Goal: Information Seeking & Learning: Learn about a topic

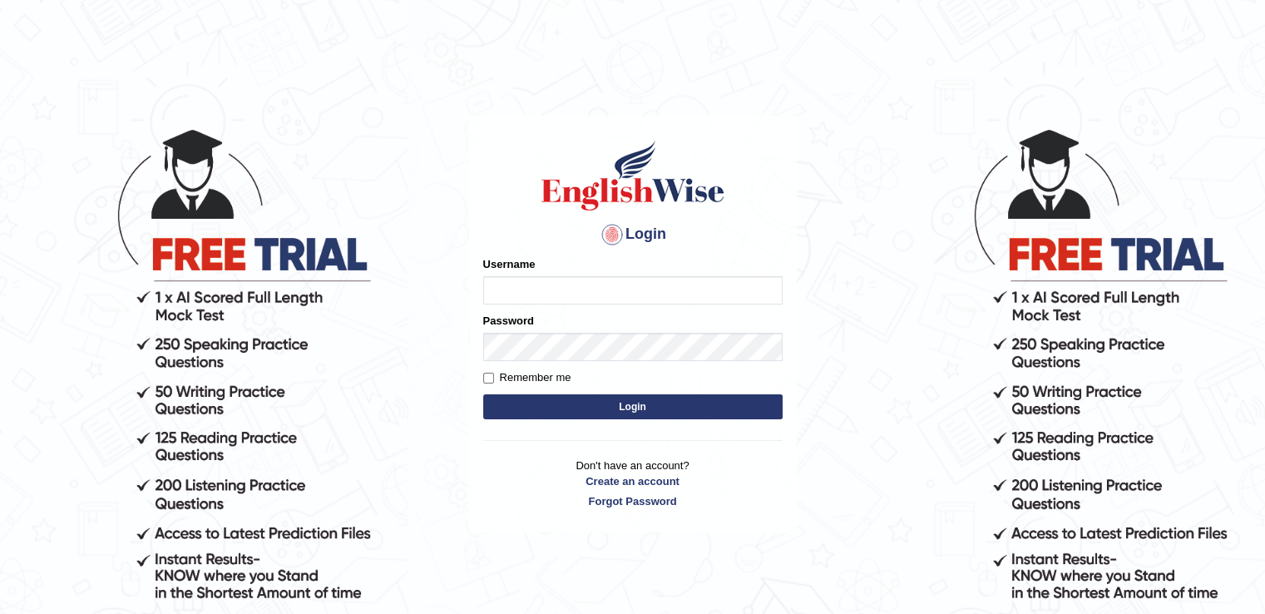
type input "RiffatM1"
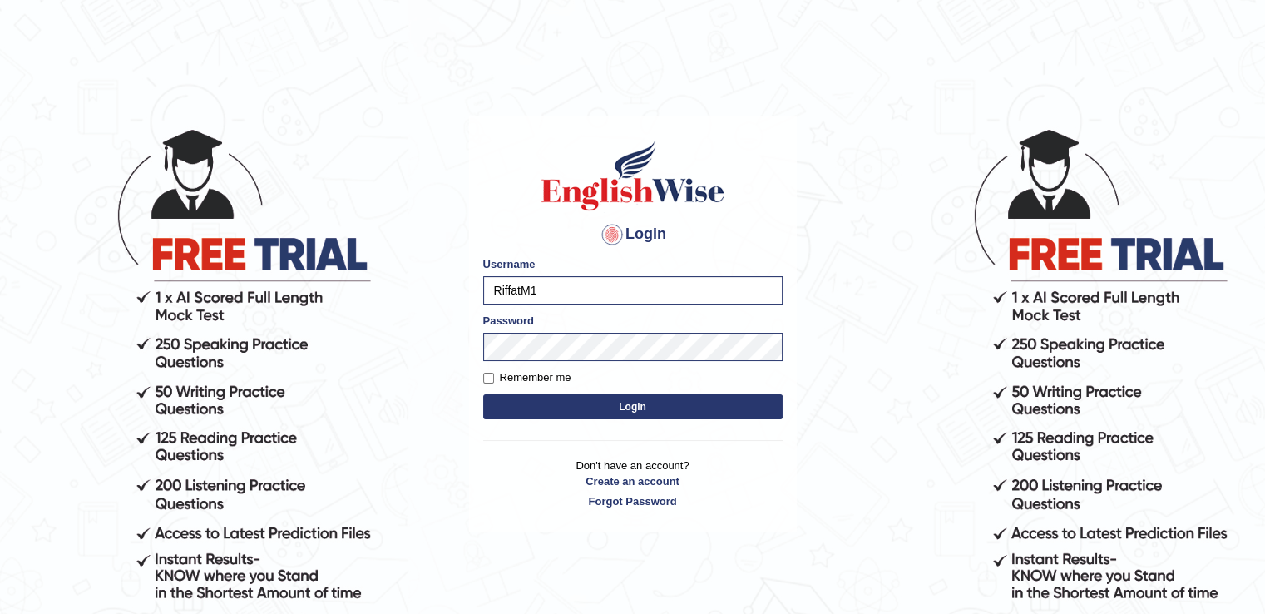
click at [504, 410] on button "Login" at bounding box center [632, 406] width 299 height 25
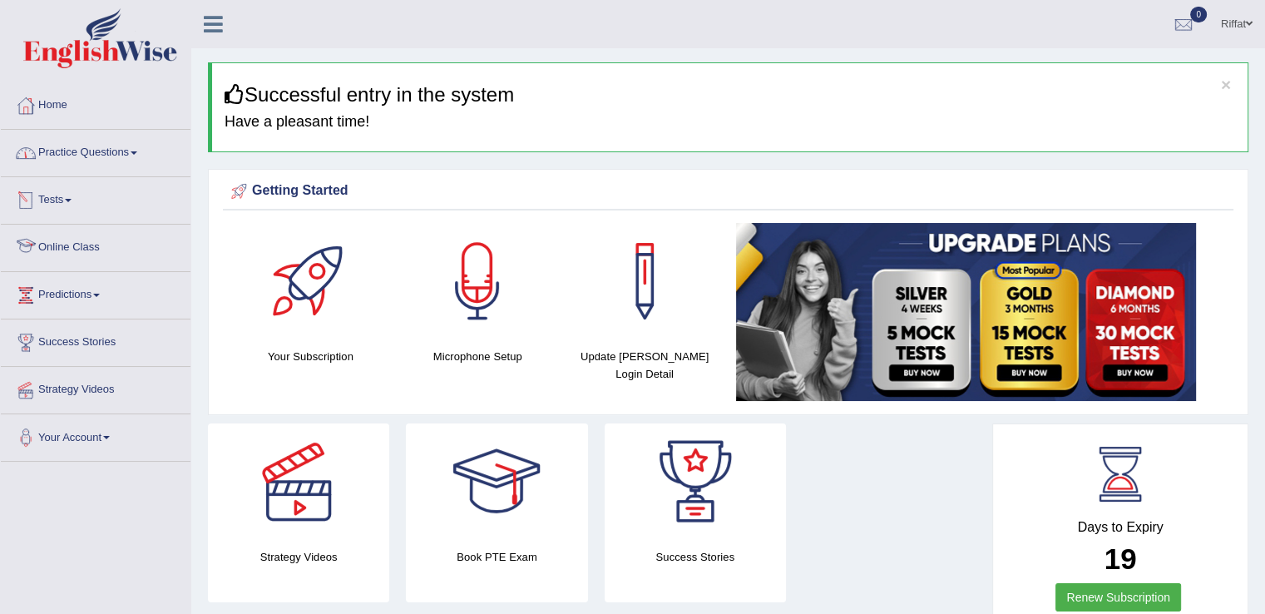
click at [106, 256] on link "Online Class" at bounding box center [96, 245] width 190 height 42
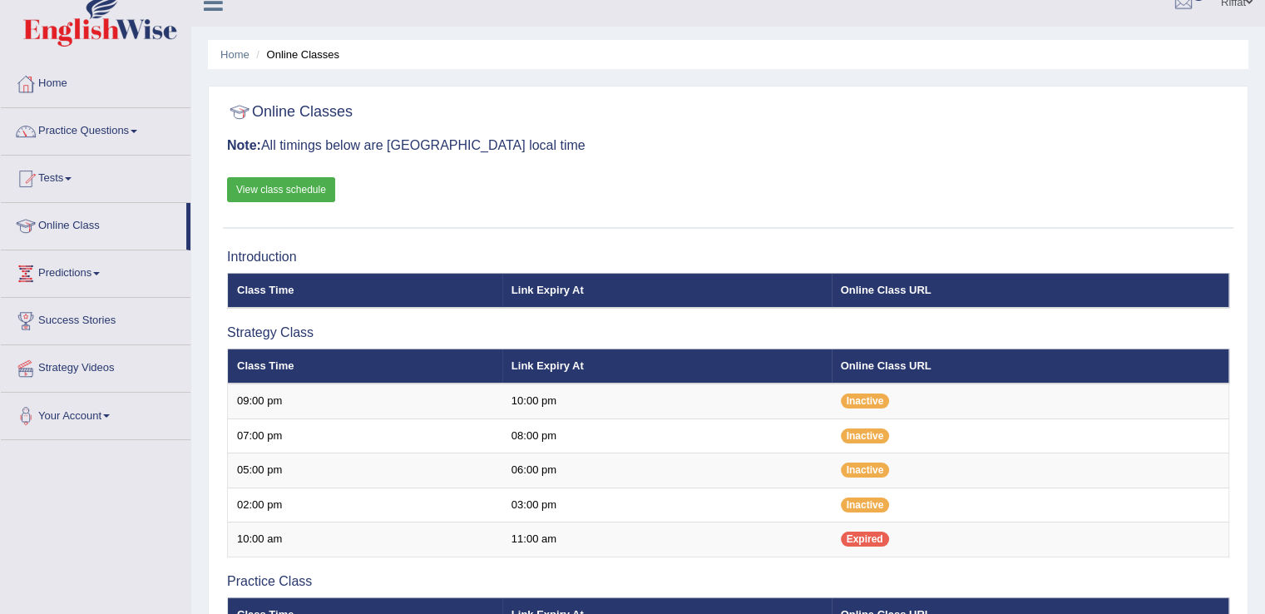
scroll to position [20, 0]
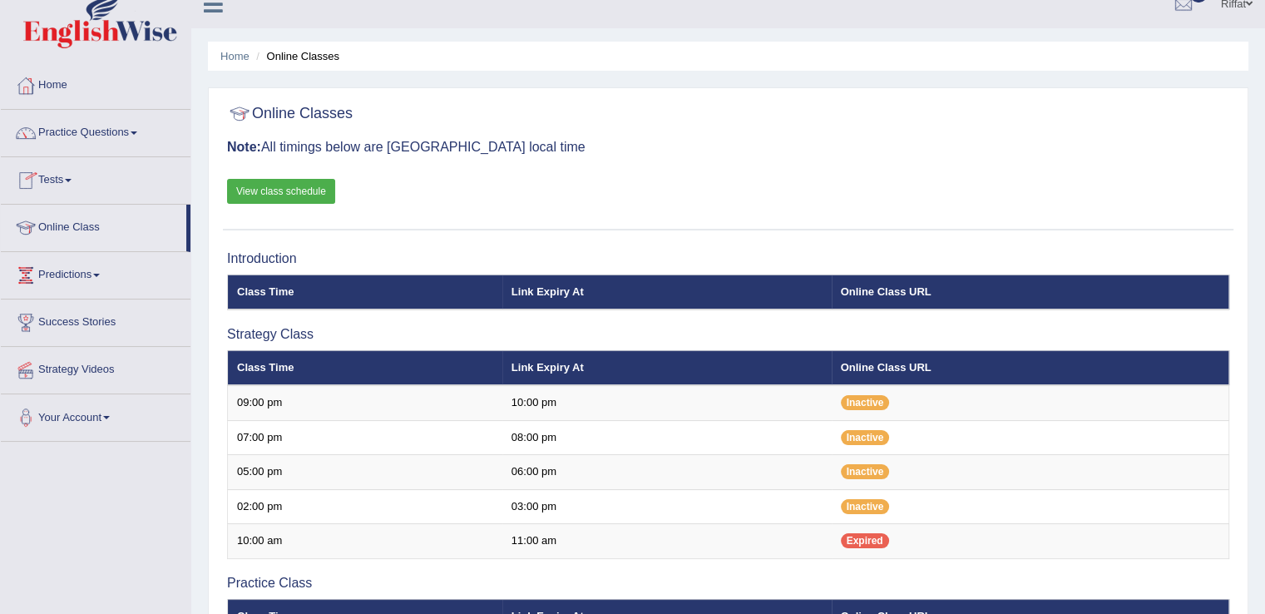
click at [283, 185] on link "View class schedule" at bounding box center [281, 191] width 108 height 25
click at [146, 135] on link "Practice Questions" at bounding box center [96, 131] width 190 height 42
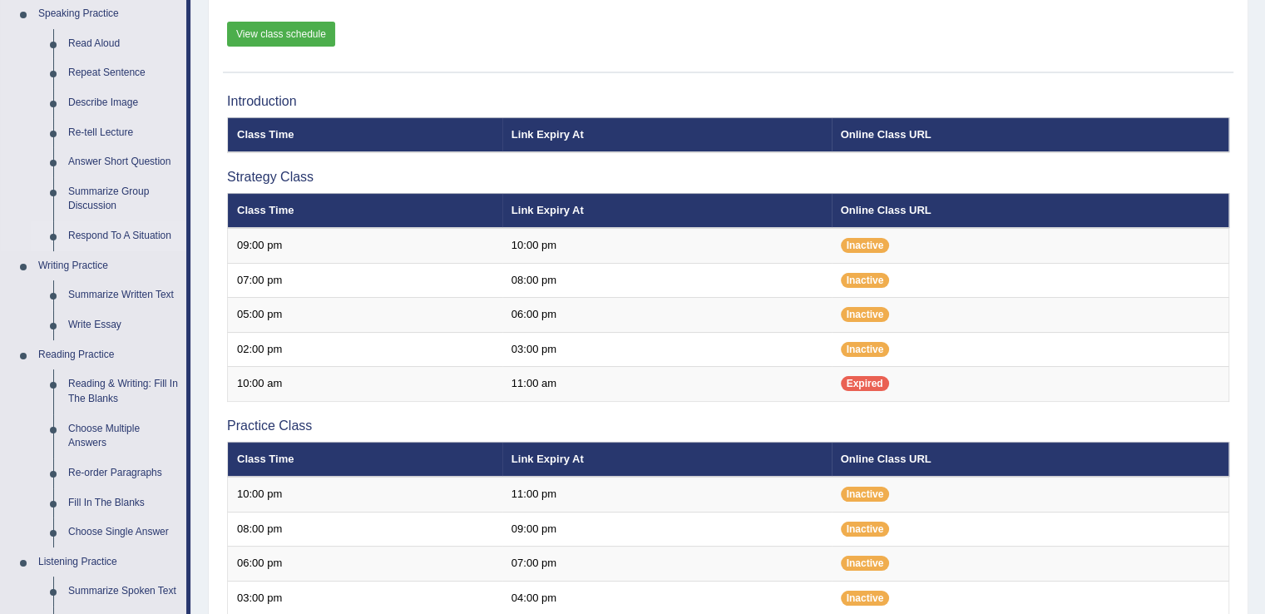
scroll to position [175, 0]
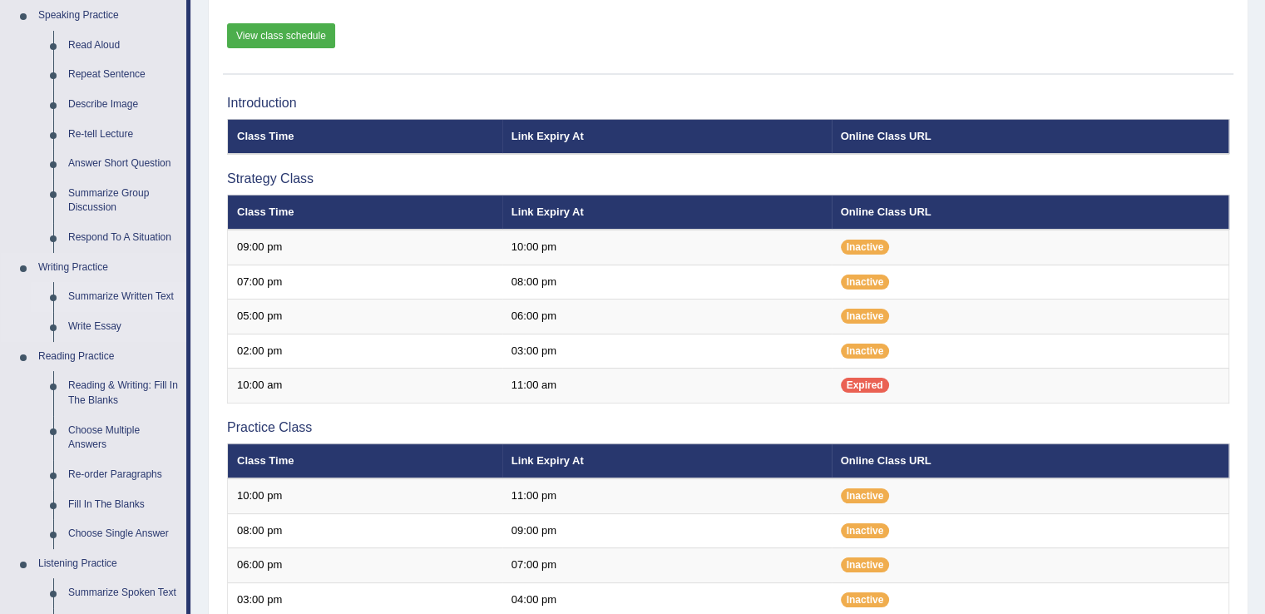
click at [135, 294] on link "Summarize Written Text" at bounding box center [124, 297] width 126 height 30
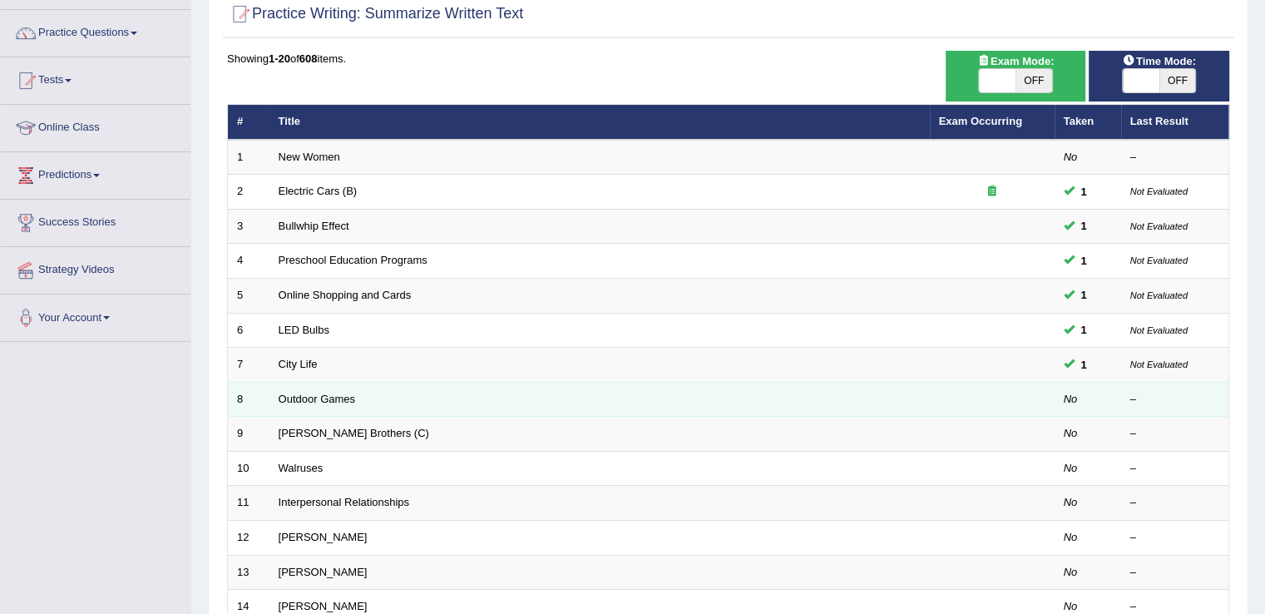
scroll to position [129, 0]
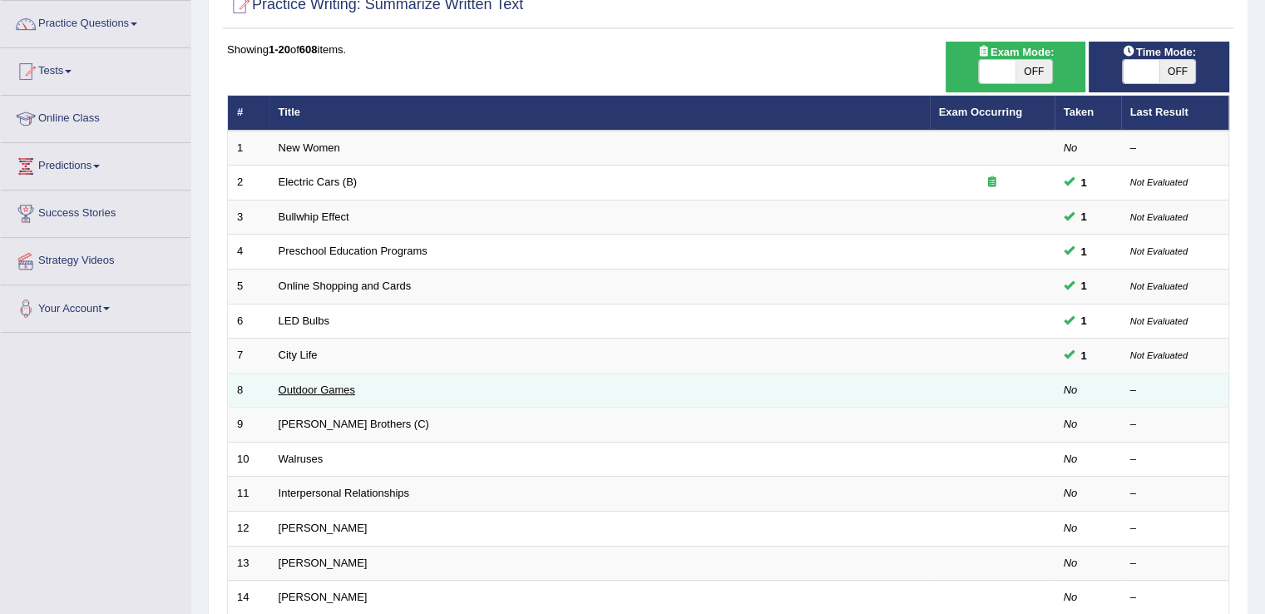
click at [328, 386] on link "Outdoor Games" at bounding box center [317, 389] width 77 height 12
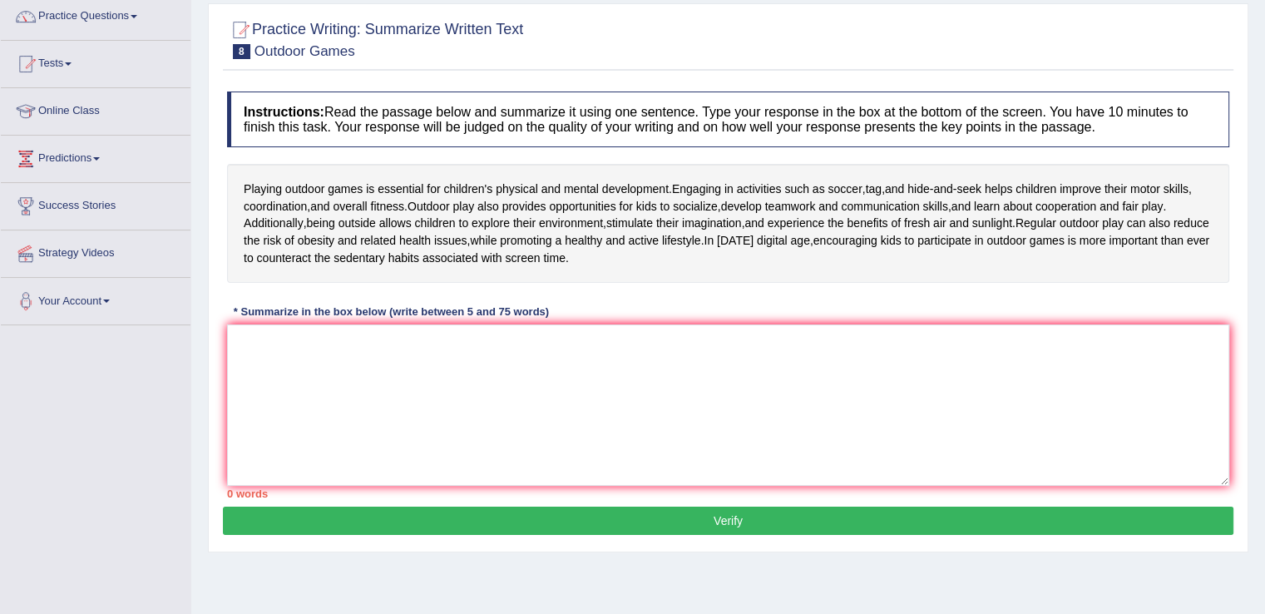
scroll to position [106, 0]
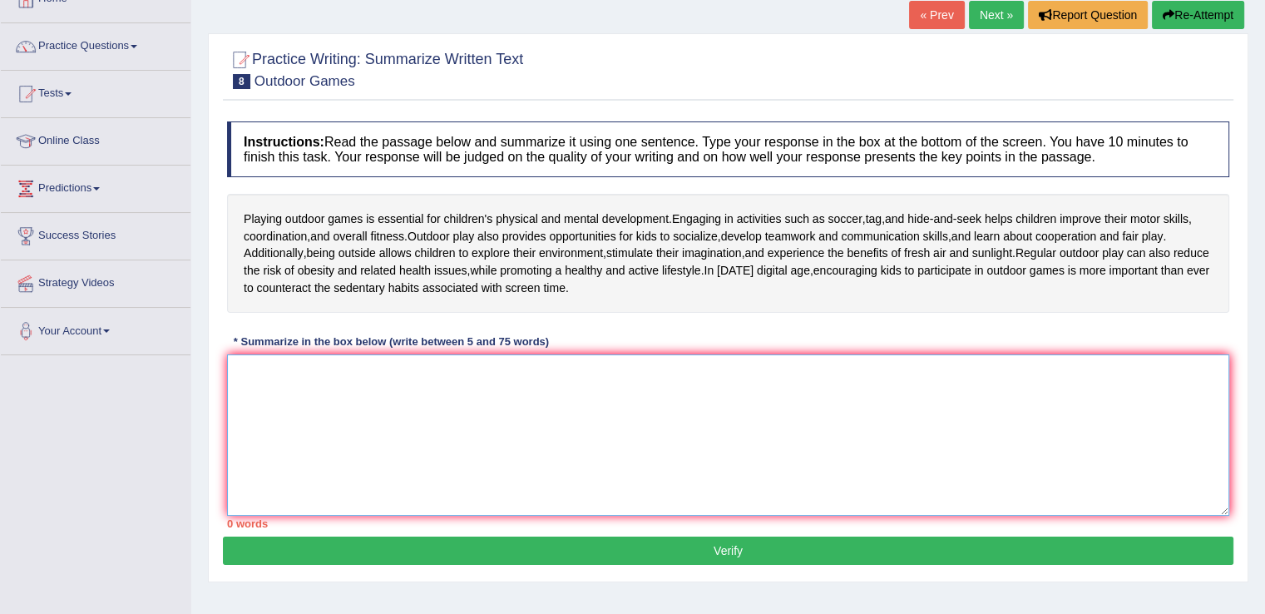
click at [537, 380] on textarea at bounding box center [728, 434] width 1002 height 161
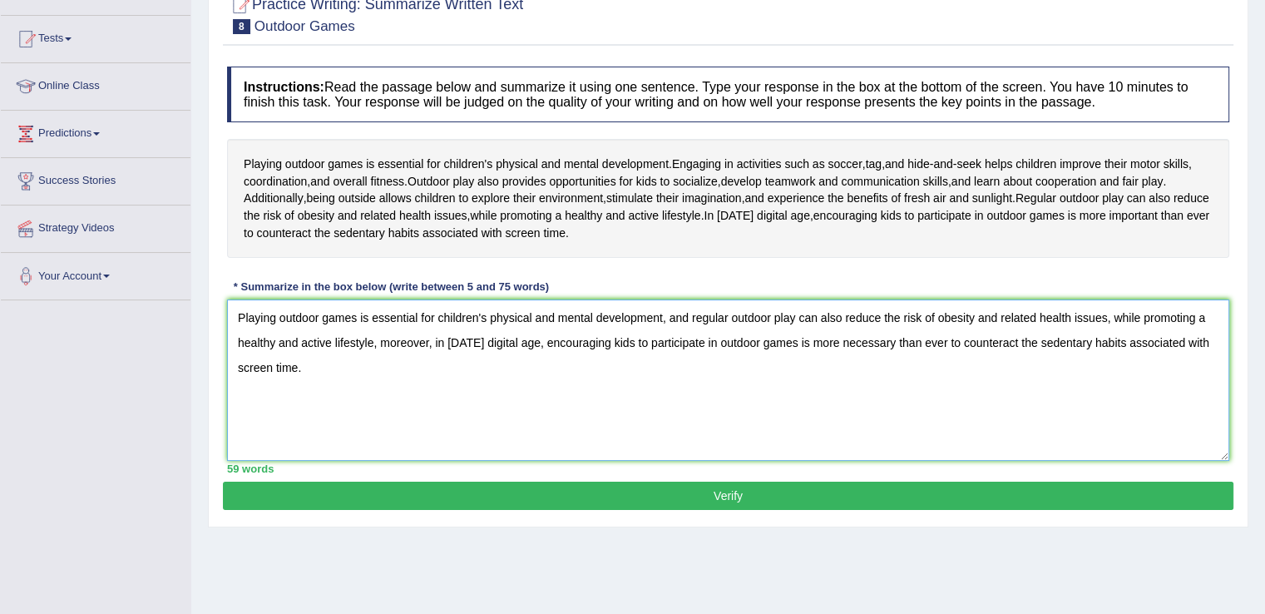
scroll to position [163, 0]
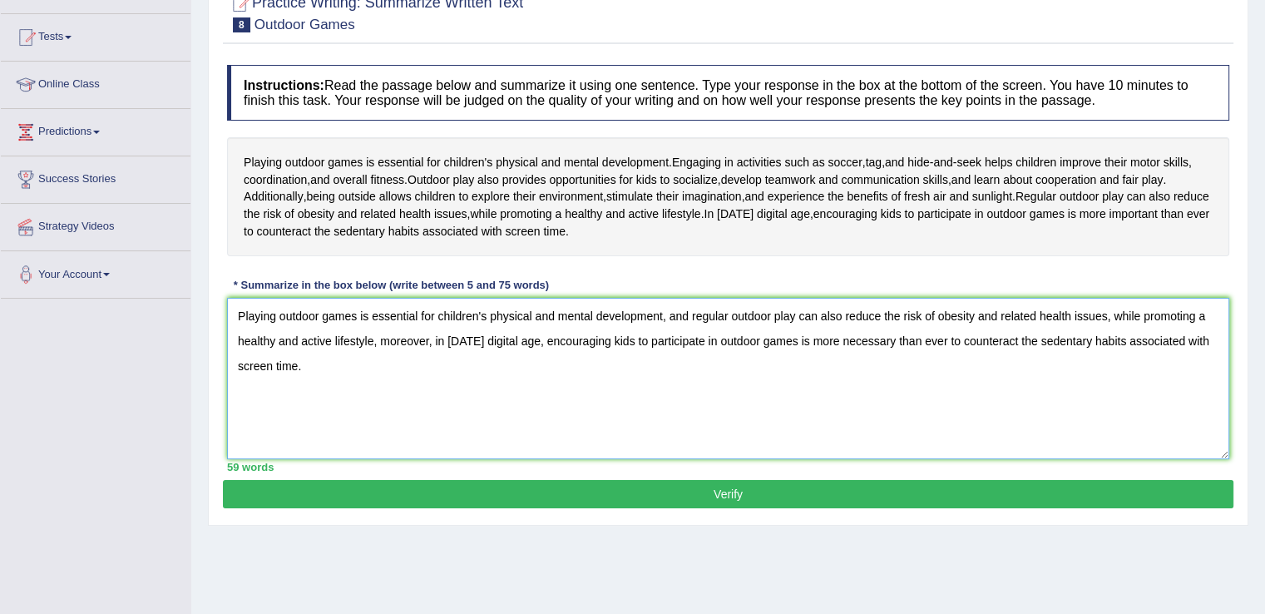
type textarea "Playing outdoor games is essential for children's physical and mental developme…"
click at [693, 491] on button "Verify" at bounding box center [728, 494] width 1010 height 28
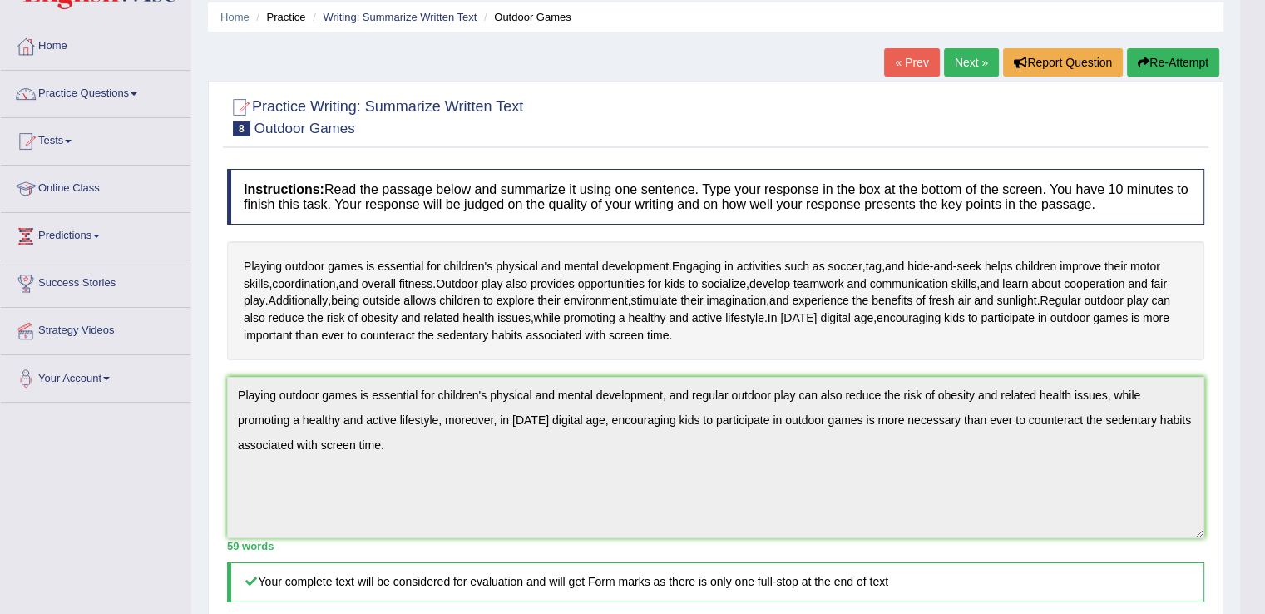
scroll to position [0, 0]
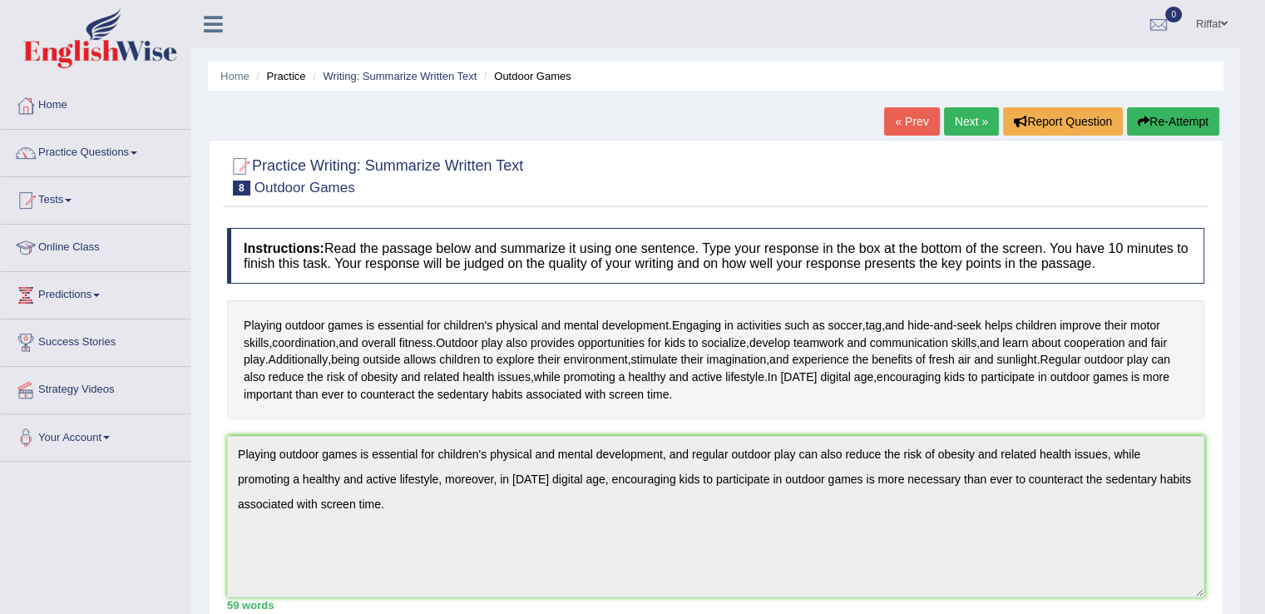
click at [961, 120] on link "Next »" at bounding box center [971, 121] width 55 height 28
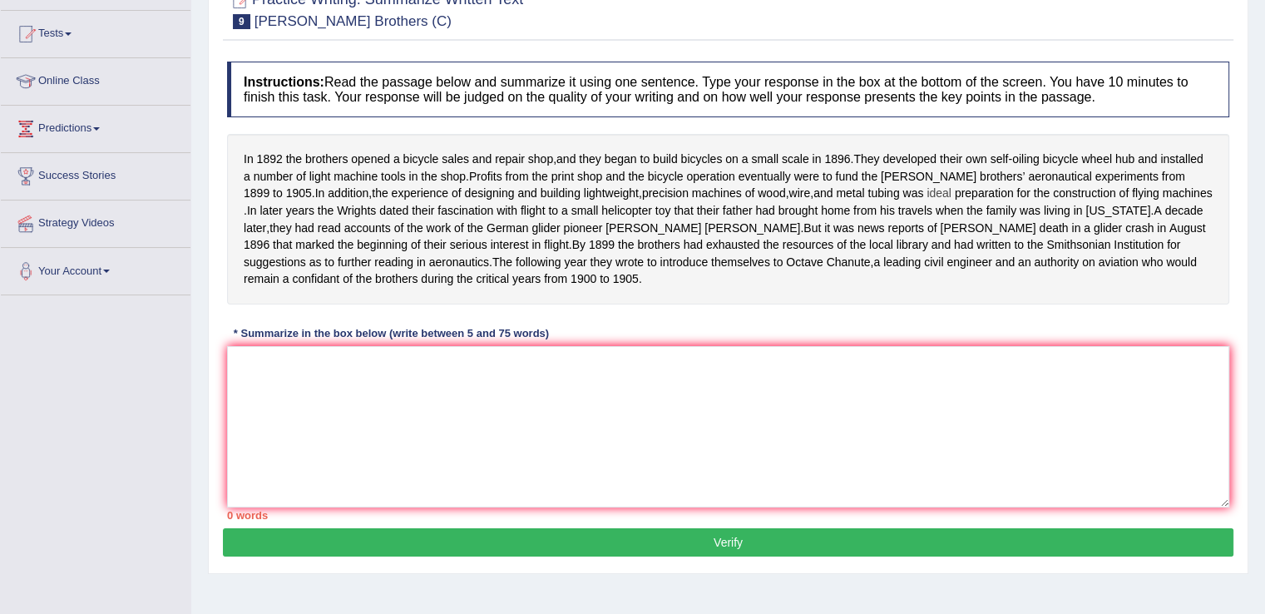
scroll to position [168, 0]
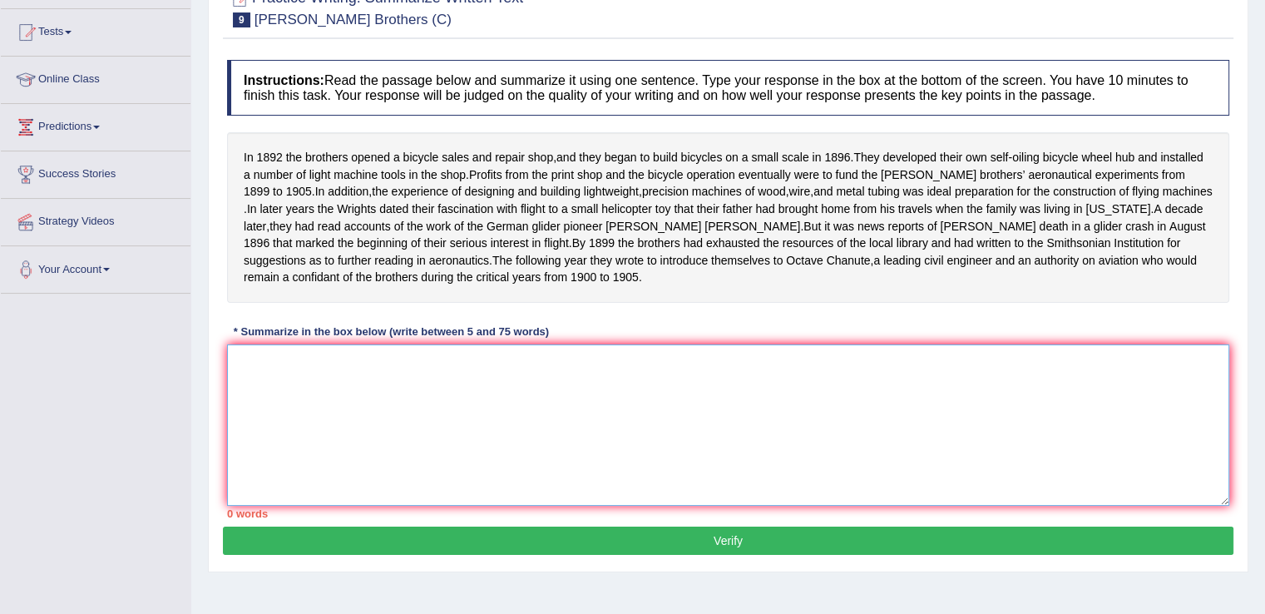
click at [806, 370] on textarea at bounding box center [728, 424] width 1002 height 161
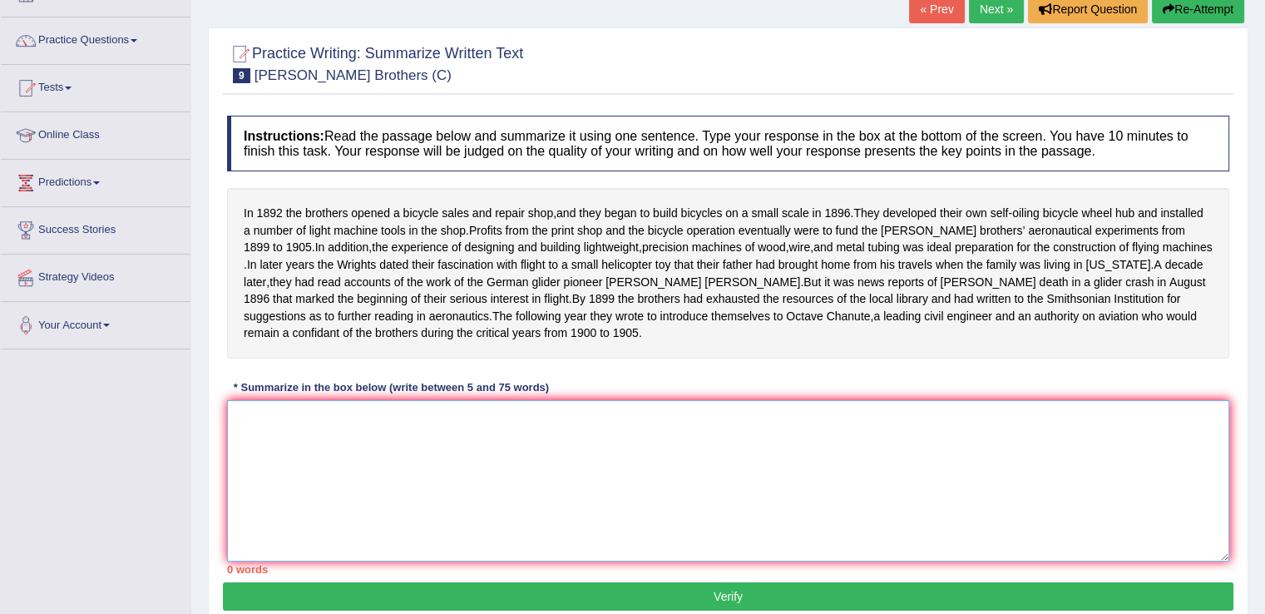
scroll to position [116, 0]
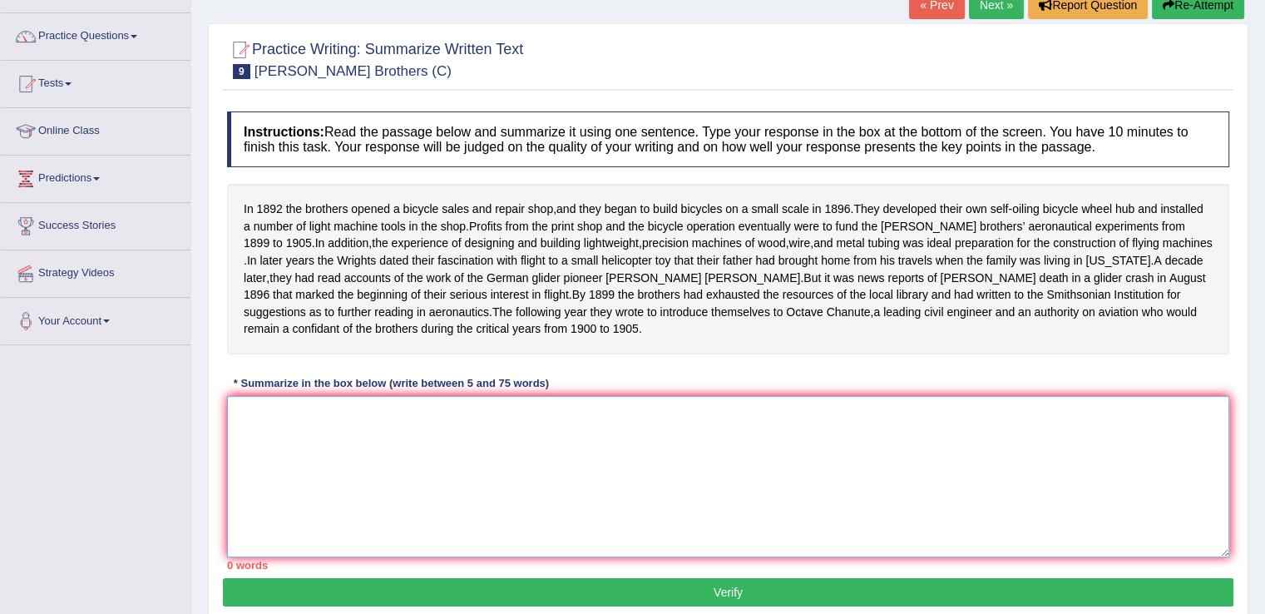
click at [710, 417] on textarea at bounding box center [728, 476] width 1002 height 161
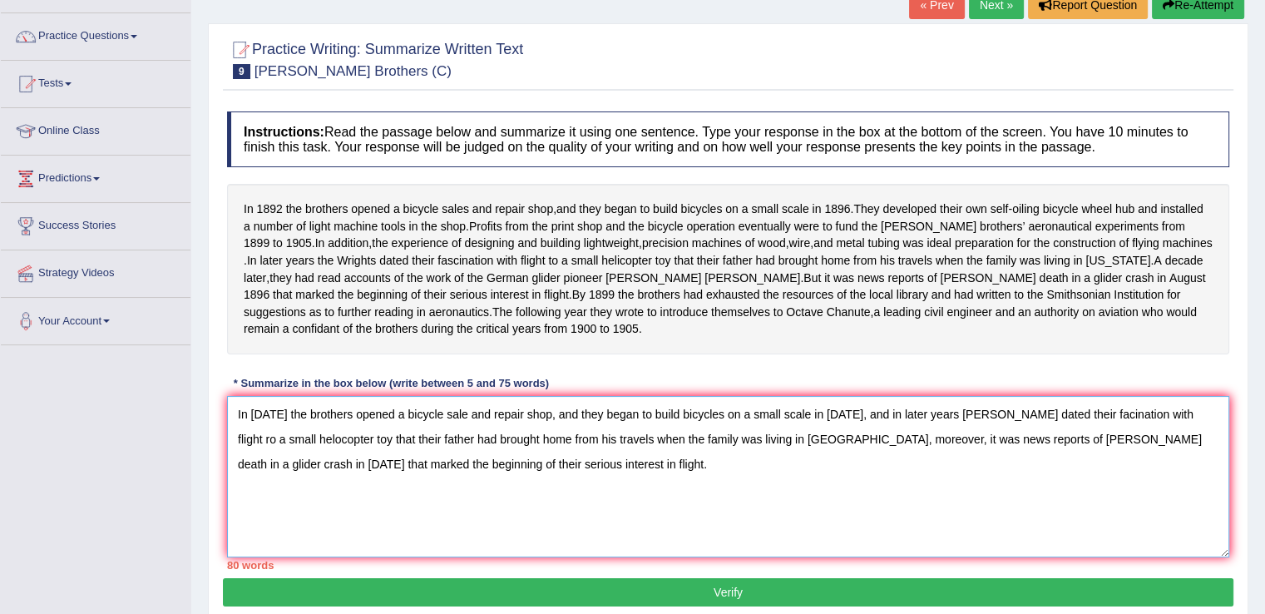
click at [868, 425] on textarea "In 1892 the brothers opened a bicycle sale and repair shop, and they began to b…" at bounding box center [728, 476] width 1002 height 161
click at [870, 423] on textarea "In 1892 the brothers opened a bicycle sale and repair shop, and they began to b…" at bounding box center [728, 476] width 1002 height 161
click at [875, 426] on textarea "In 1892 the brothers opened a bicycle sale and repair shop, and they began to b…" at bounding box center [728, 476] width 1002 height 161
click at [1164, 427] on textarea "In 1892 the brothers opened a bicycle sale and repair shop, and they began to b…" at bounding box center [728, 476] width 1002 height 161
click at [868, 425] on textarea "In 1892 the brothers opened a bicycle sale and repair shop, and they began to b…" at bounding box center [728, 476] width 1002 height 161
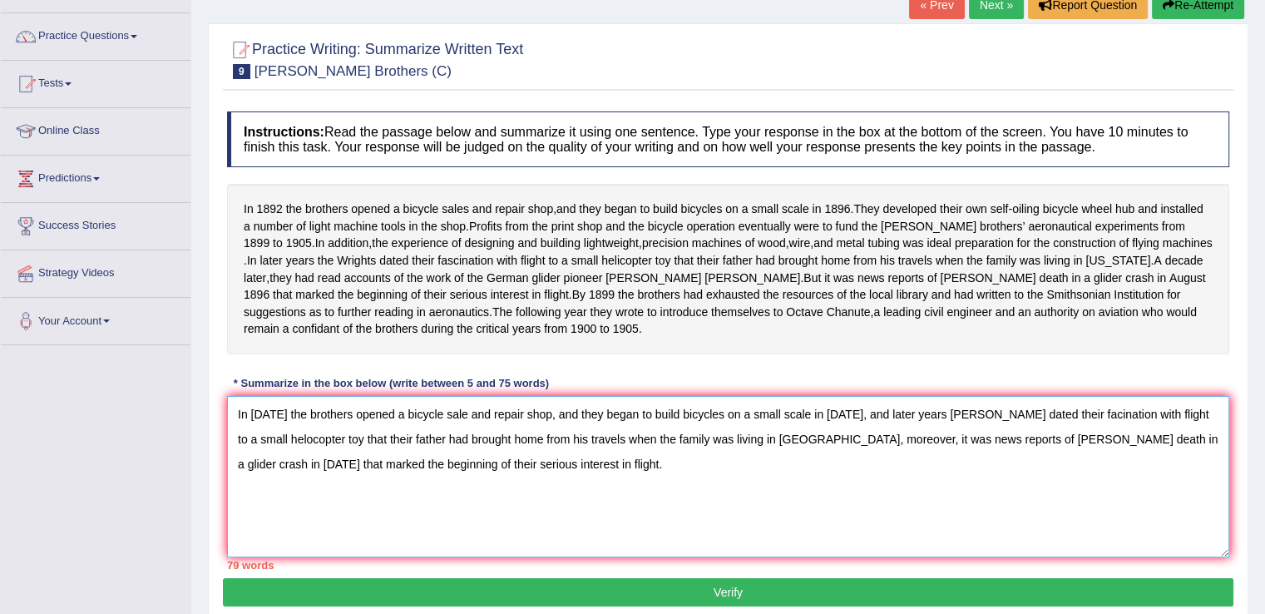
drag, startPoint x: 868, startPoint y: 425, endPoint x: 1220, endPoint y: 476, distance: 355.4
click at [1220, 476] on textarea "In 1892 the brothers opened a bicycle sale and repair shop, and they began to b…" at bounding box center [728, 476] width 1002 height 161
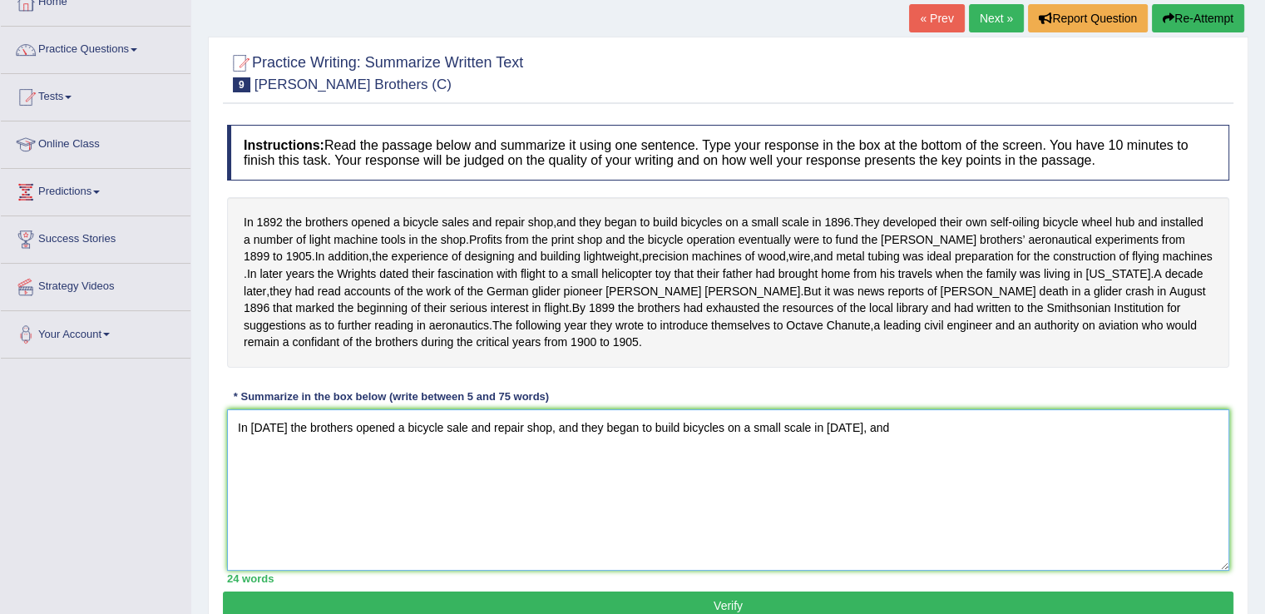
scroll to position [105, 0]
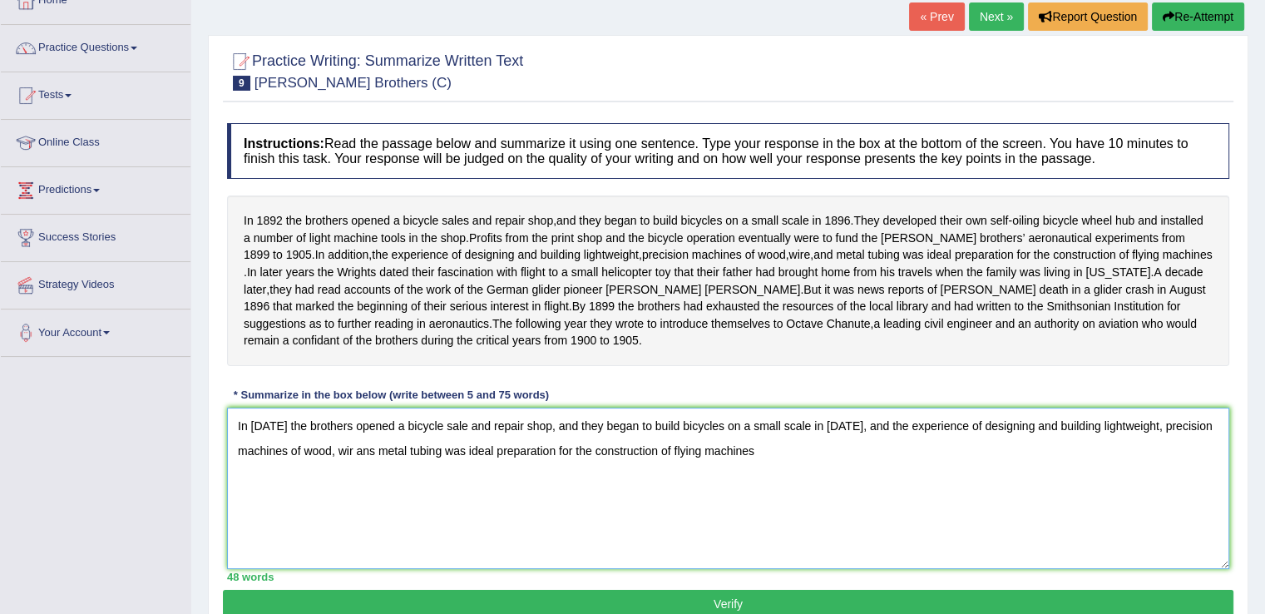
click at [350, 466] on textarea "In 1892 the brothers opened a bicycle sale and repair shop, and they began to b…" at bounding box center [728, 487] width 1002 height 161
click at [380, 466] on textarea "In 1892 the brothers opened a bicycle sale and repair shop, and they began to b…" at bounding box center [728, 487] width 1002 height 161
click at [764, 461] on textarea "In 1892 the brothers opened a bicycle sale and repair shop, and they began to b…" at bounding box center [728, 487] width 1002 height 161
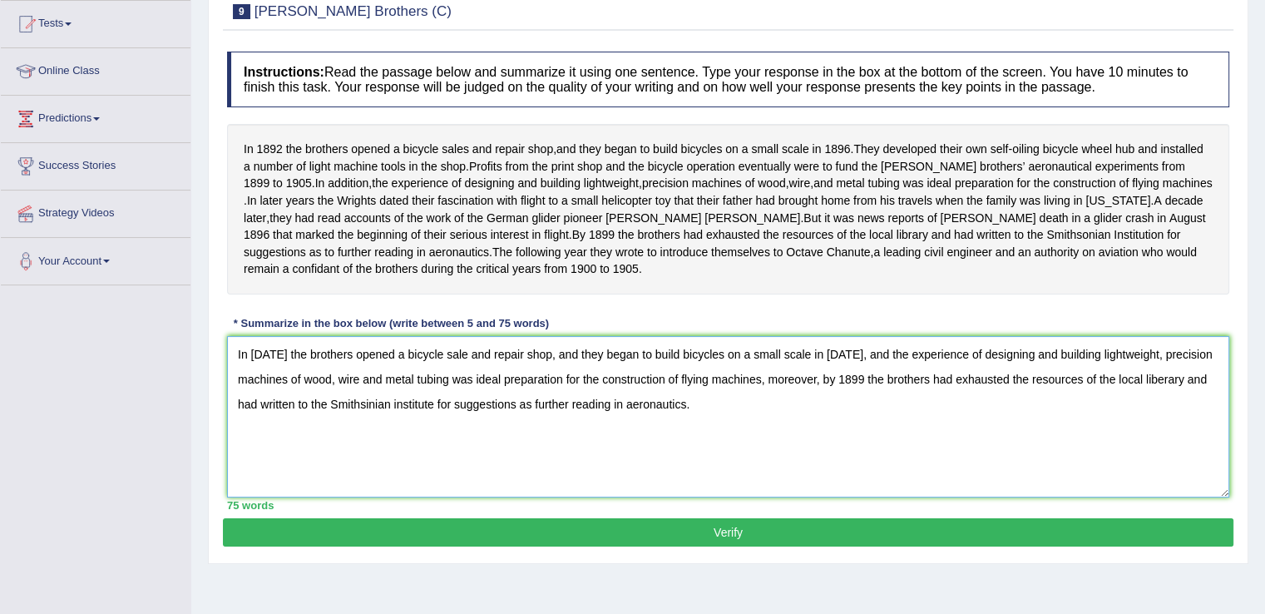
scroll to position [173, 0]
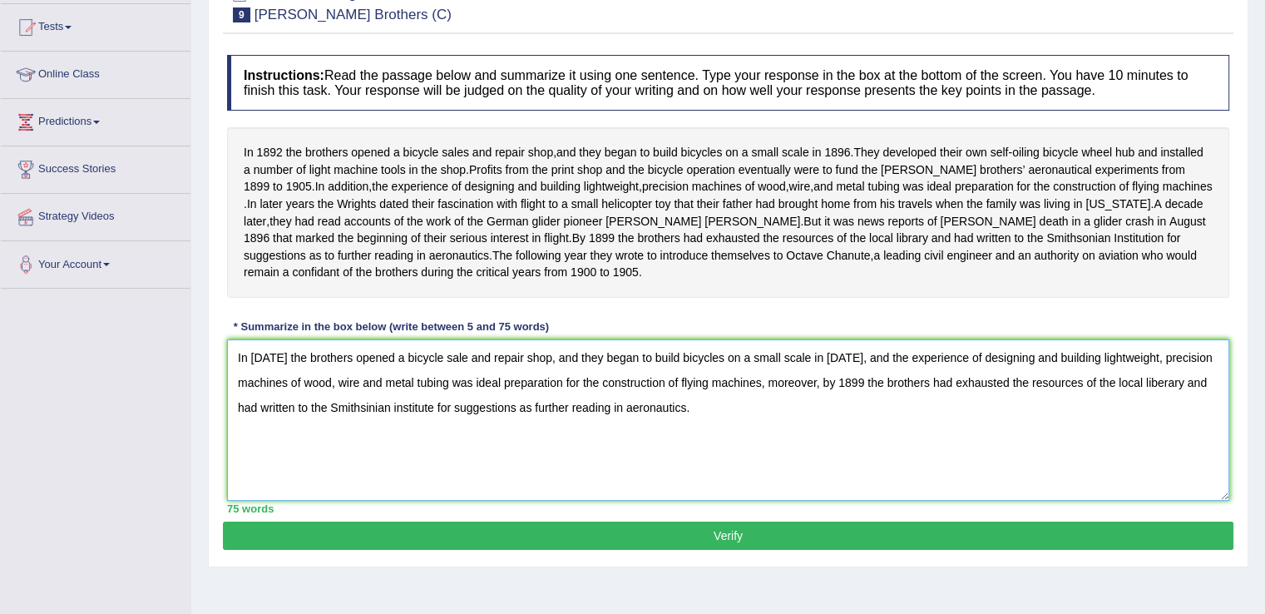
click at [368, 421] on textarea "In 1892 the brothers opened a bicycle sale and repair shop, and they began to b…" at bounding box center [728, 419] width 1002 height 161
type textarea "In 1892 the brothers opened a bicycle sale and repair shop, and they began to b…"
click at [474, 543] on button "Verify" at bounding box center [728, 535] width 1010 height 28
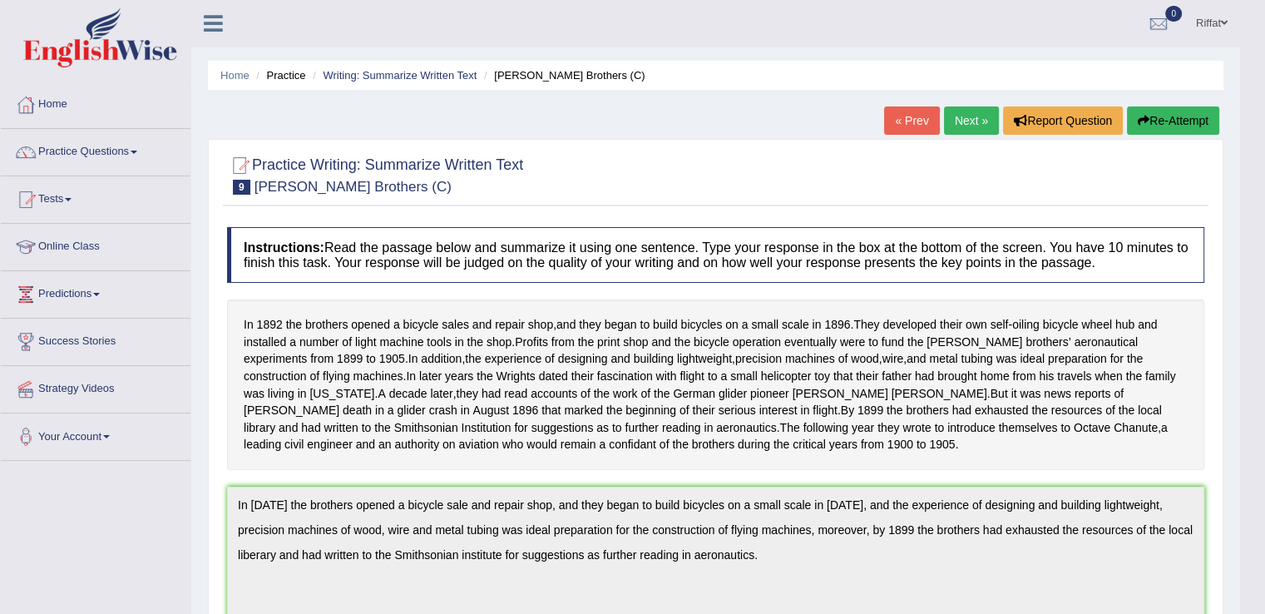
scroll to position [0, 0]
click at [96, 244] on link "Online Class" at bounding box center [96, 245] width 190 height 42
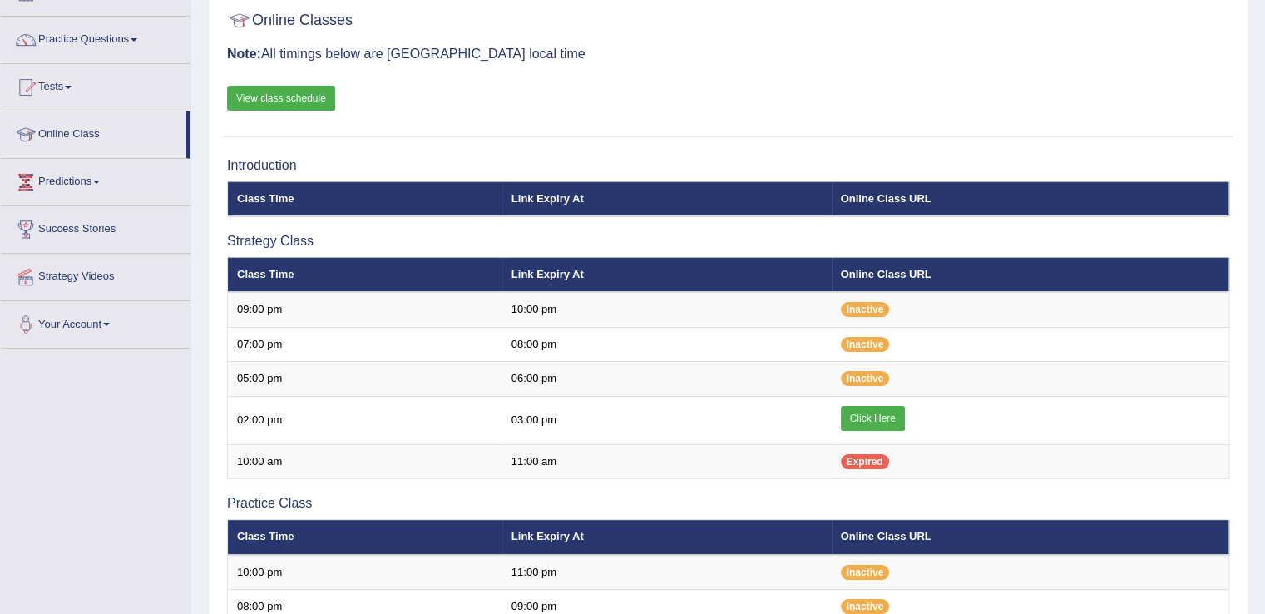
scroll to position [116, 0]
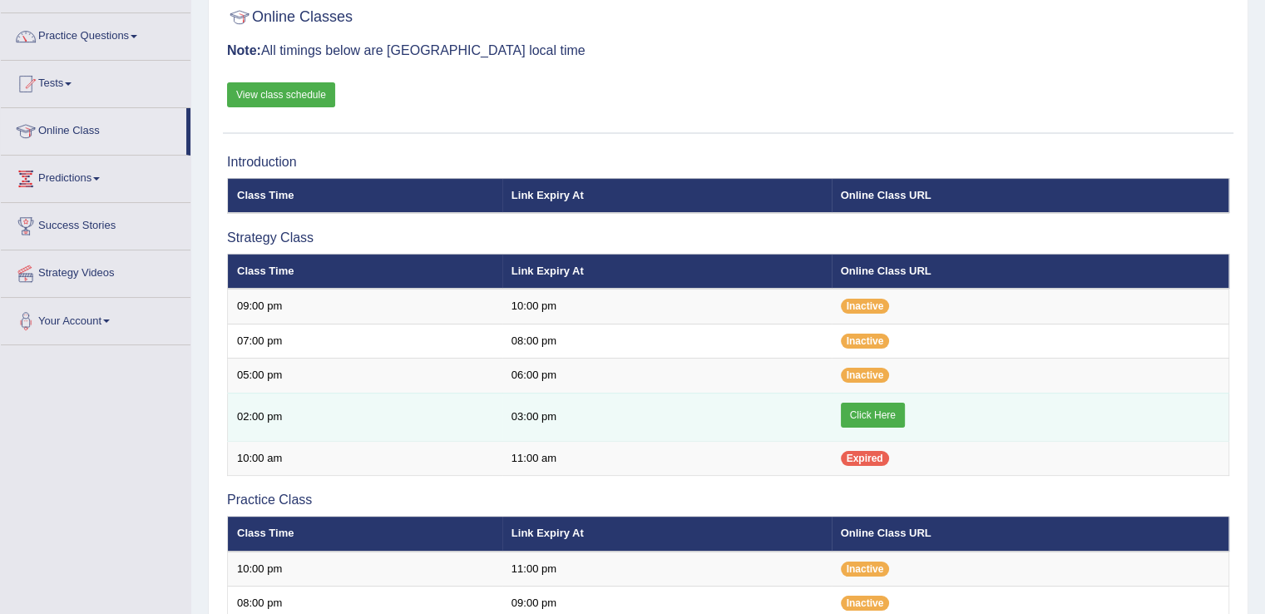
click at [865, 413] on link "Click Here" at bounding box center [873, 414] width 64 height 25
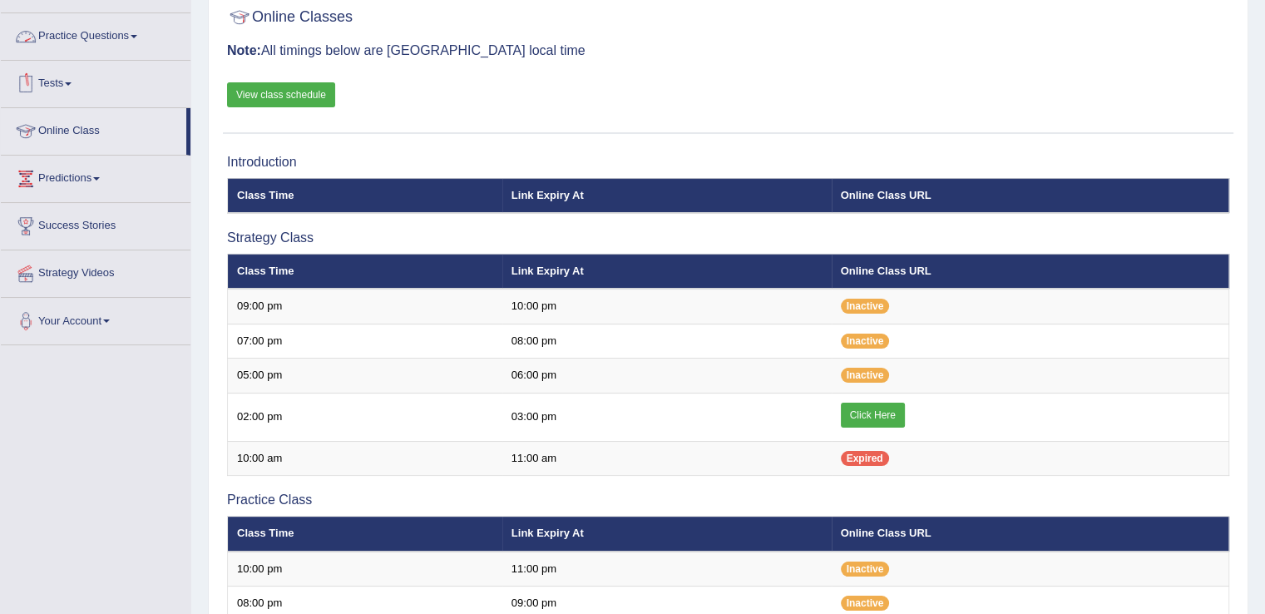
click at [150, 33] on link "Practice Questions" at bounding box center [96, 34] width 190 height 42
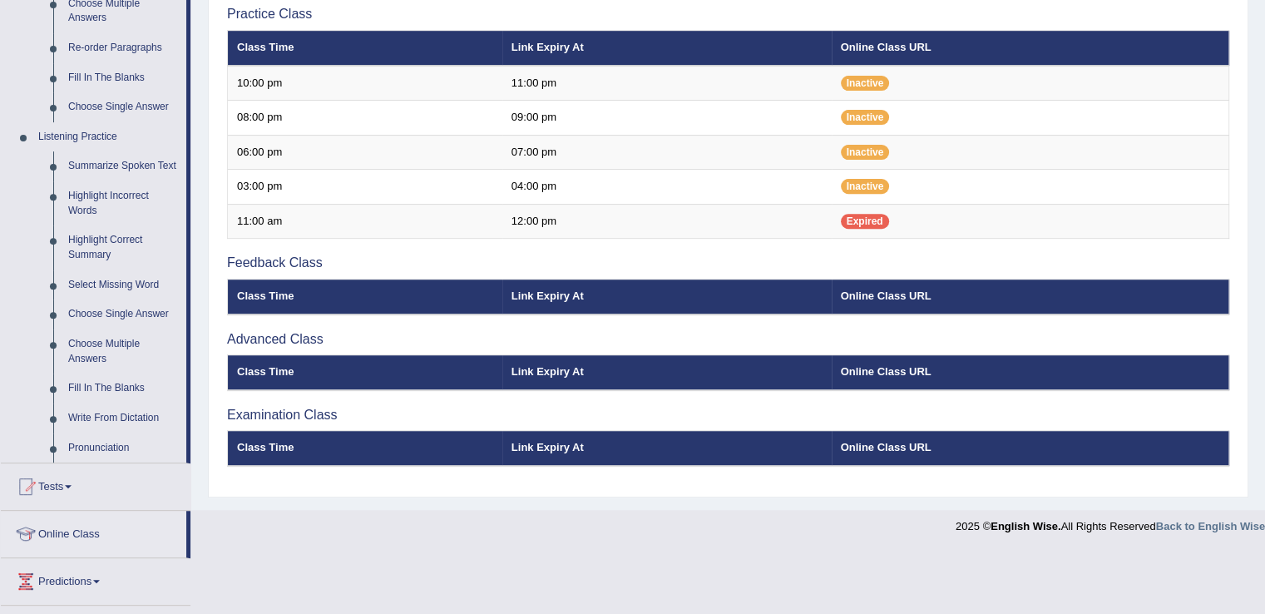
scroll to position [602, 0]
click at [144, 286] on link "Select Missing Word" at bounding box center [124, 285] width 126 height 30
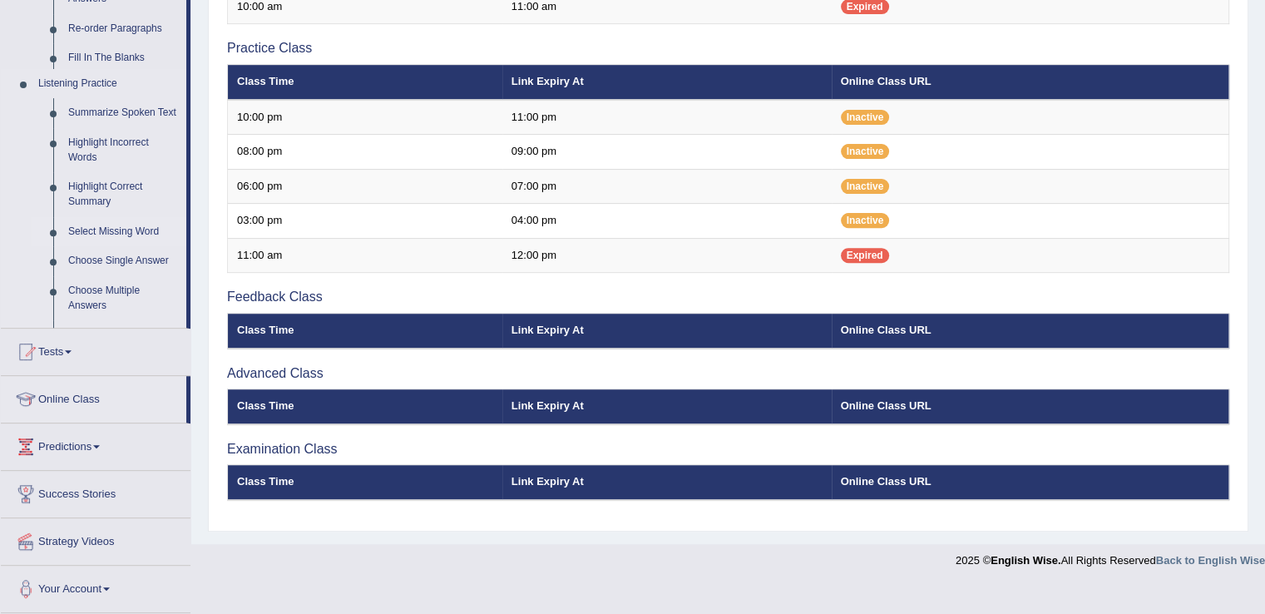
scroll to position [534, 0]
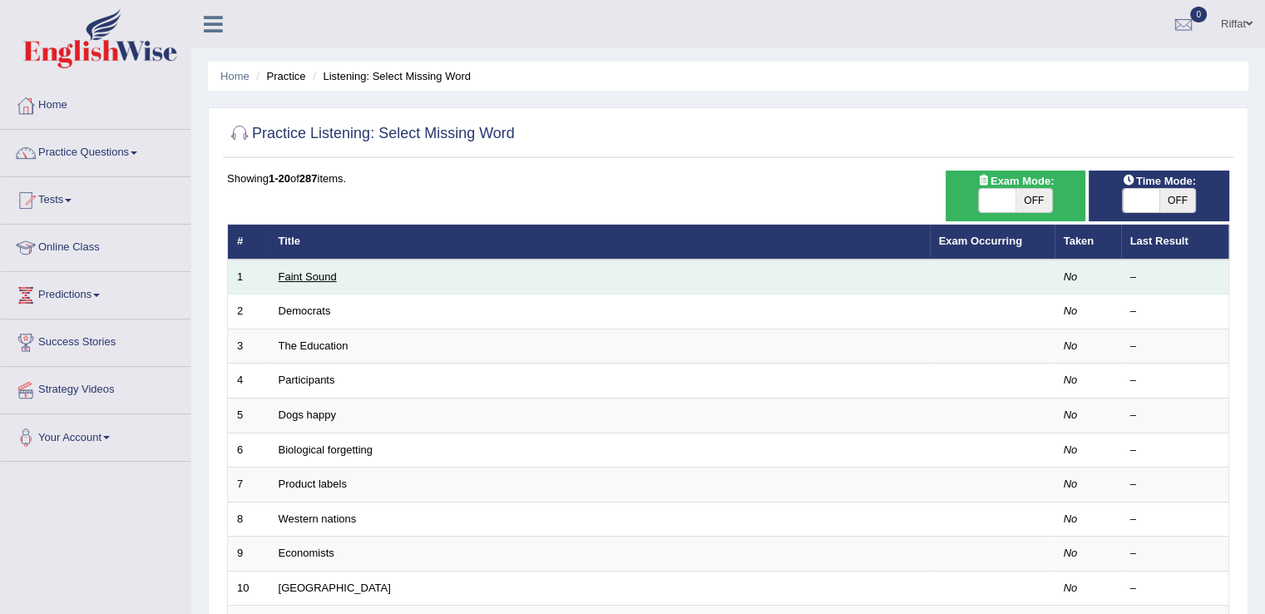
click at [306, 276] on link "Faint Sound" at bounding box center [308, 276] width 58 height 12
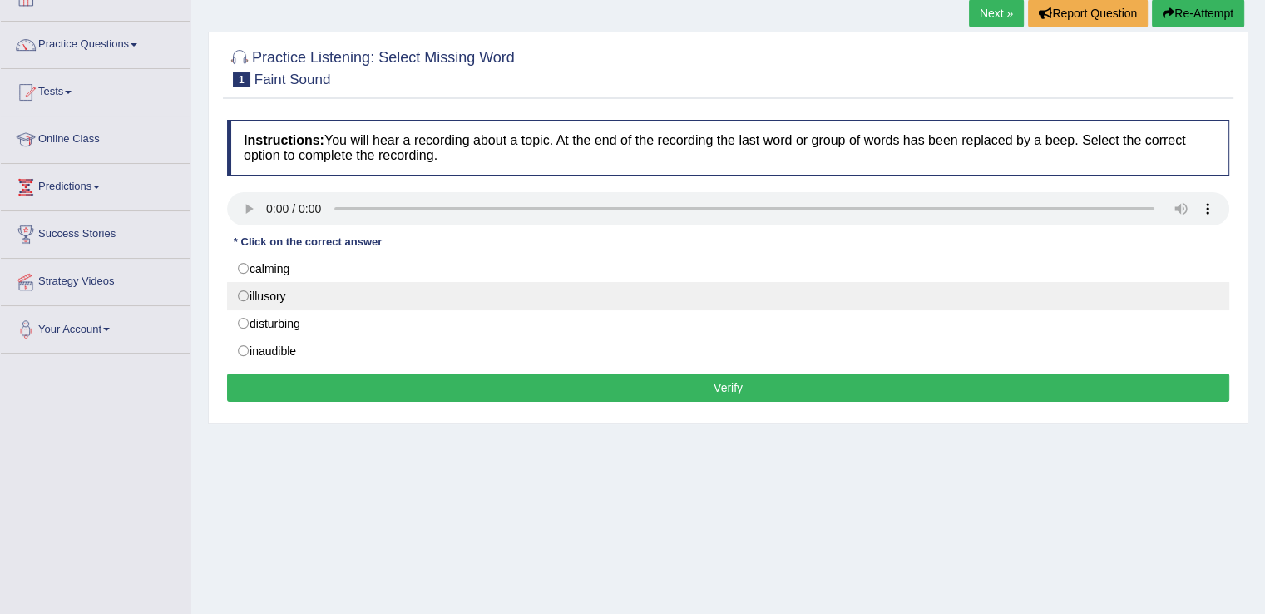
scroll to position [109, 0]
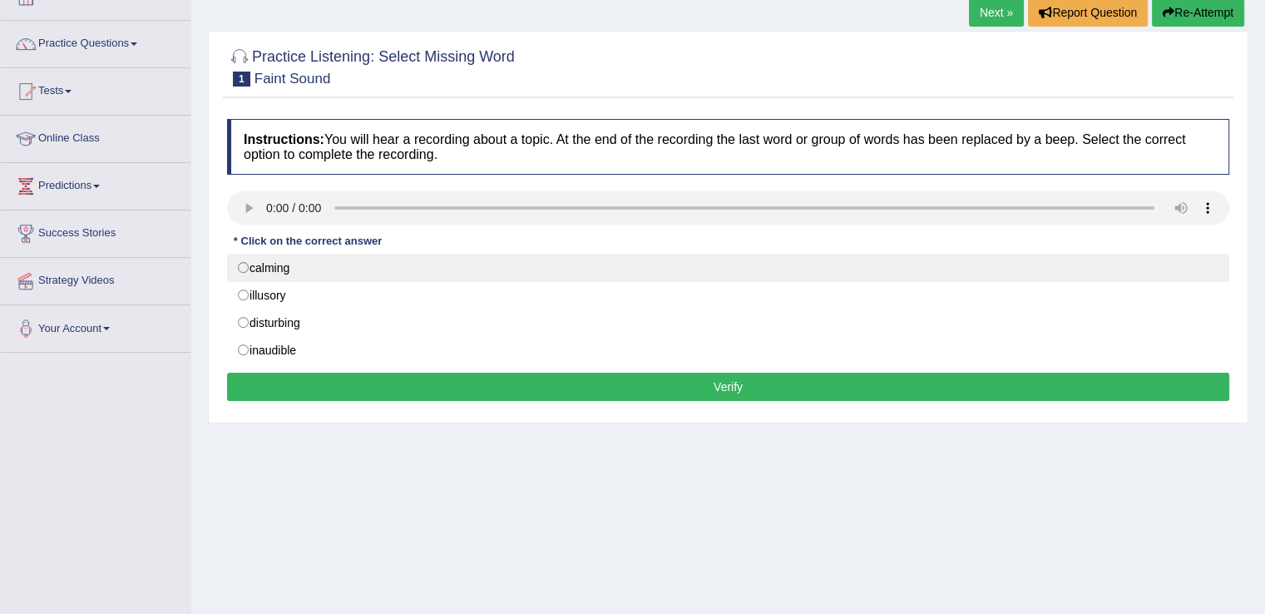
click at [249, 263] on label "calming" at bounding box center [728, 268] width 1002 height 28
radio input "true"
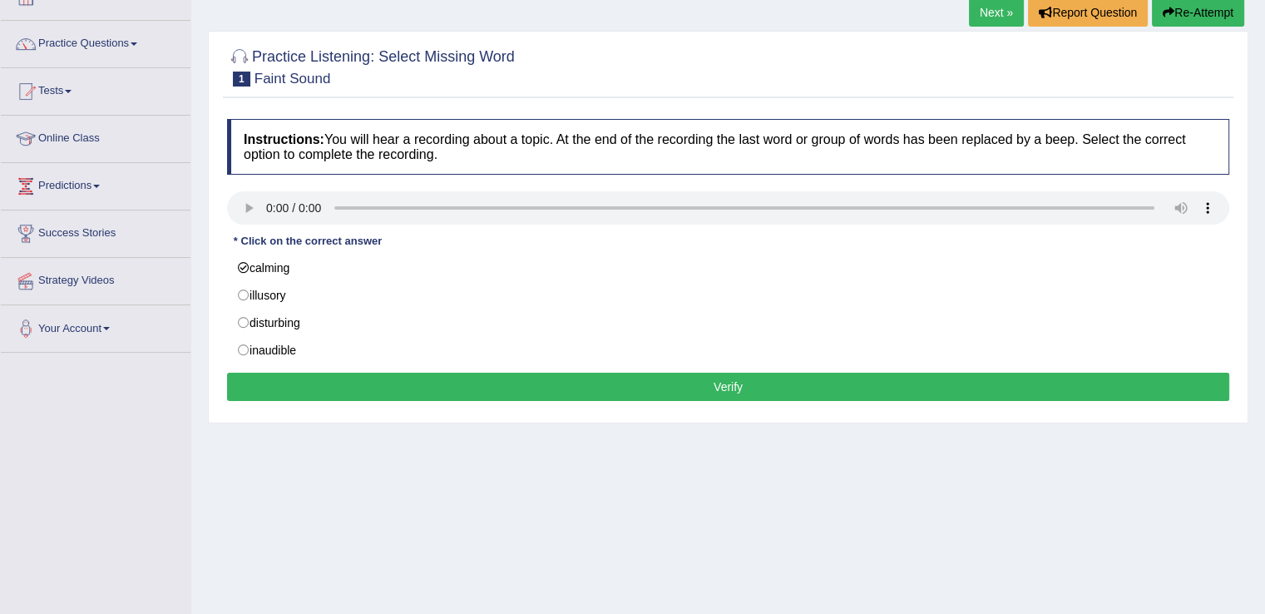
click at [358, 380] on button "Verify" at bounding box center [728, 386] width 1002 height 28
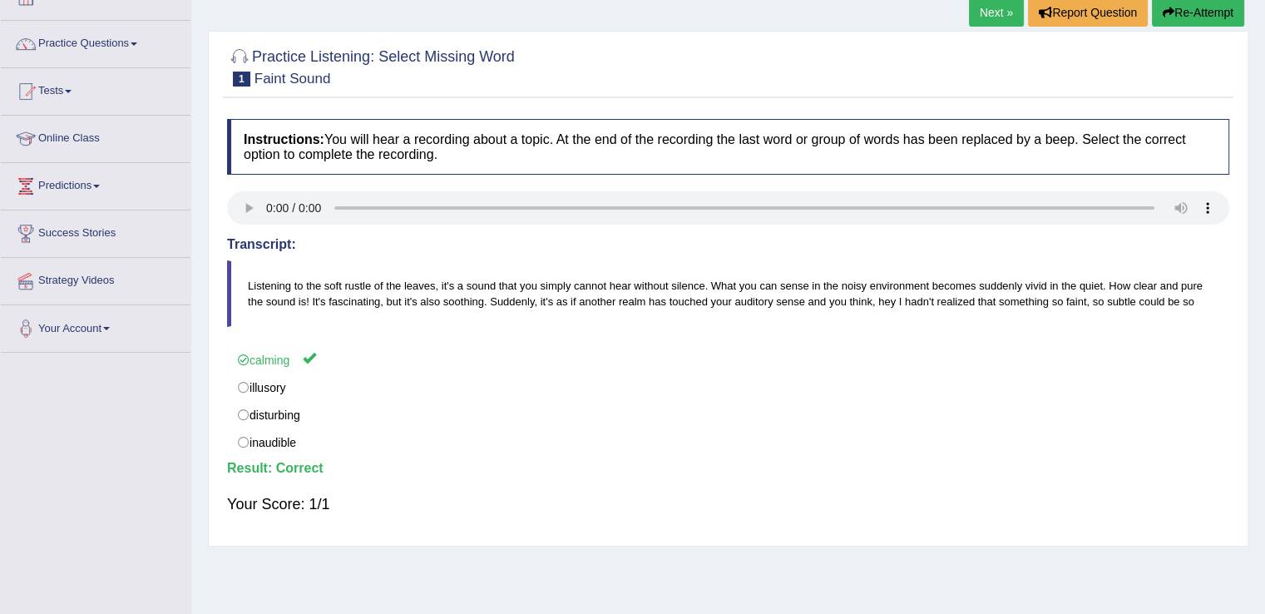
click at [979, 12] on link "Next »" at bounding box center [996, 12] width 55 height 28
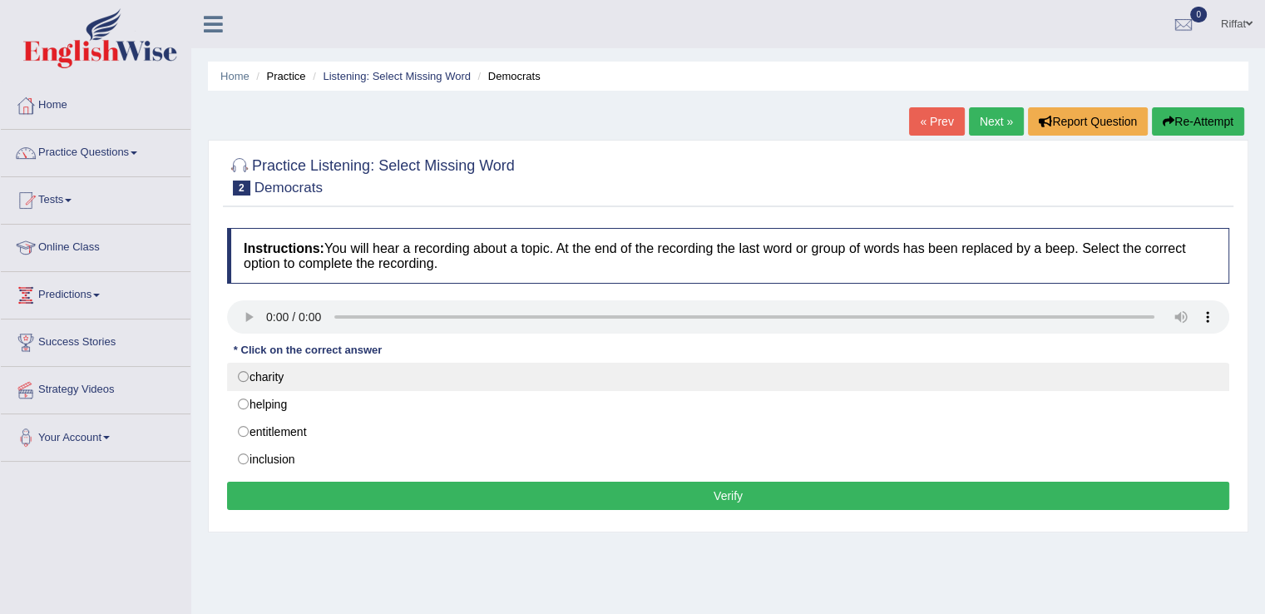
scroll to position [22, 0]
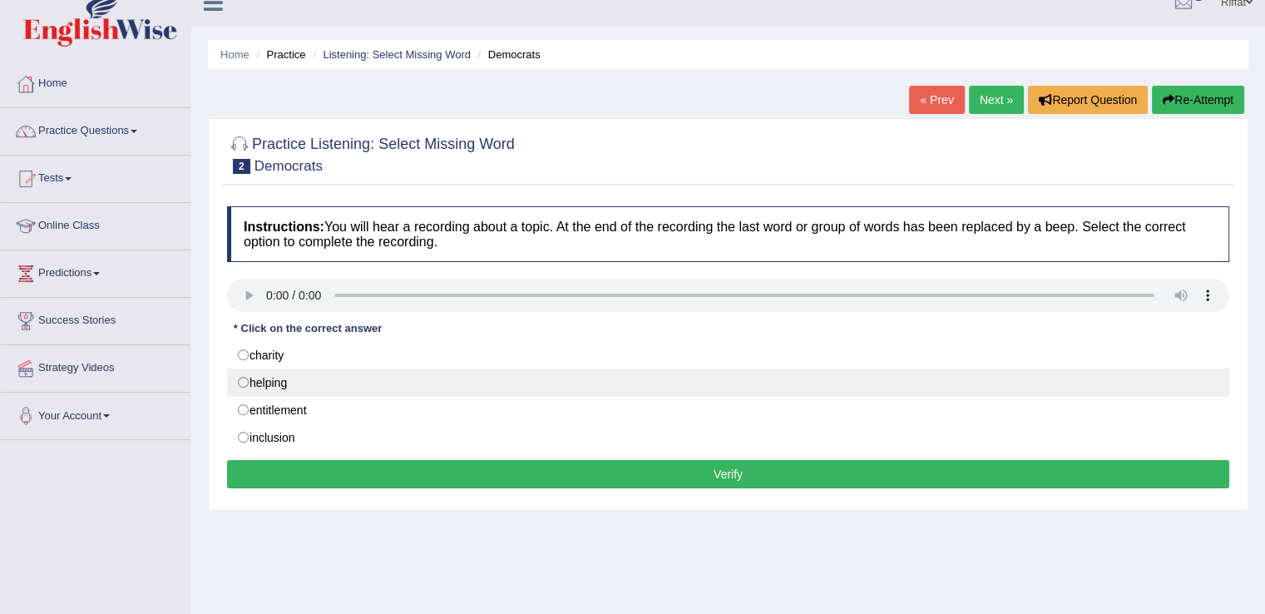
click at [245, 383] on label "helping" at bounding box center [728, 382] width 1002 height 28
radio input "true"
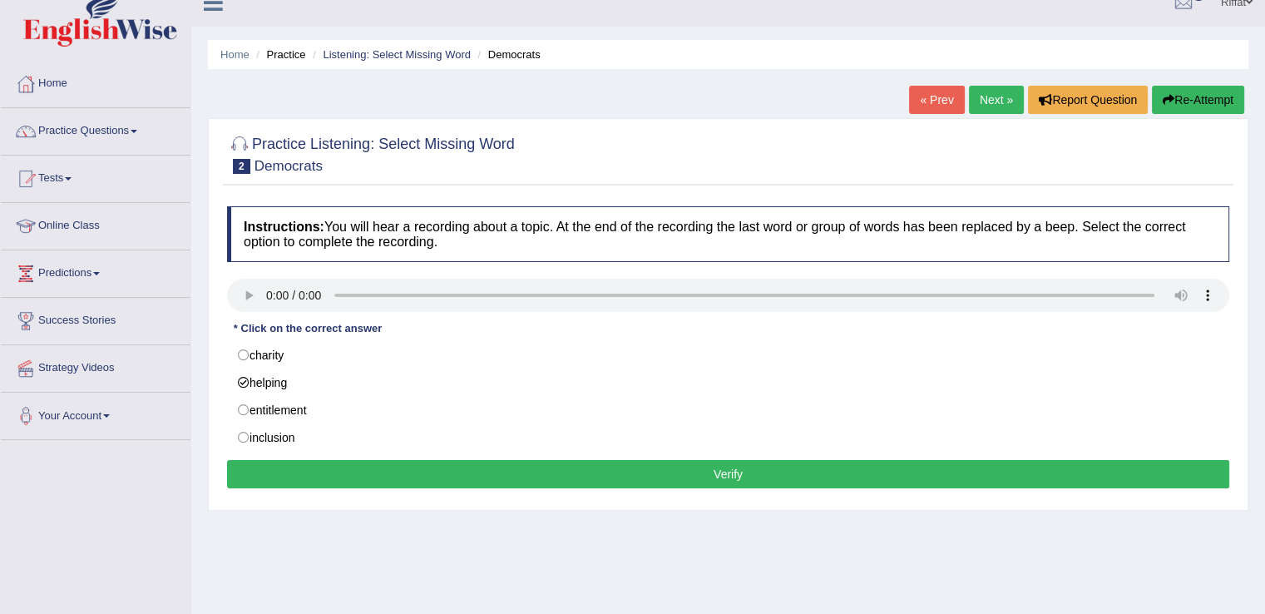
click at [317, 472] on button "Verify" at bounding box center [728, 474] width 1002 height 28
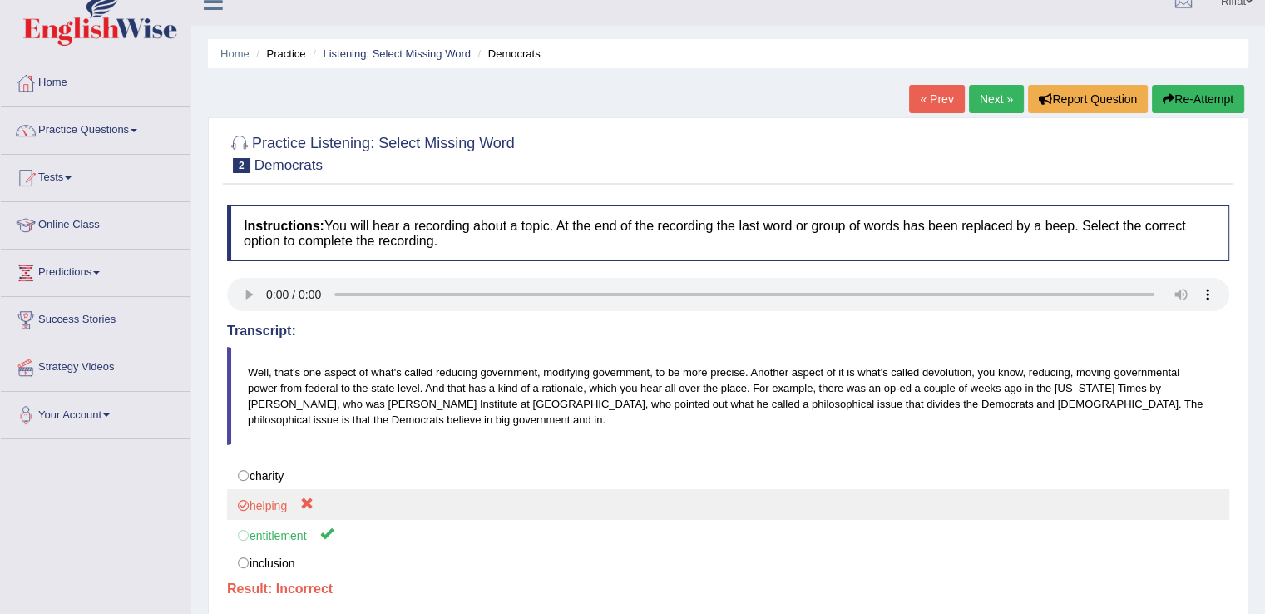
scroll to position [0, 0]
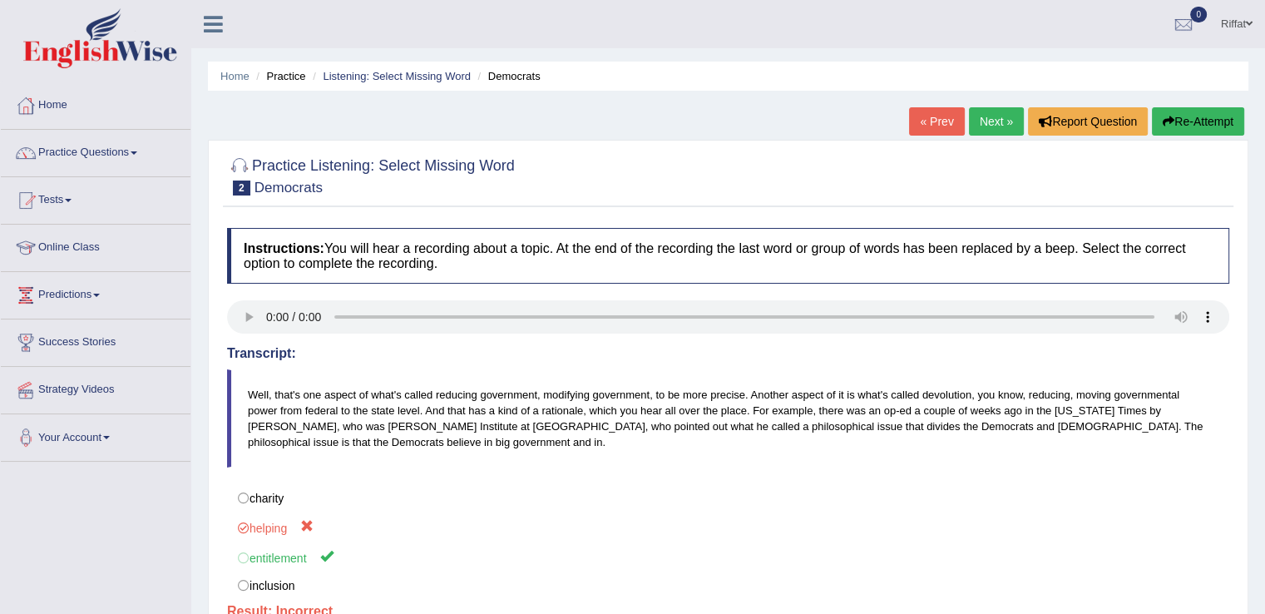
click at [982, 122] on link "Next »" at bounding box center [996, 121] width 55 height 28
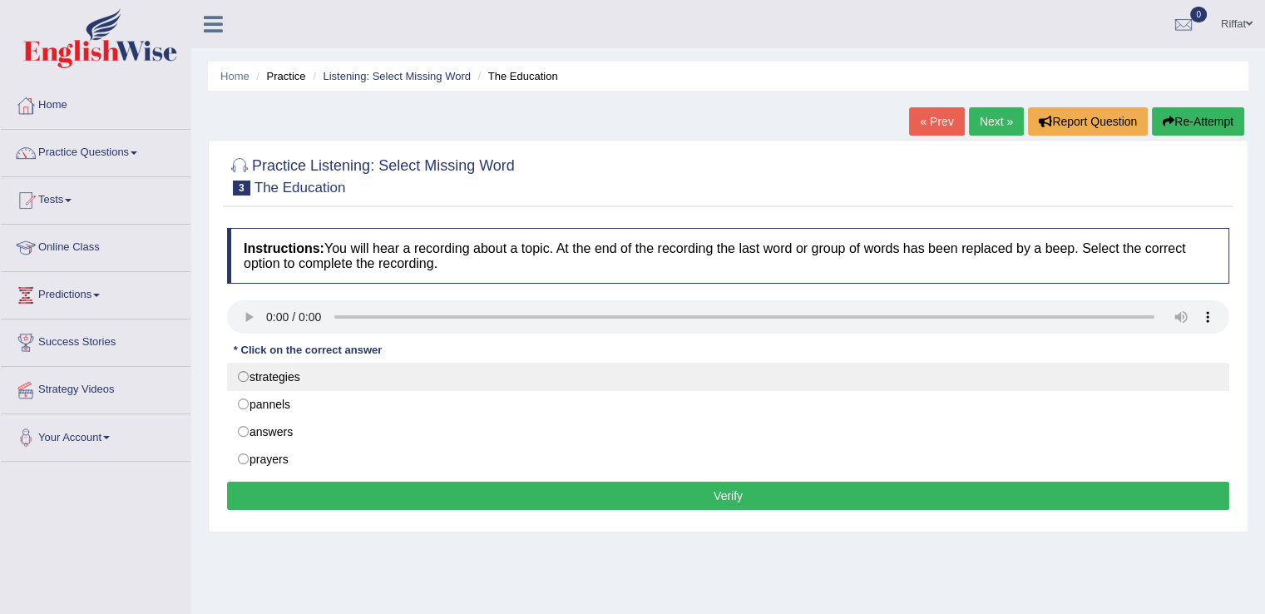
click at [244, 377] on label "strategies" at bounding box center [728, 376] width 1002 height 28
radio input "true"
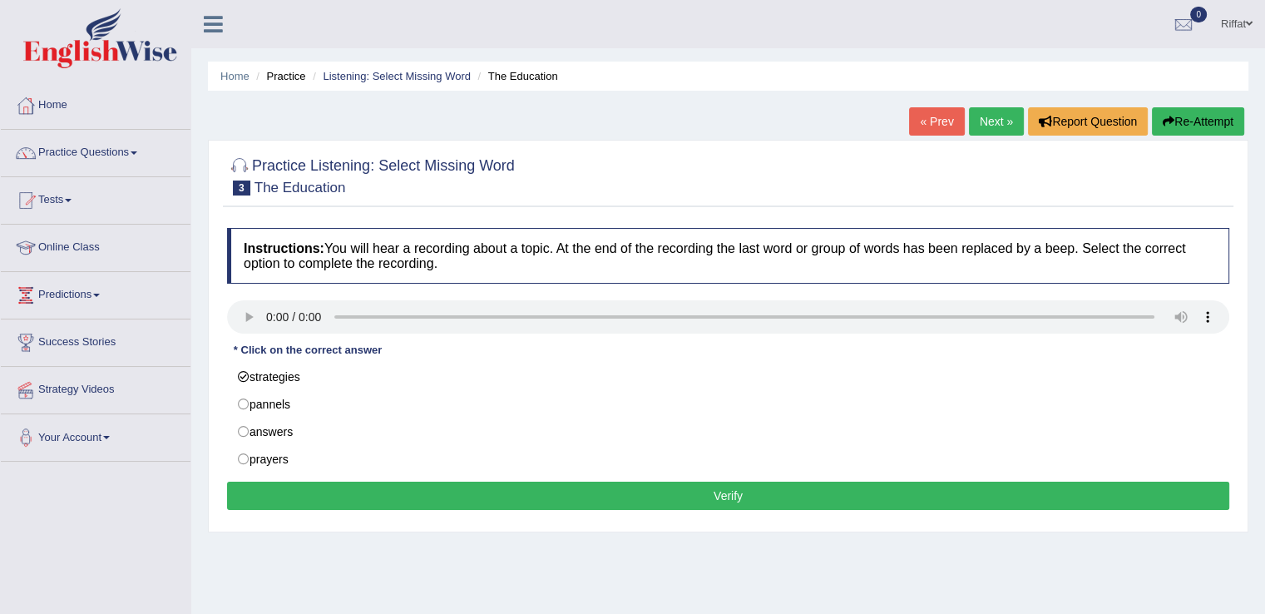
click at [379, 501] on button "Verify" at bounding box center [728, 495] width 1002 height 28
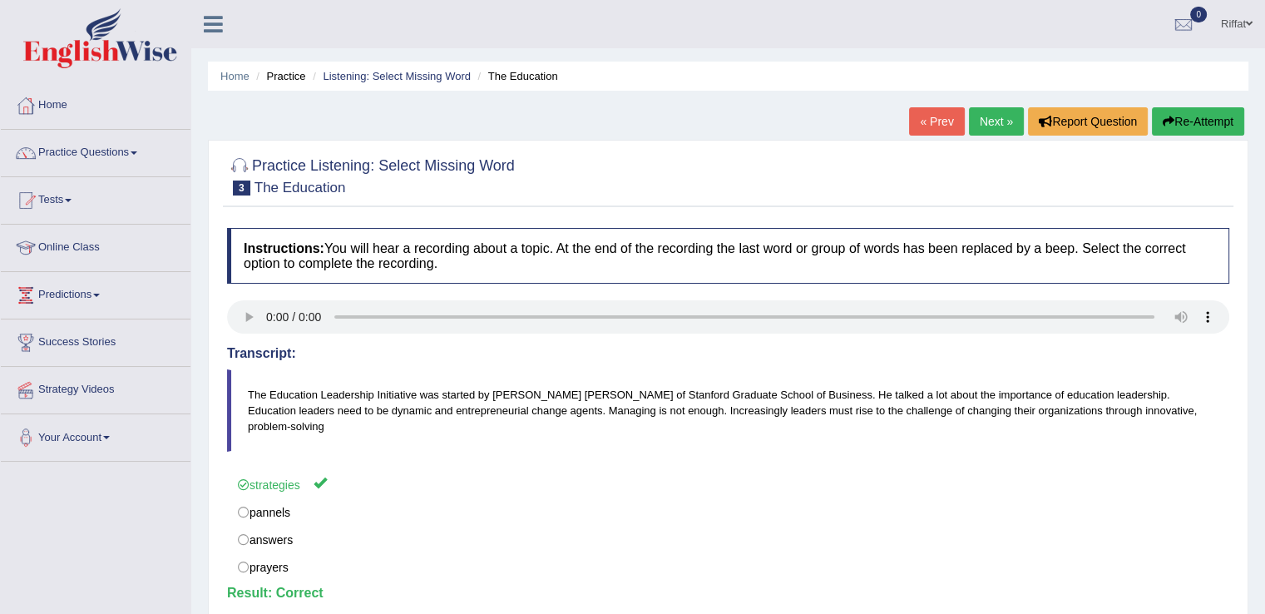
click at [987, 124] on link "Next »" at bounding box center [996, 121] width 55 height 28
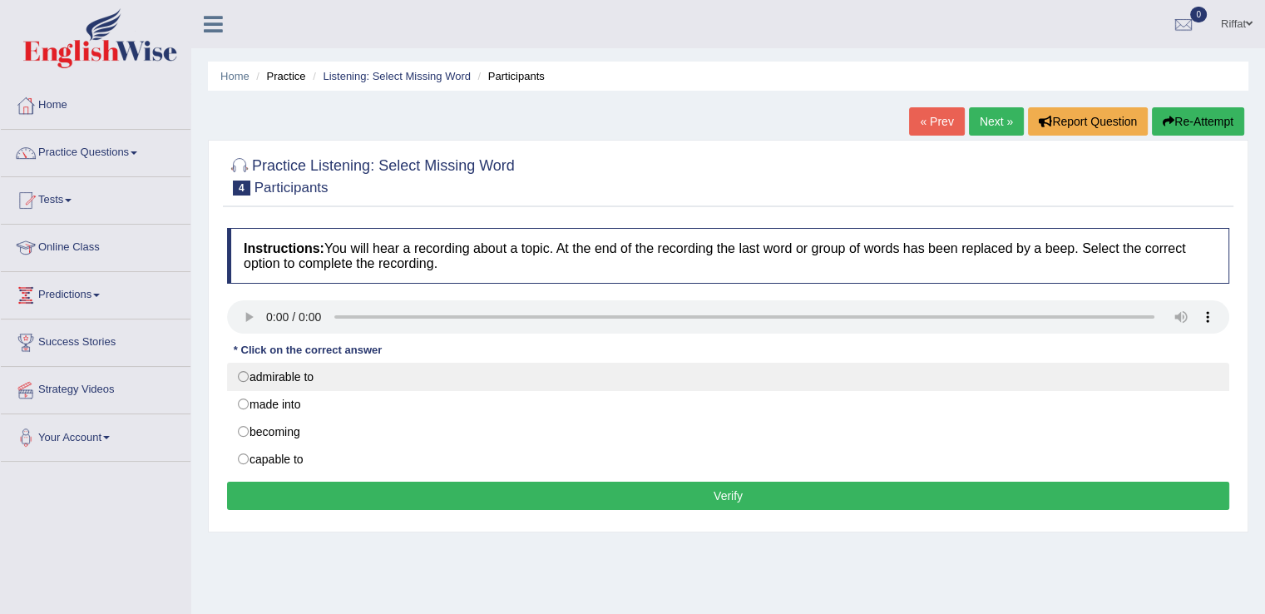
click at [244, 375] on label "admirable to" at bounding box center [728, 376] width 1002 height 28
radio input "true"
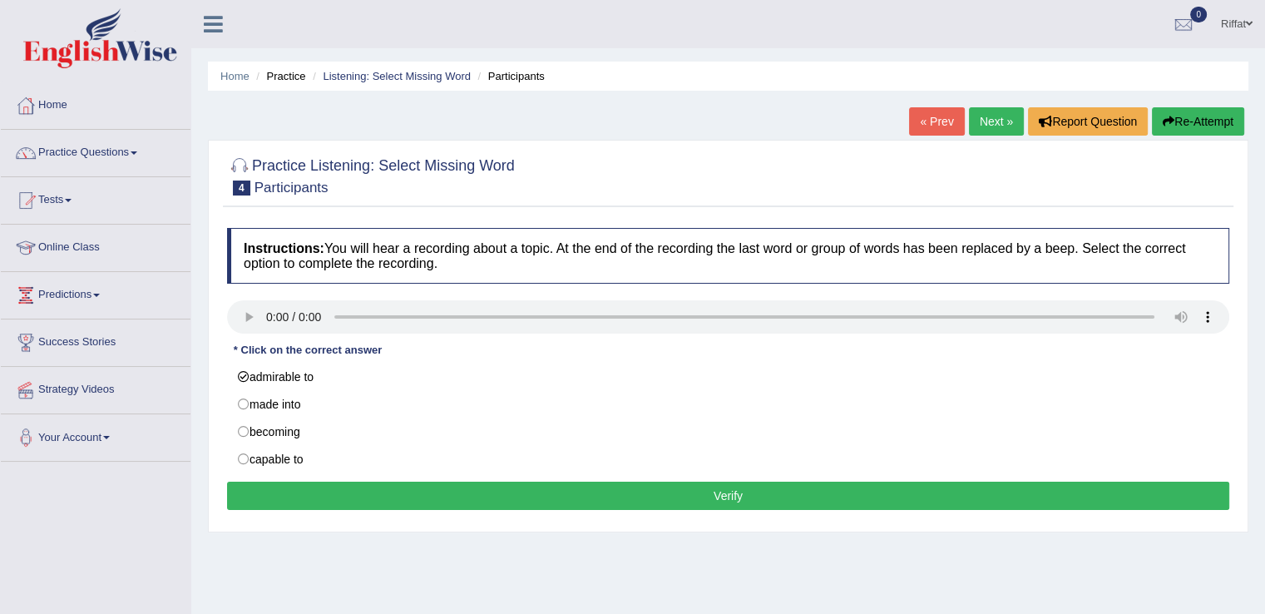
click at [312, 496] on button "Verify" at bounding box center [728, 495] width 1002 height 28
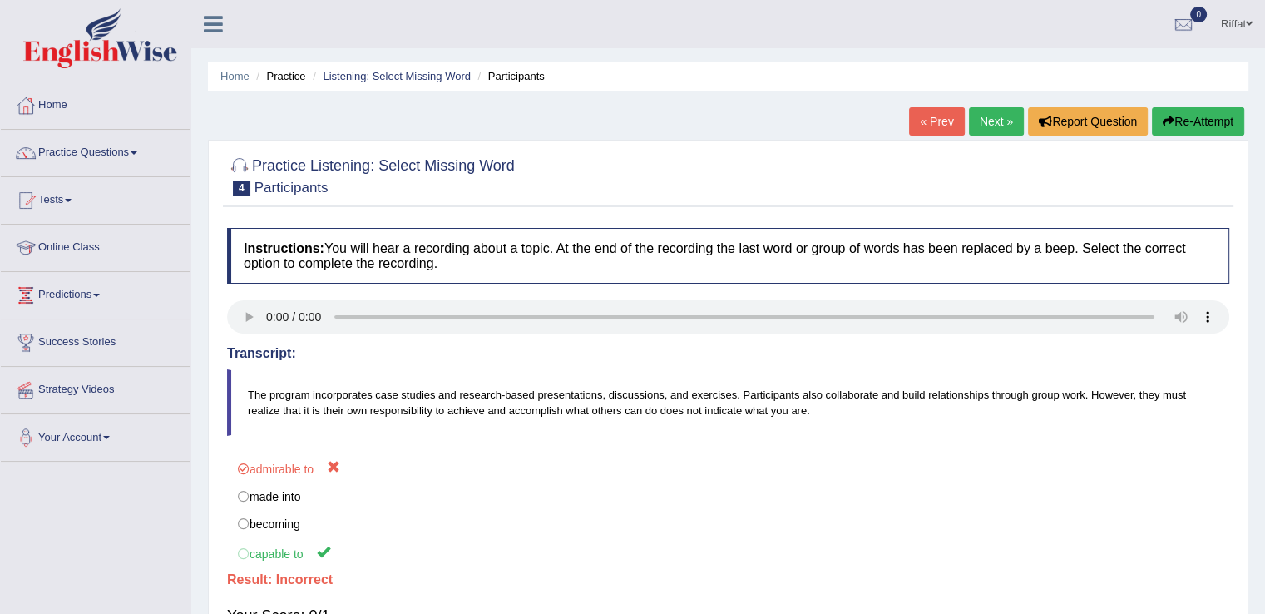
click at [986, 119] on link "Next »" at bounding box center [996, 121] width 55 height 28
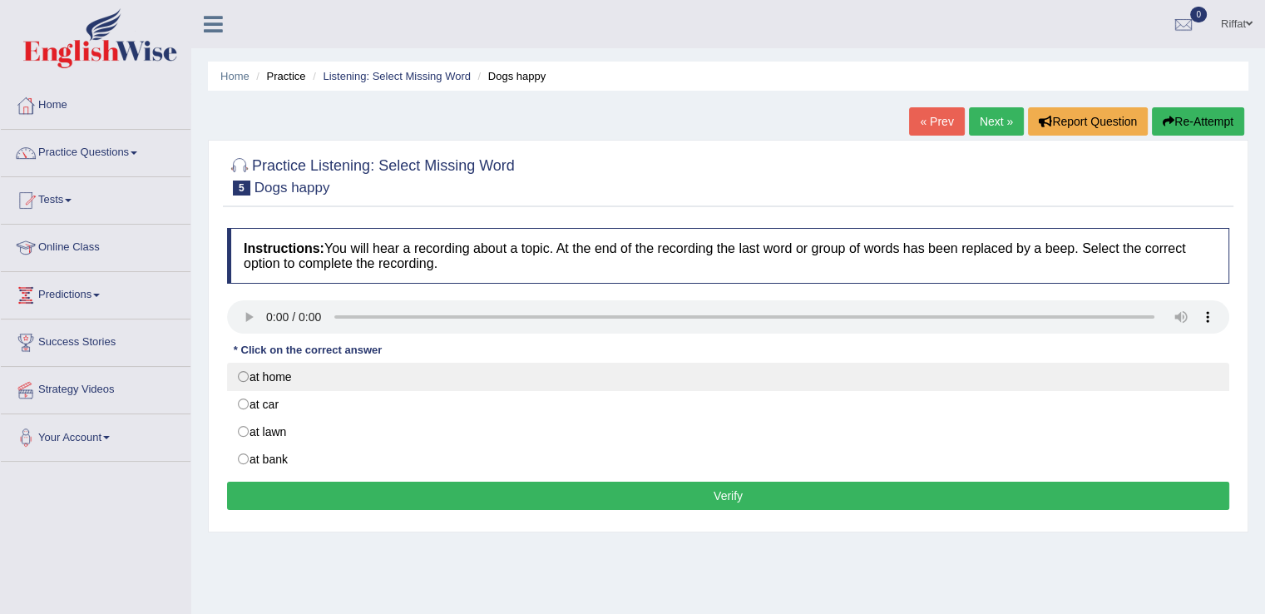
click at [247, 379] on label "at home" at bounding box center [728, 376] width 1002 height 28
radio input "true"
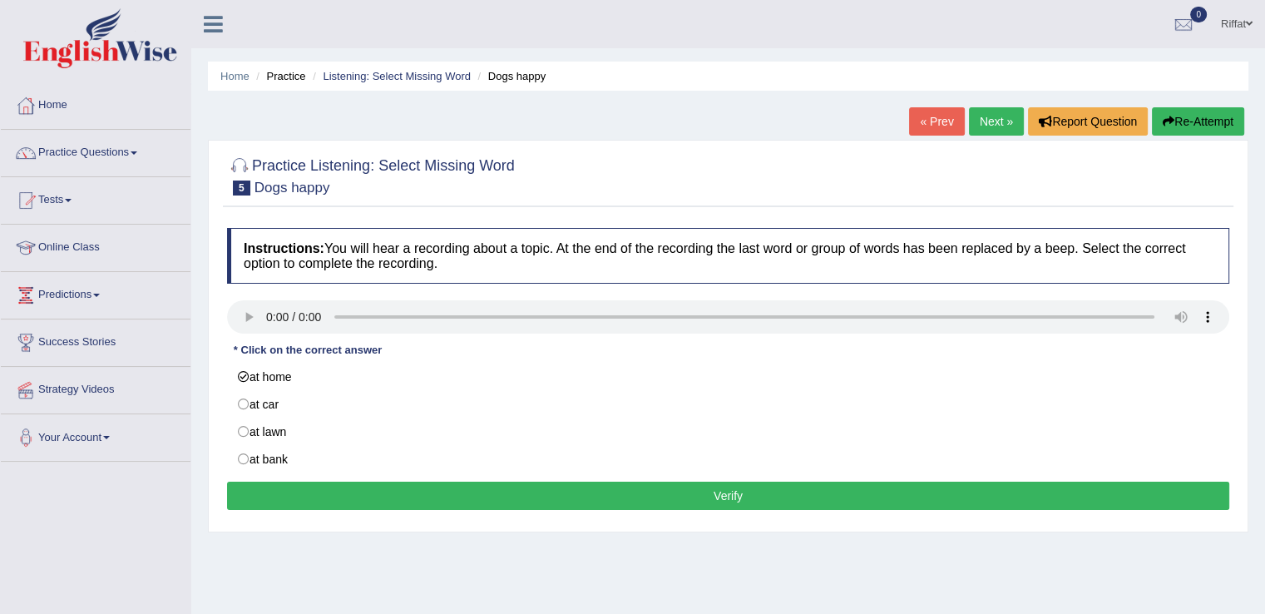
click at [366, 496] on button "Verify" at bounding box center [728, 495] width 1002 height 28
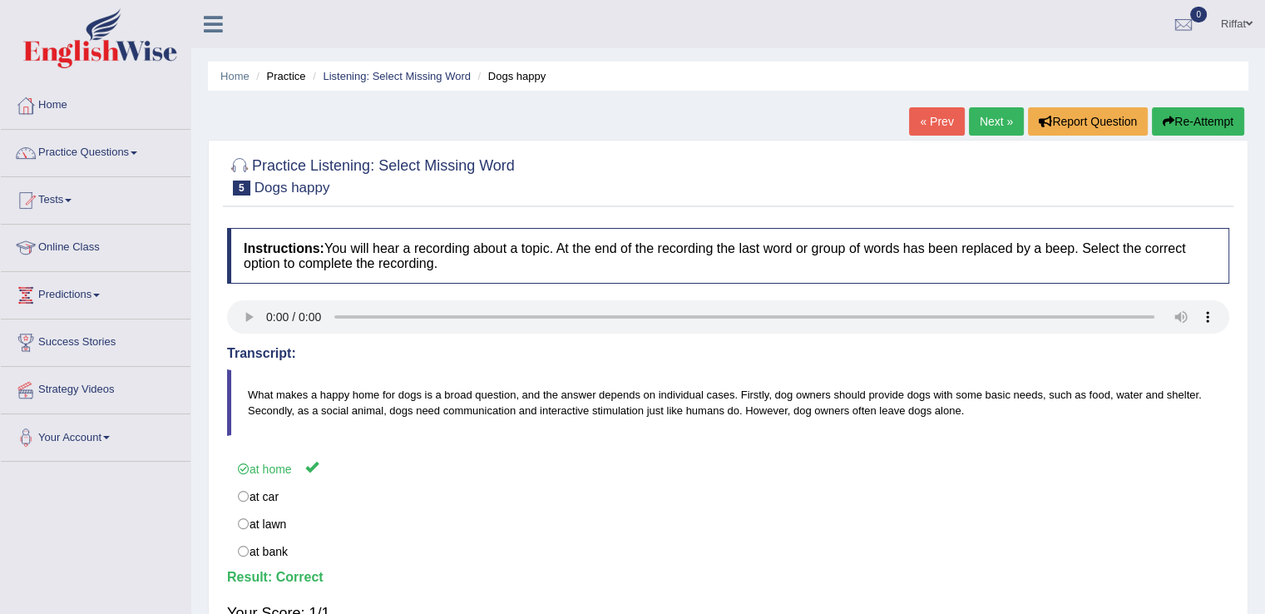
click at [984, 124] on link "Next »" at bounding box center [996, 121] width 55 height 28
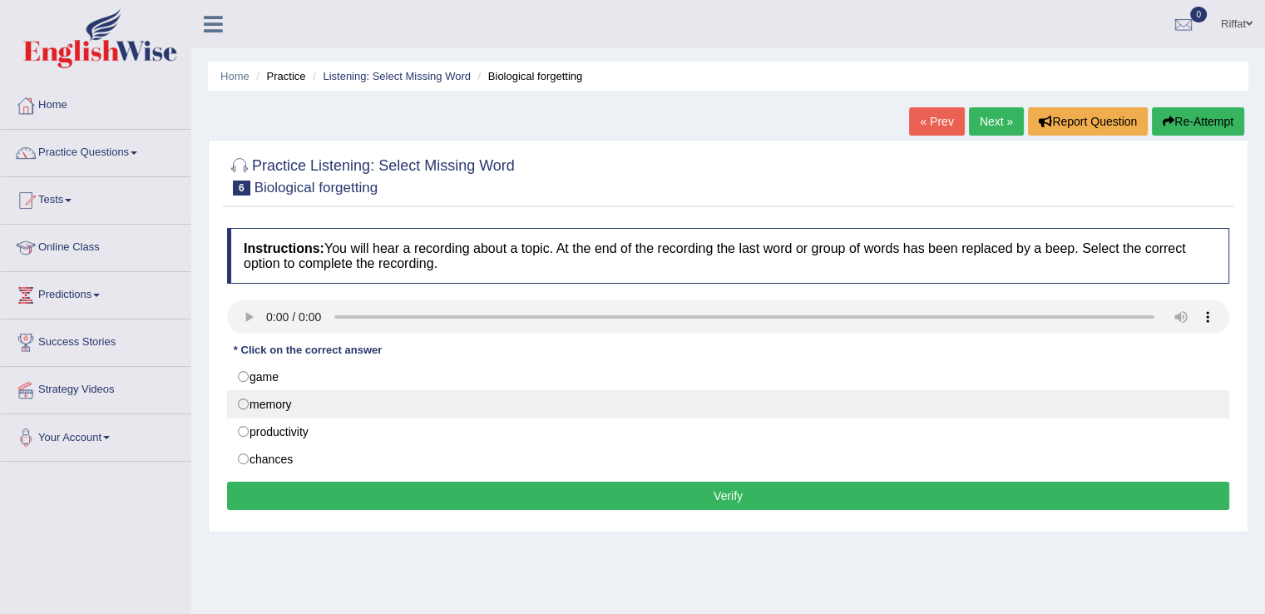
click at [246, 406] on label "memory" at bounding box center [728, 404] width 1002 height 28
radio input "true"
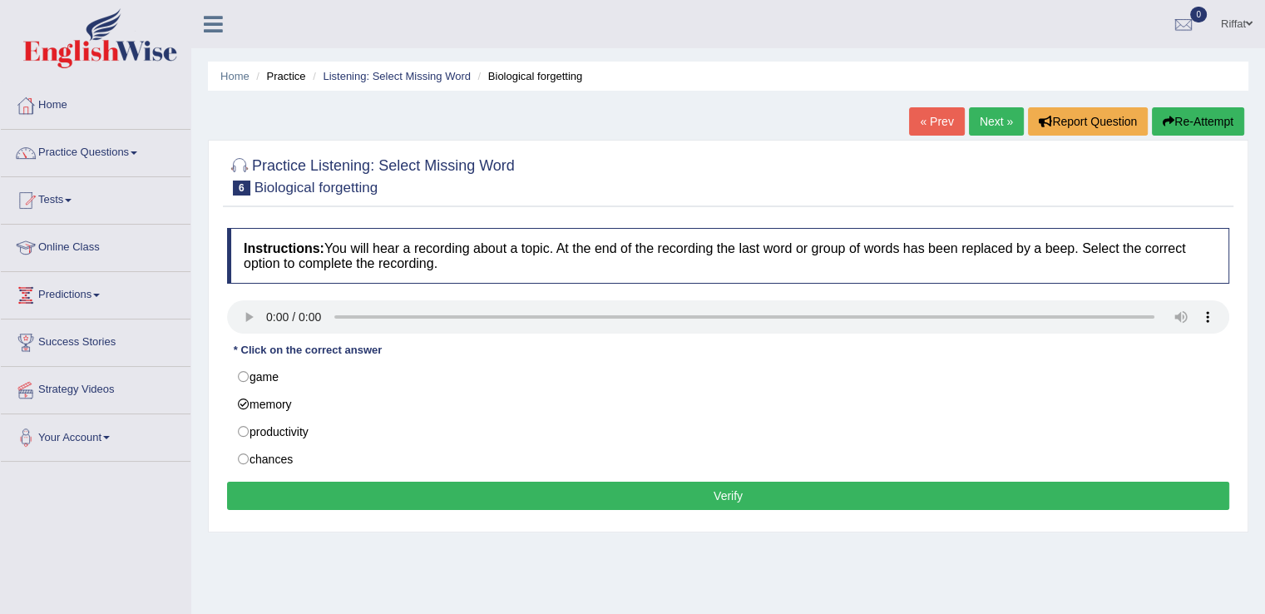
click at [330, 496] on button "Verify" at bounding box center [728, 495] width 1002 height 28
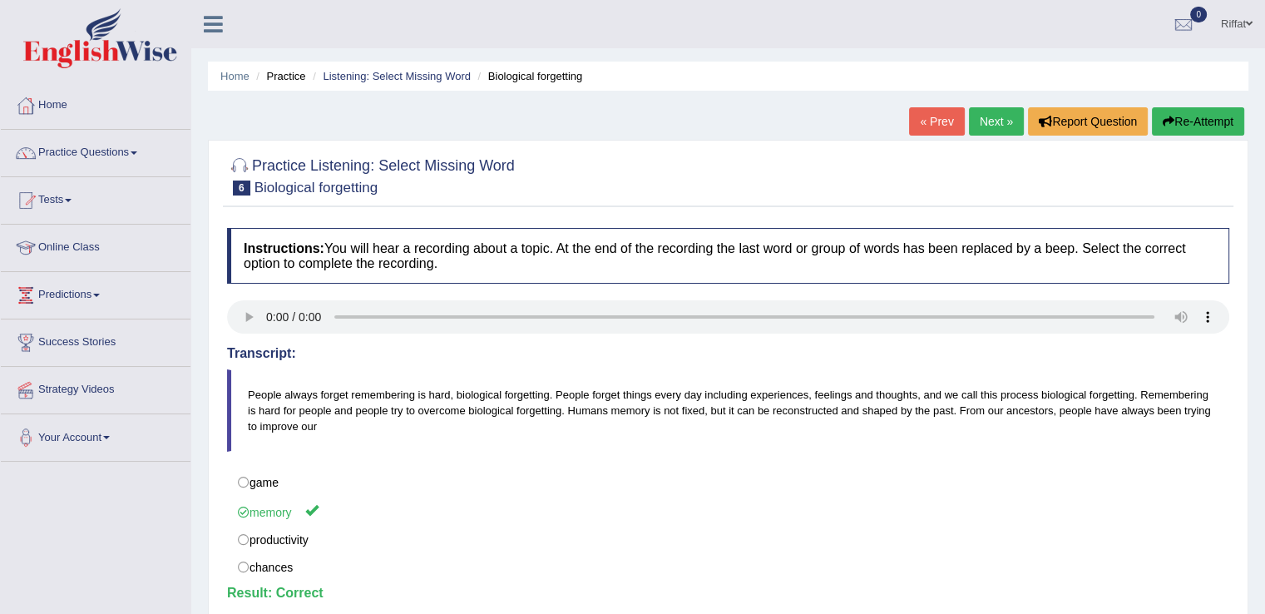
click at [987, 123] on link "Next »" at bounding box center [996, 121] width 55 height 28
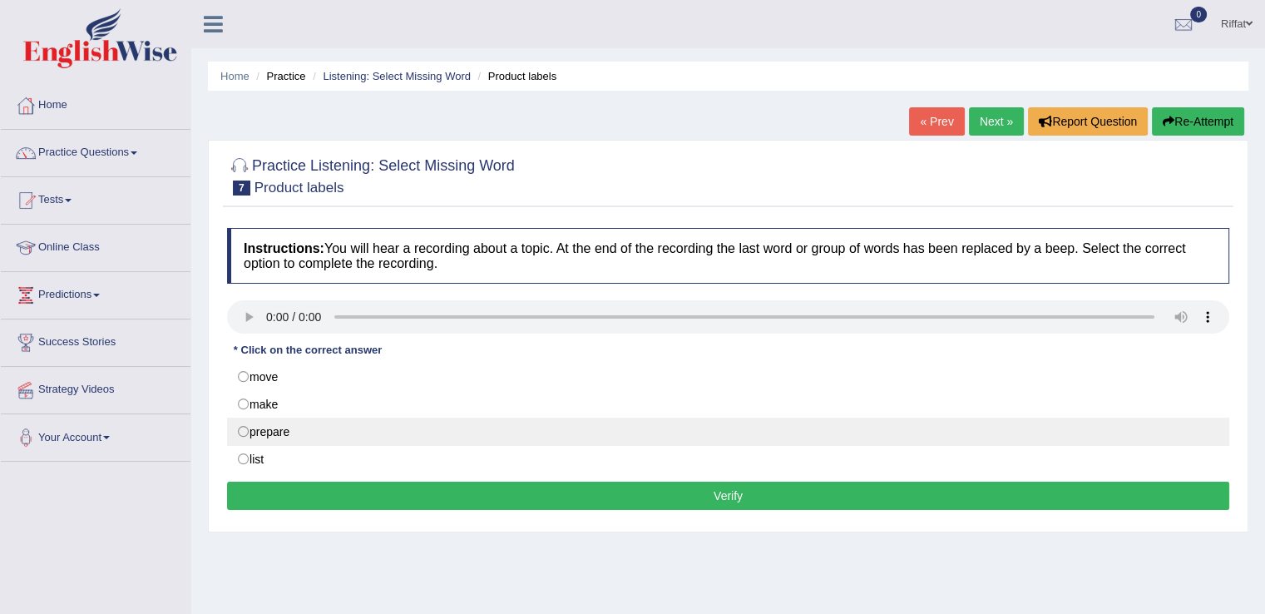
click at [245, 430] on label "prepare" at bounding box center [728, 431] width 1002 height 28
radio input "true"
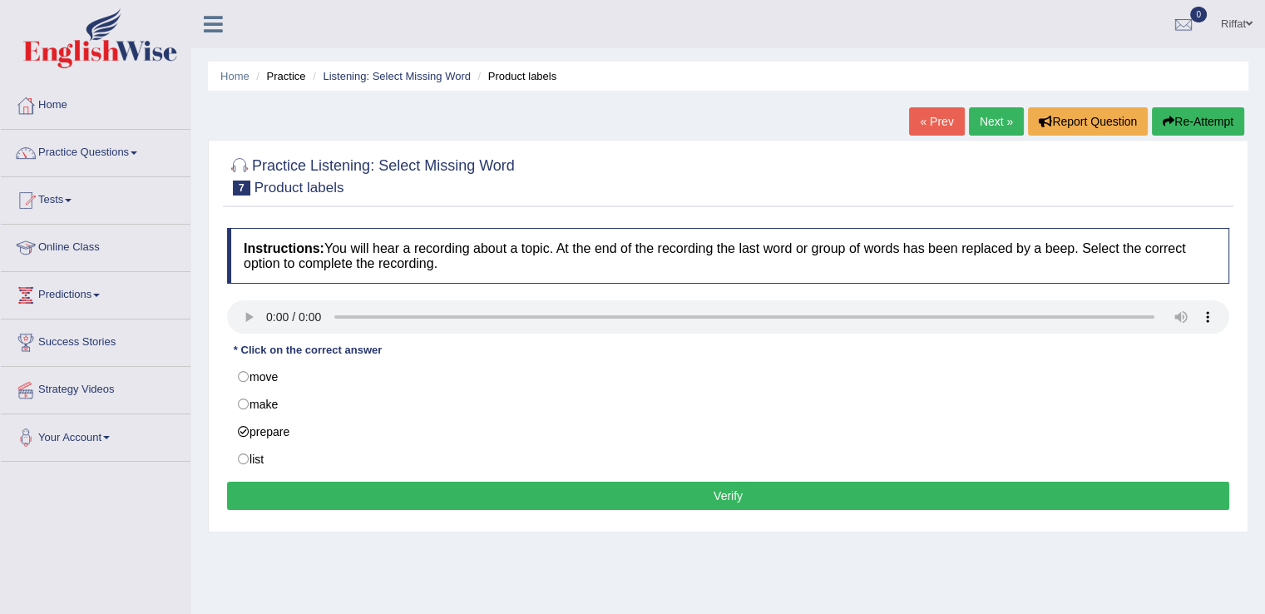
click at [298, 485] on button "Verify" at bounding box center [728, 495] width 1002 height 28
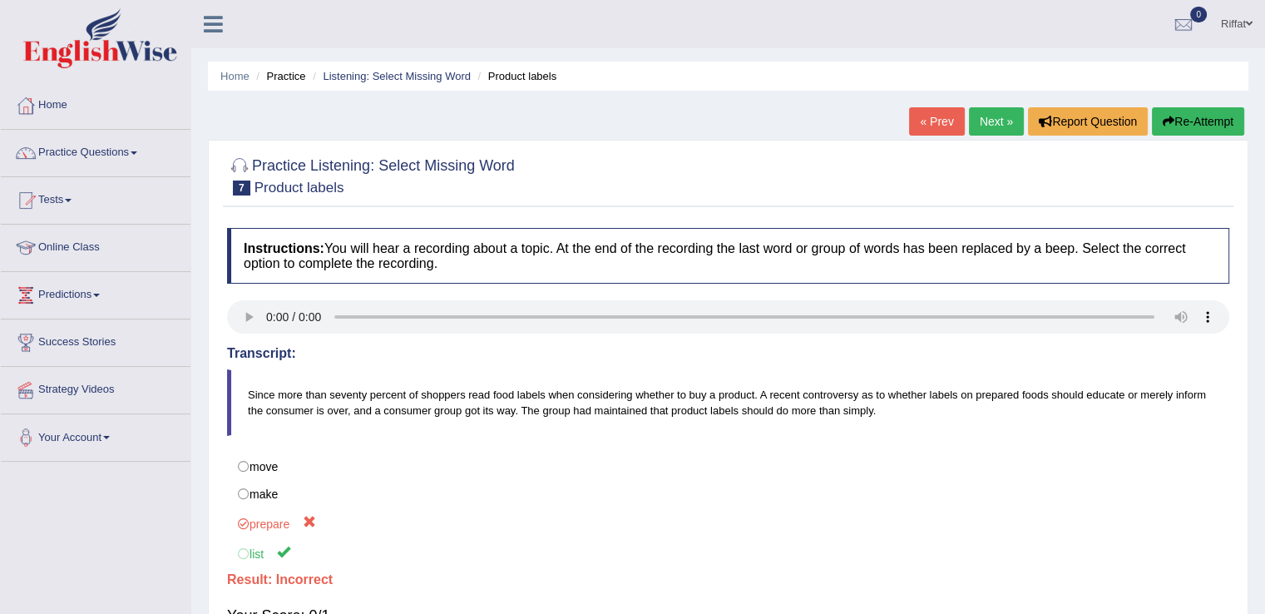
click at [988, 126] on link "Next »" at bounding box center [996, 121] width 55 height 28
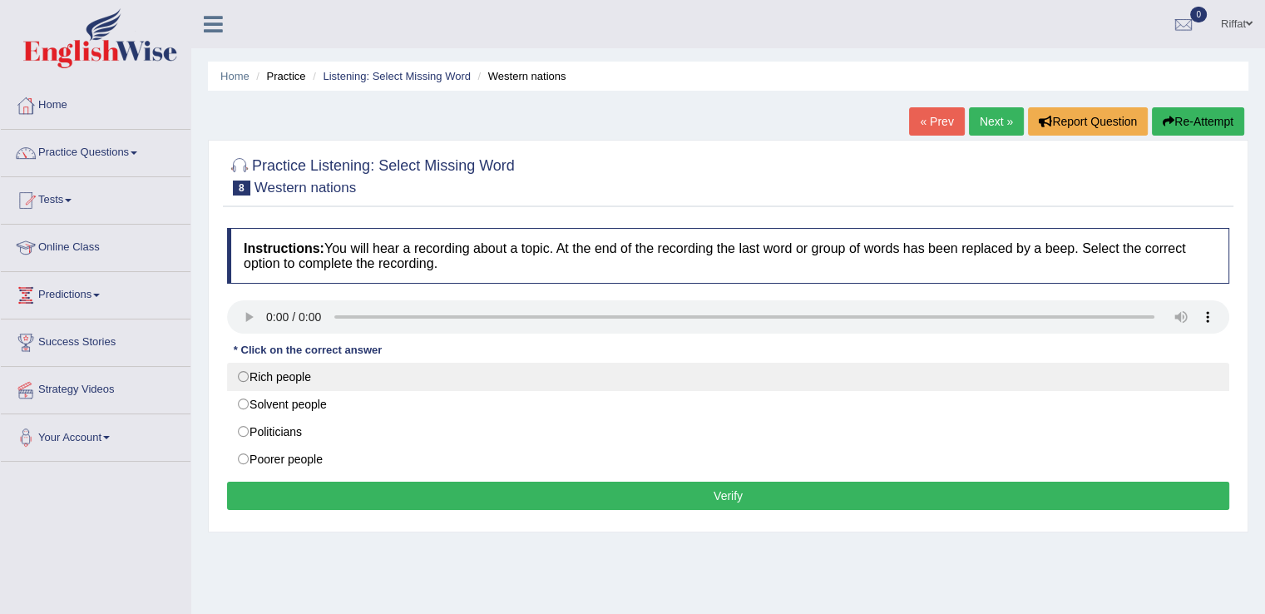
click at [243, 375] on label "Rich people" at bounding box center [728, 376] width 1002 height 28
radio input "true"
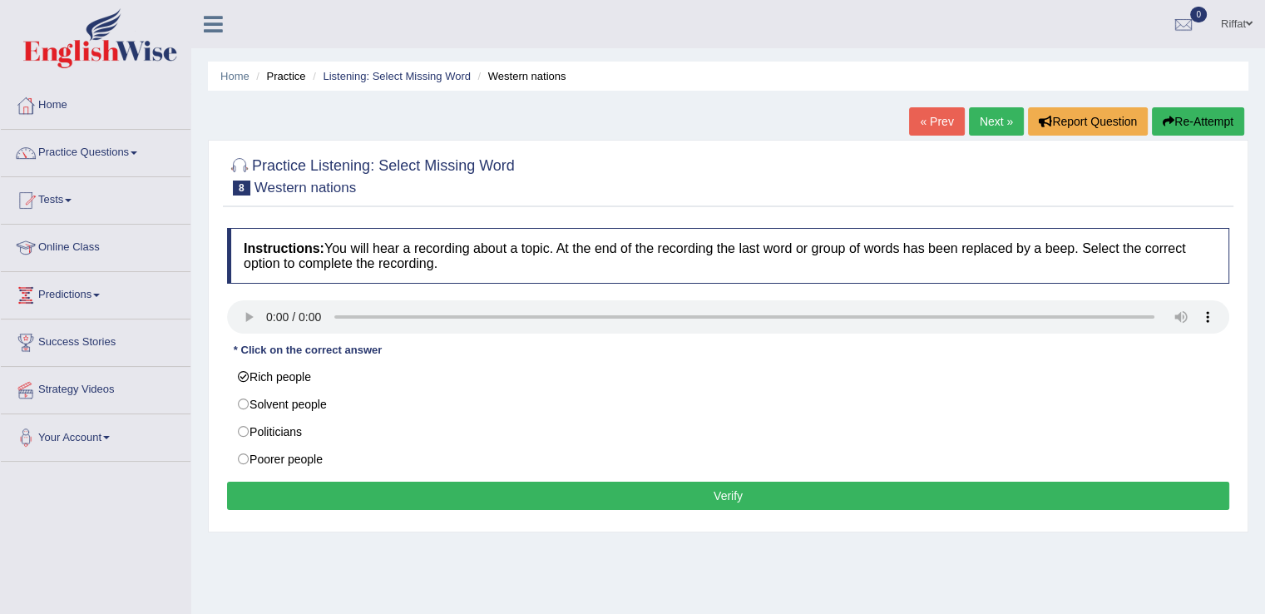
click at [309, 492] on button "Verify" at bounding box center [728, 495] width 1002 height 28
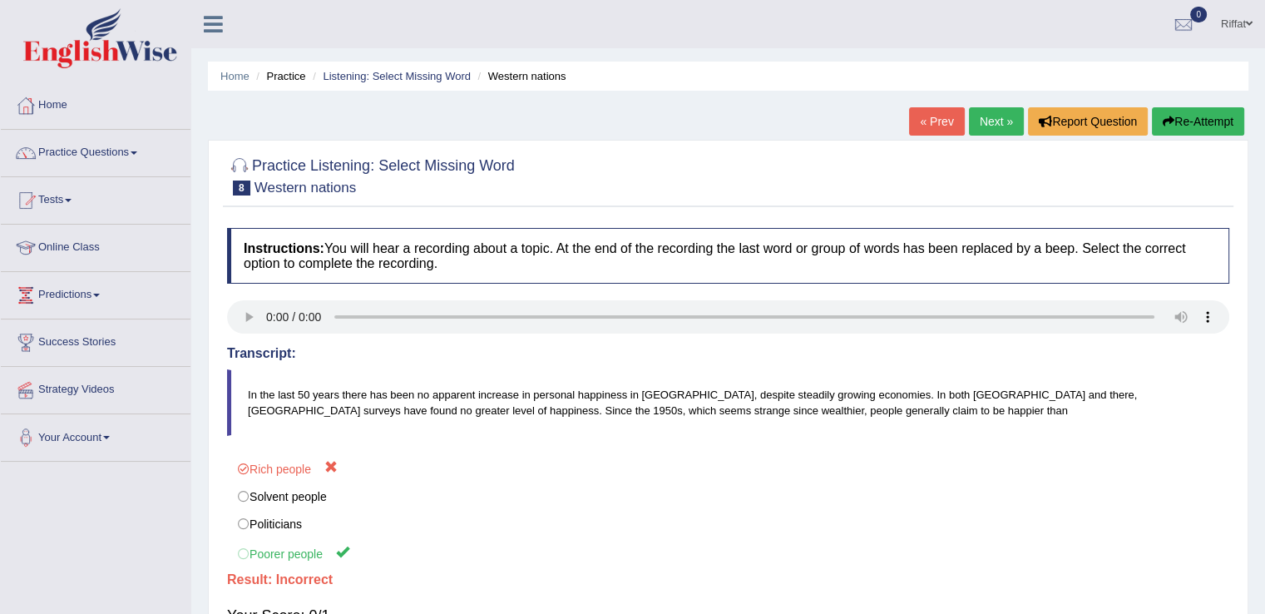
click at [984, 118] on link "Next »" at bounding box center [996, 121] width 55 height 28
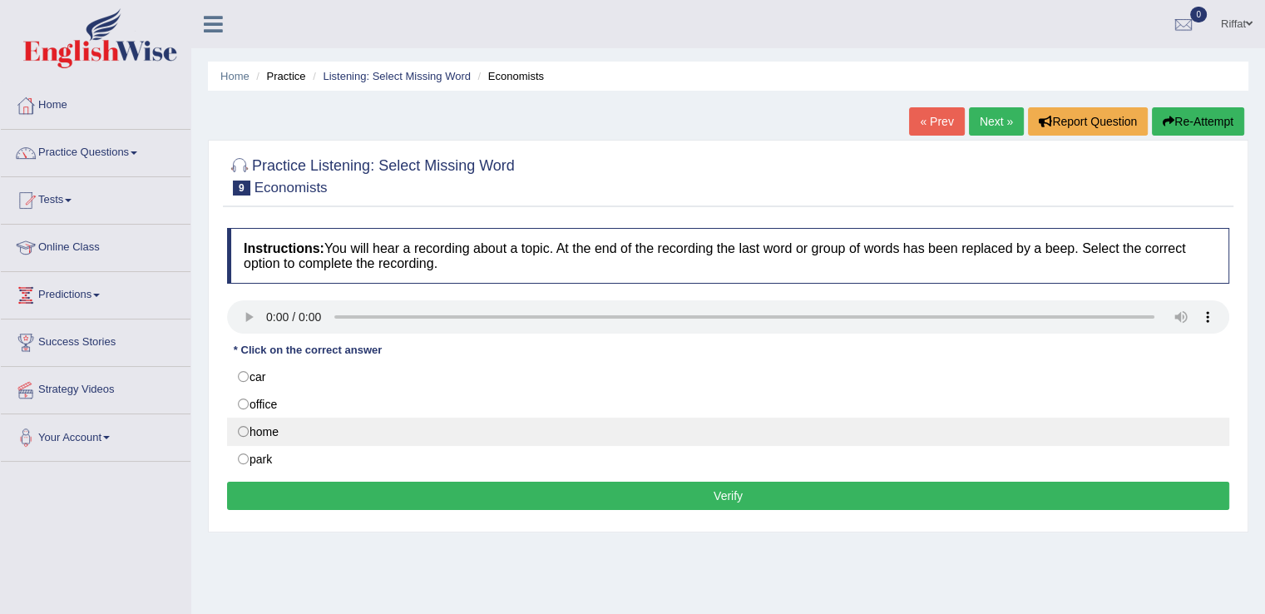
click at [243, 430] on label "home" at bounding box center [728, 431] width 1002 height 28
radio input "true"
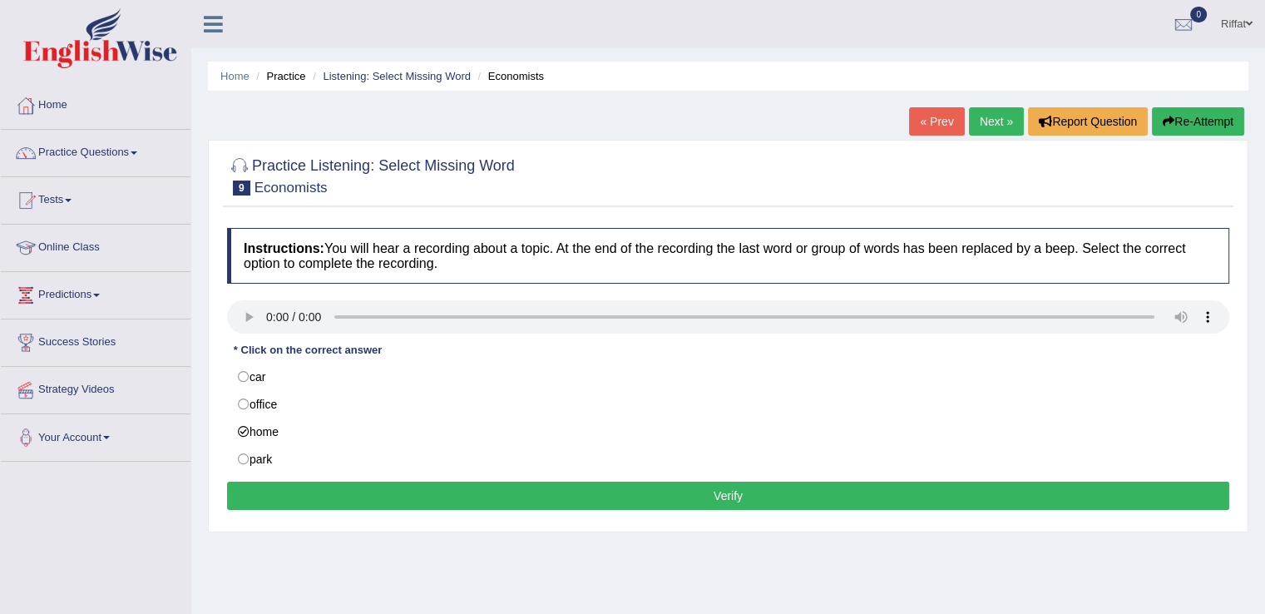
click at [283, 495] on button "Verify" at bounding box center [728, 495] width 1002 height 28
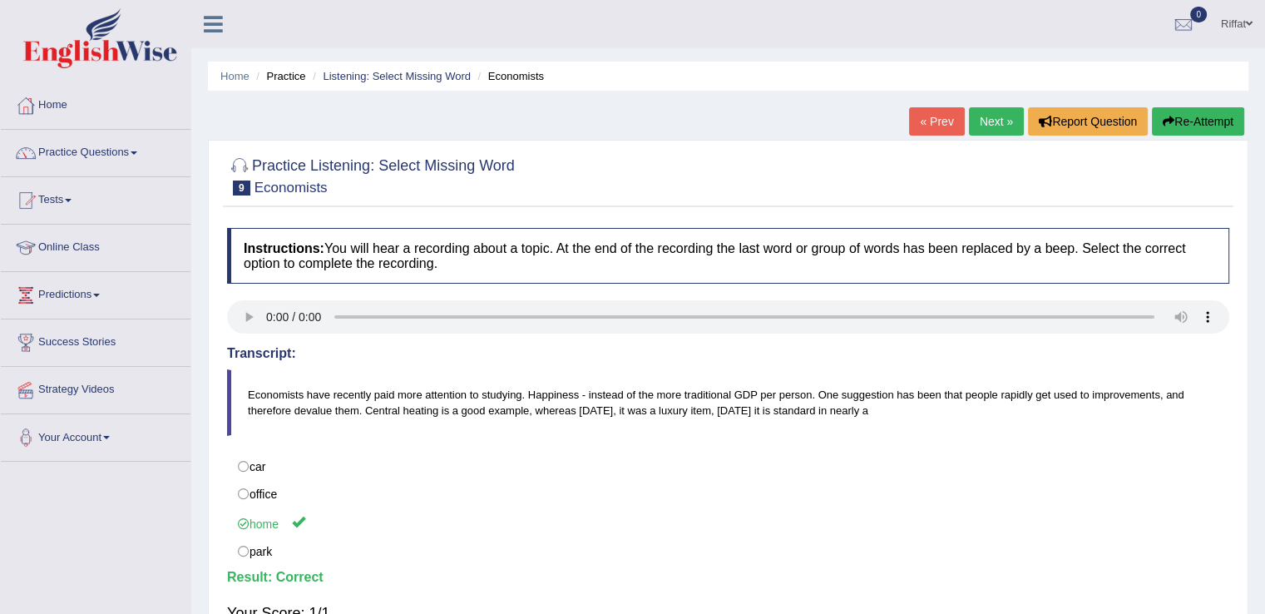
click at [991, 124] on link "Next »" at bounding box center [996, 121] width 55 height 28
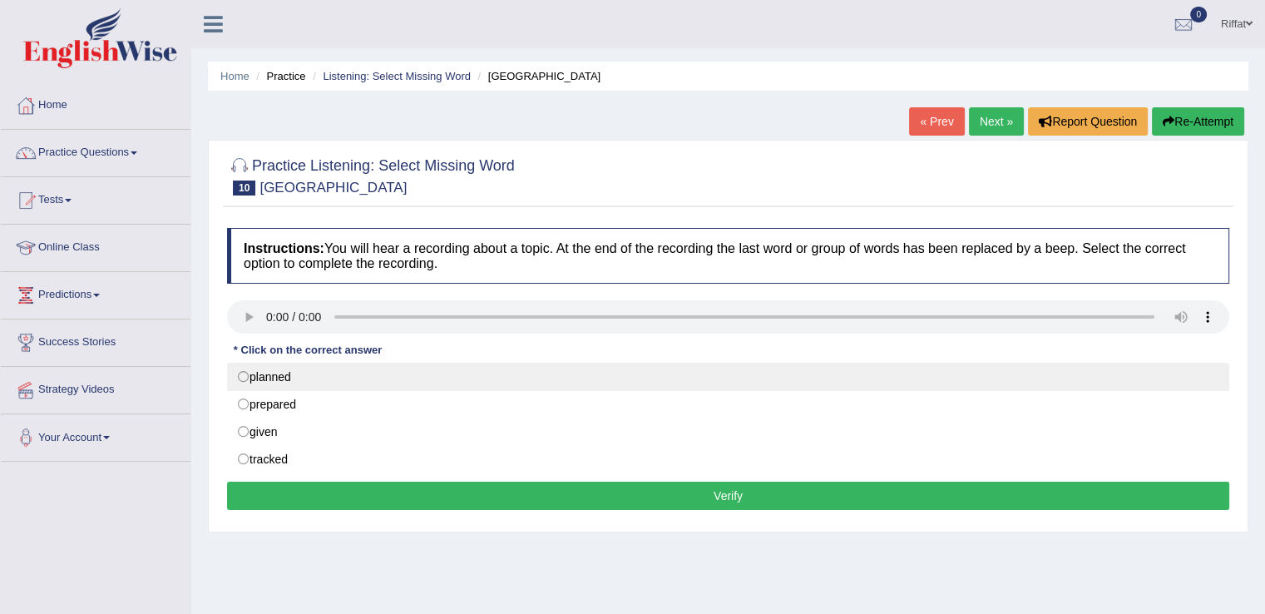
click at [244, 376] on label "planned" at bounding box center [728, 376] width 1002 height 28
radio input "true"
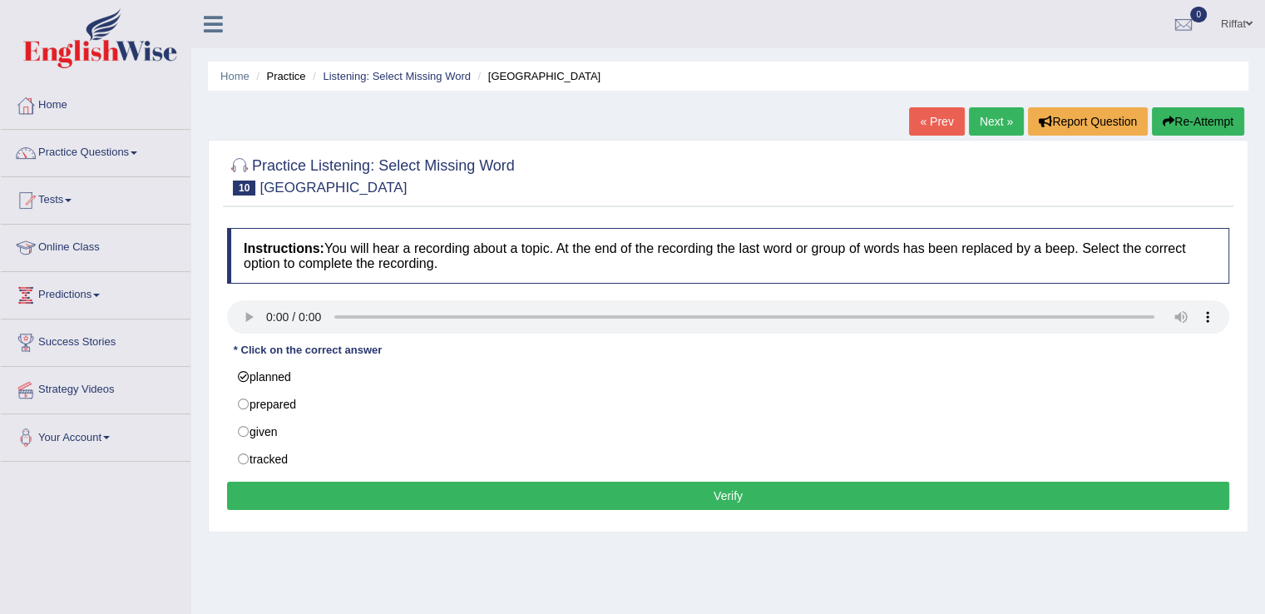
click at [321, 490] on button "Verify" at bounding box center [728, 495] width 1002 height 28
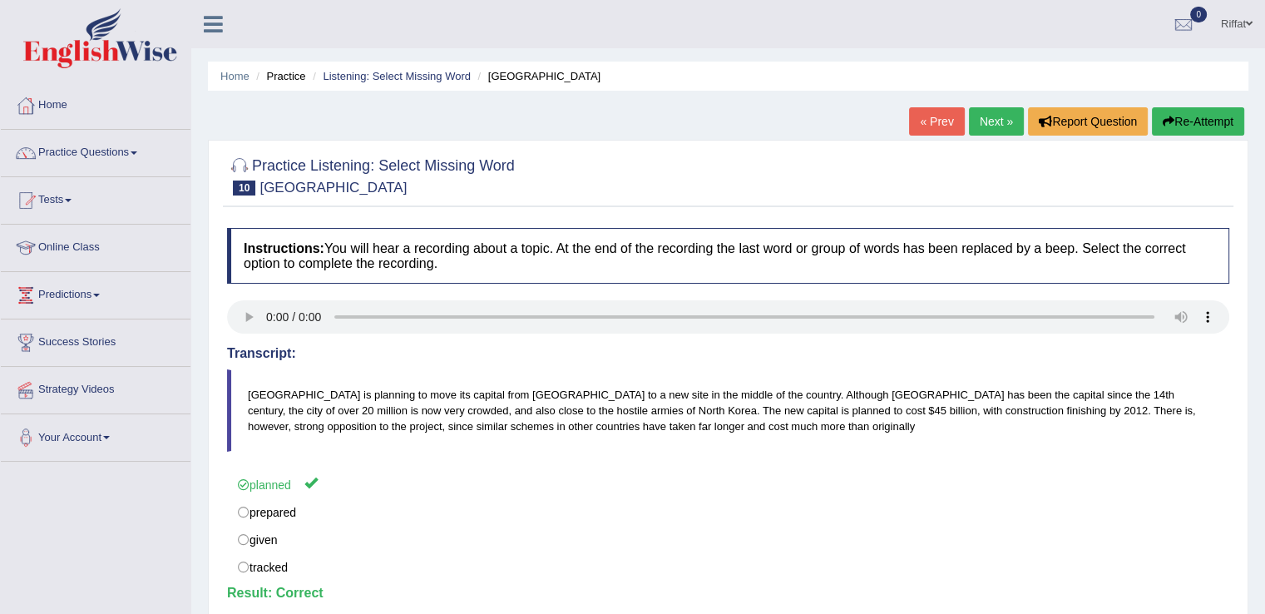
click at [984, 119] on link "Next »" at bounding box center [996, 121] width 55 height 28
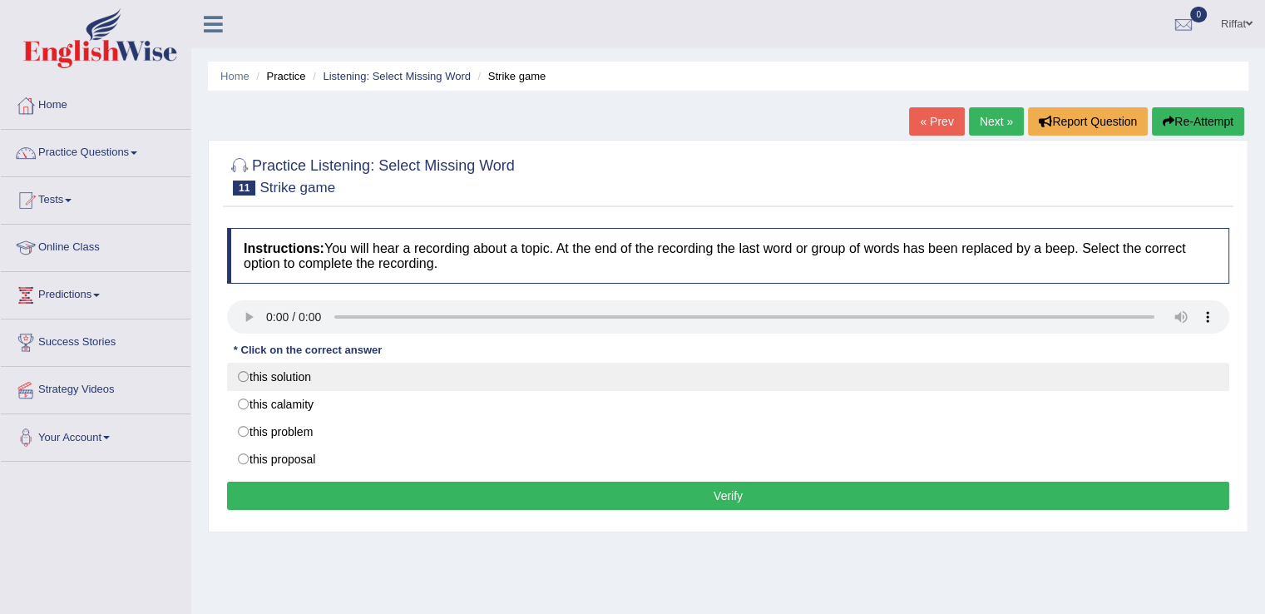
click at [243, 377] on label "this solution" at bounding box center [728, 376] width 1002 height 28
radio input "true"
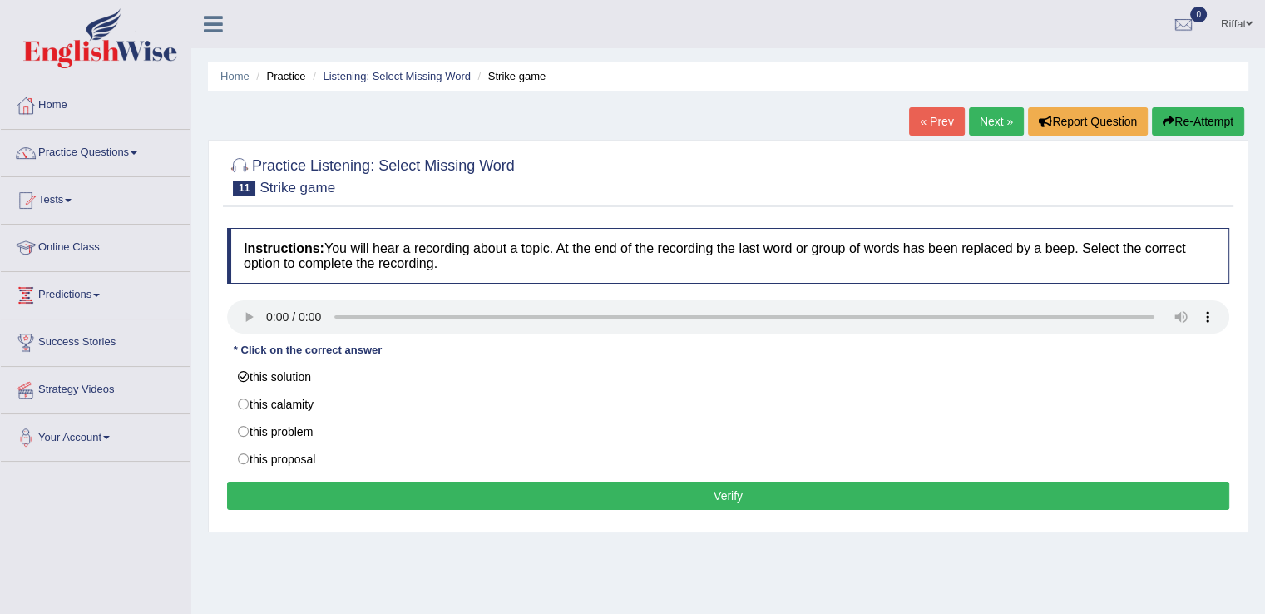
click at [339, 496] on button "Verify" at bounding box center [728, 495] width 1002 height 28
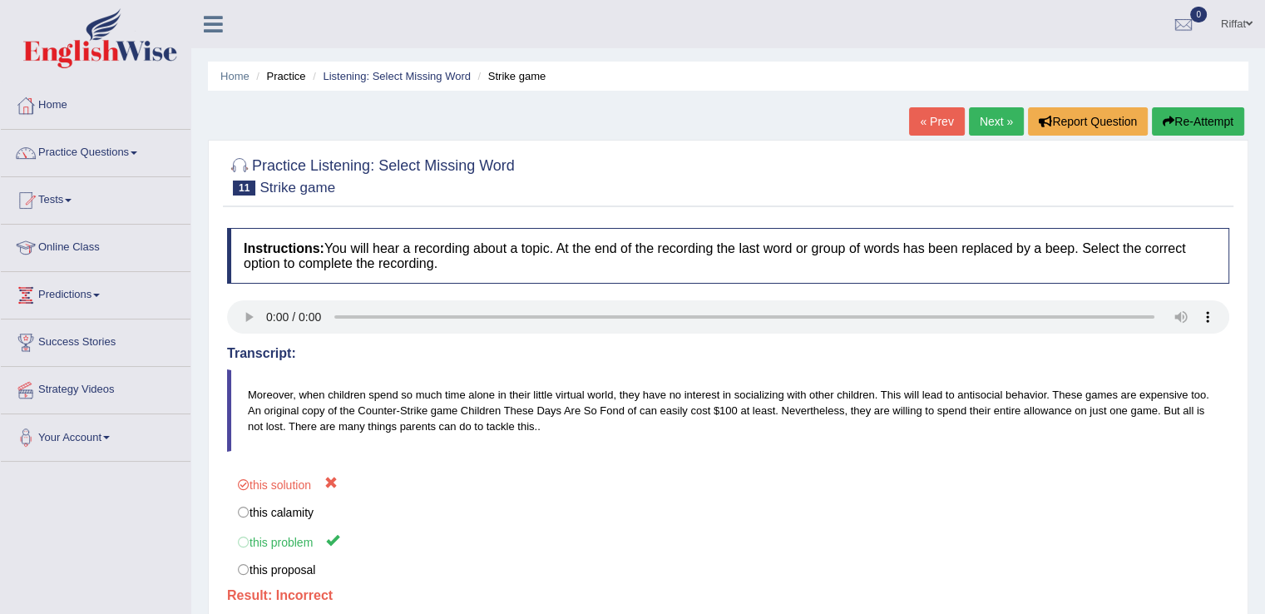
click at [986, 120] on link "Next »" at bounding box center [996, 121] width 55 height 28
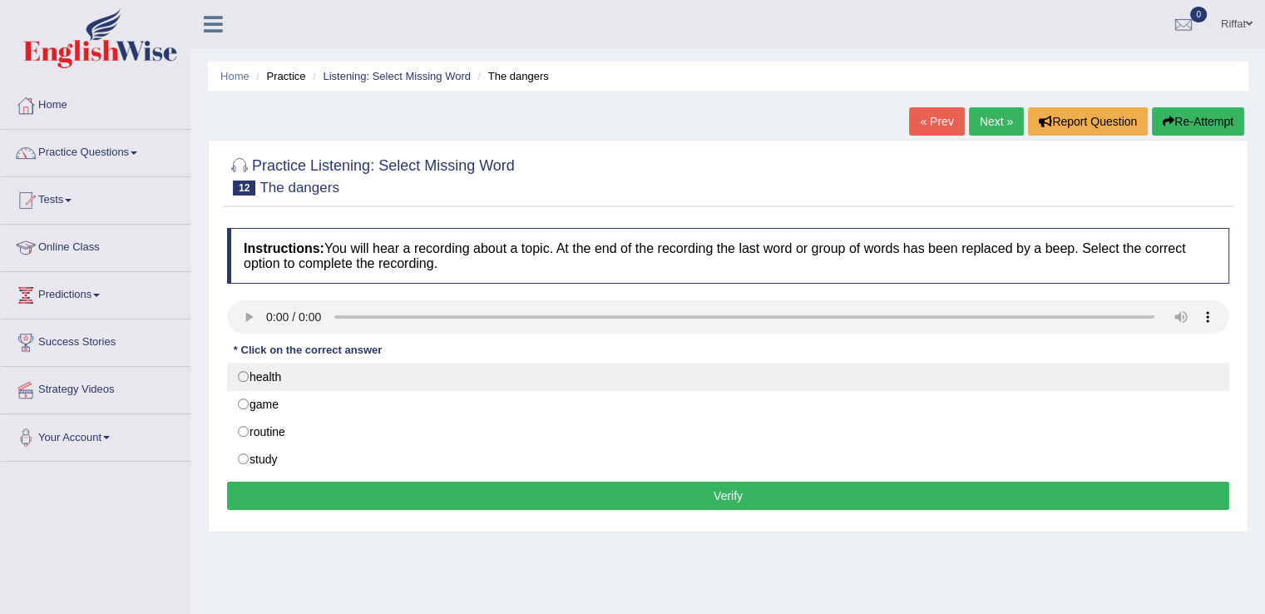
click at [245, 373] on label "health" at bounding box center [728, 376] width 1002 height 28
radio input "true"
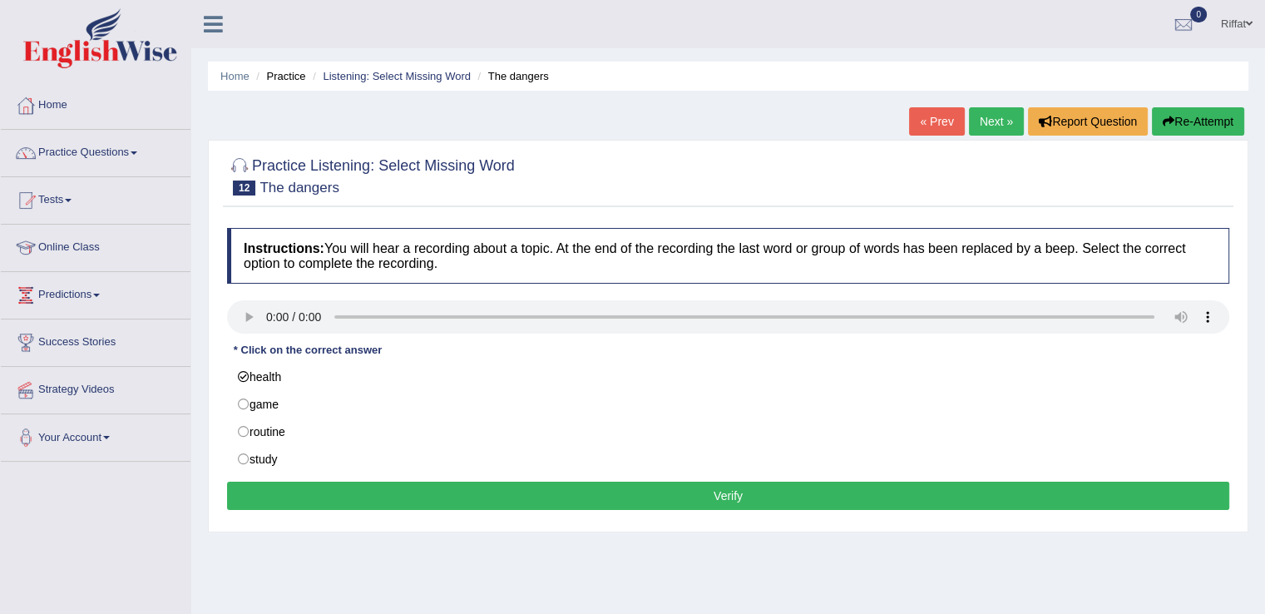
click at [348, 488] on button "Verify" at bounding box center [728, 495] width 1002 height 28
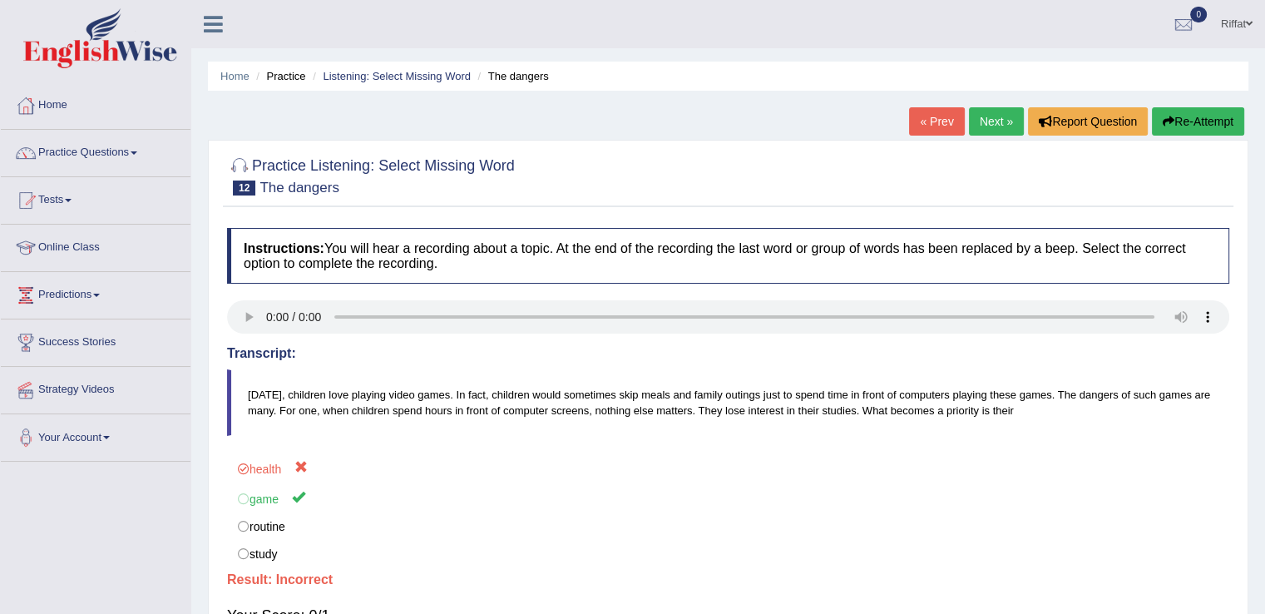
click at [988, 126] on link "Next »" at bounding box center [996, 121] width 55 height 28
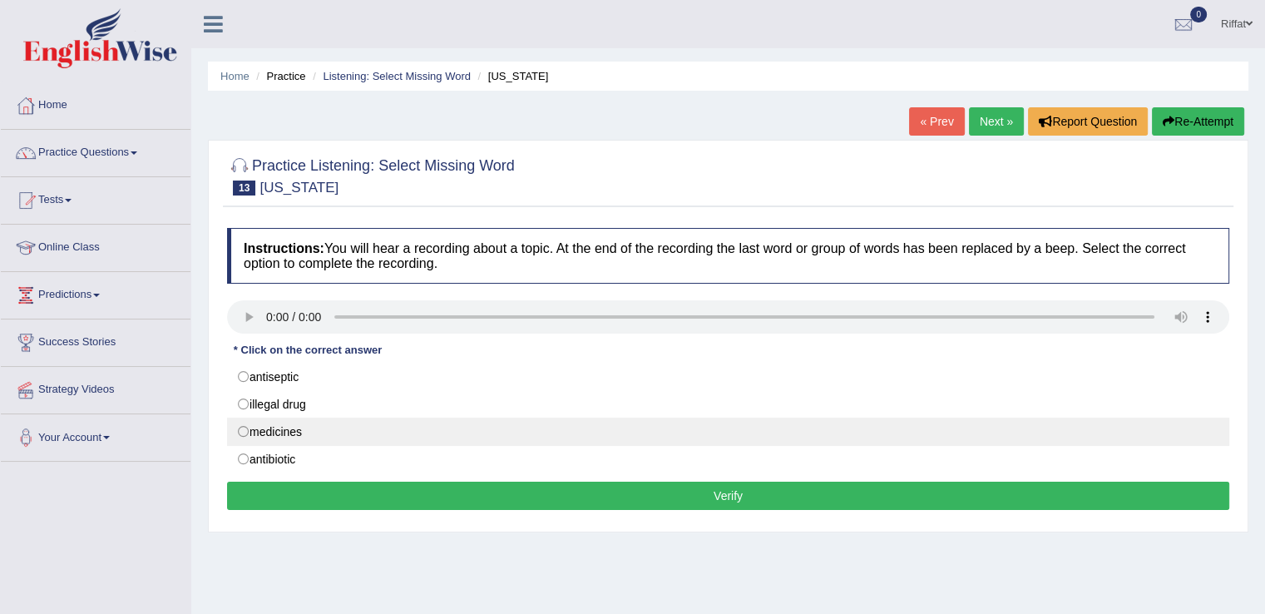
click at [239, 433] on label "medicines" at bounding box center [728, 431] width 1002 height 28
radio input "true"
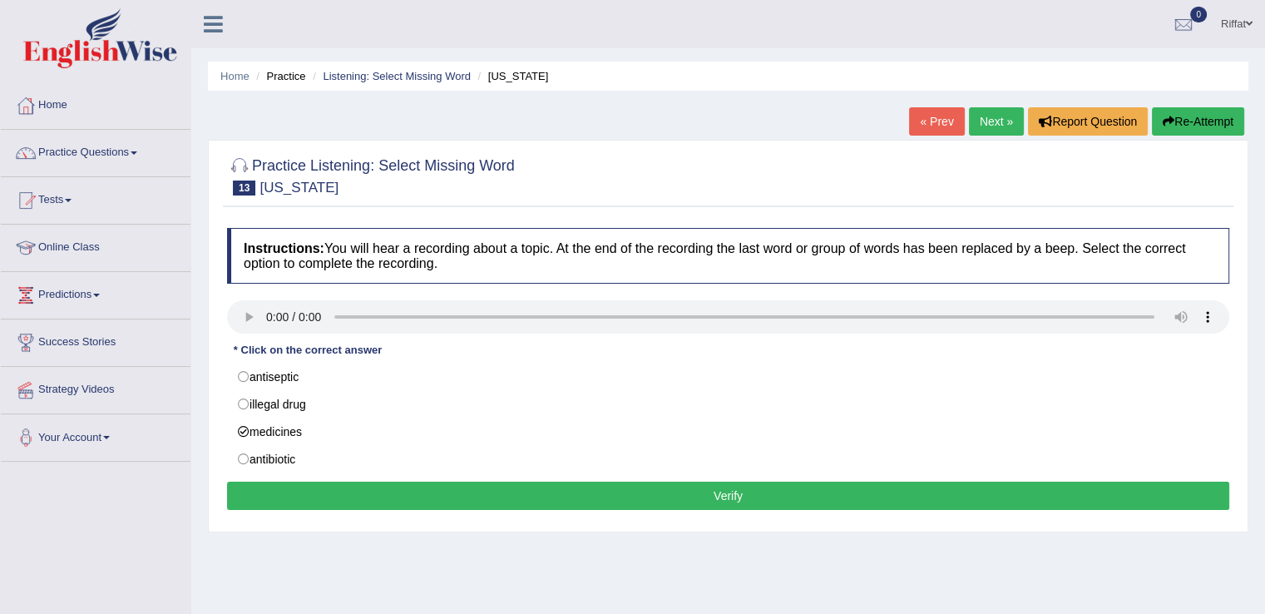
click at [289, 494] on button "Verify" at bounding box center [728, 495] width 1002 height 28
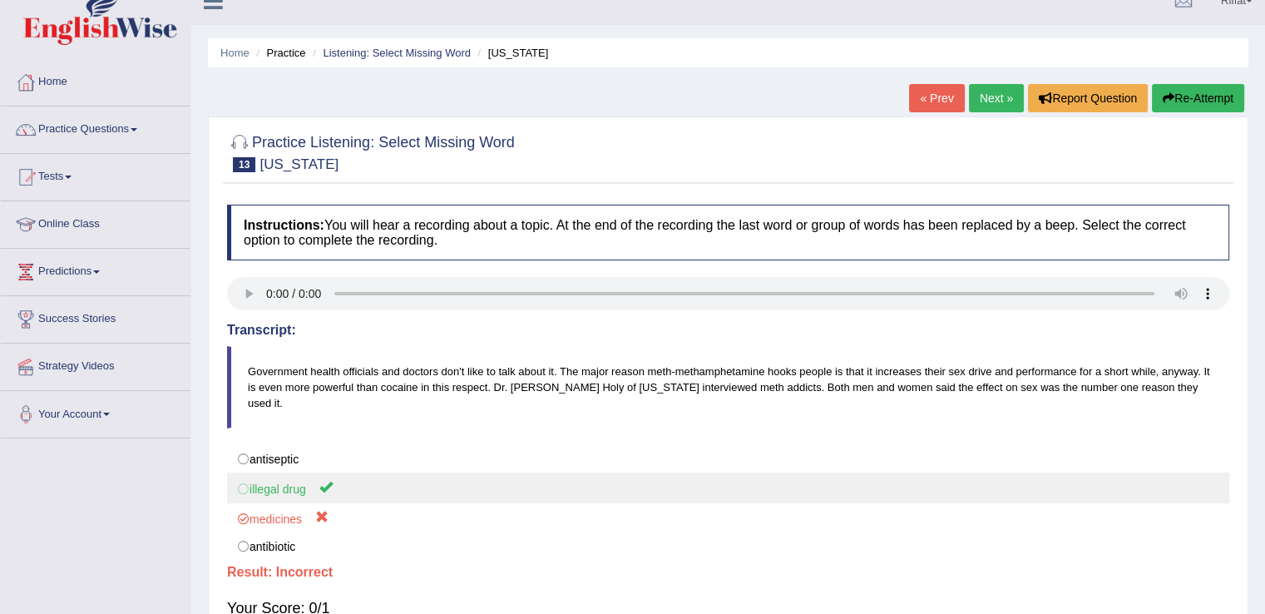
scroll to position [22, 0]
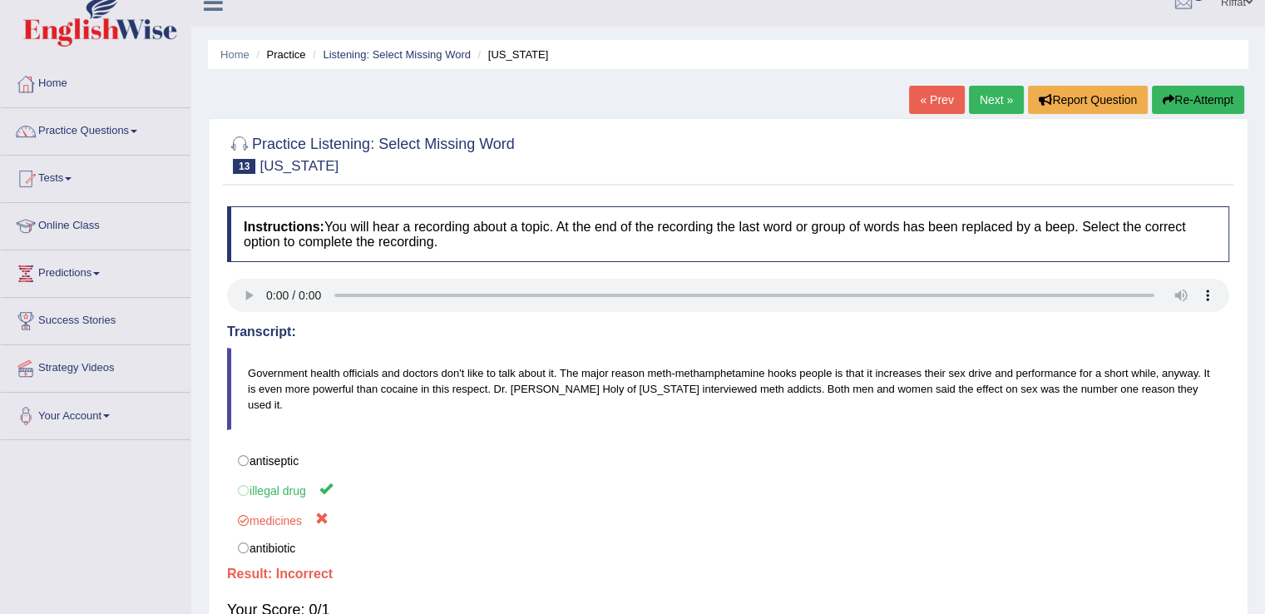
click at [988, 91] on link "Next »" at bounding box center [996, 100] width 55 height 28
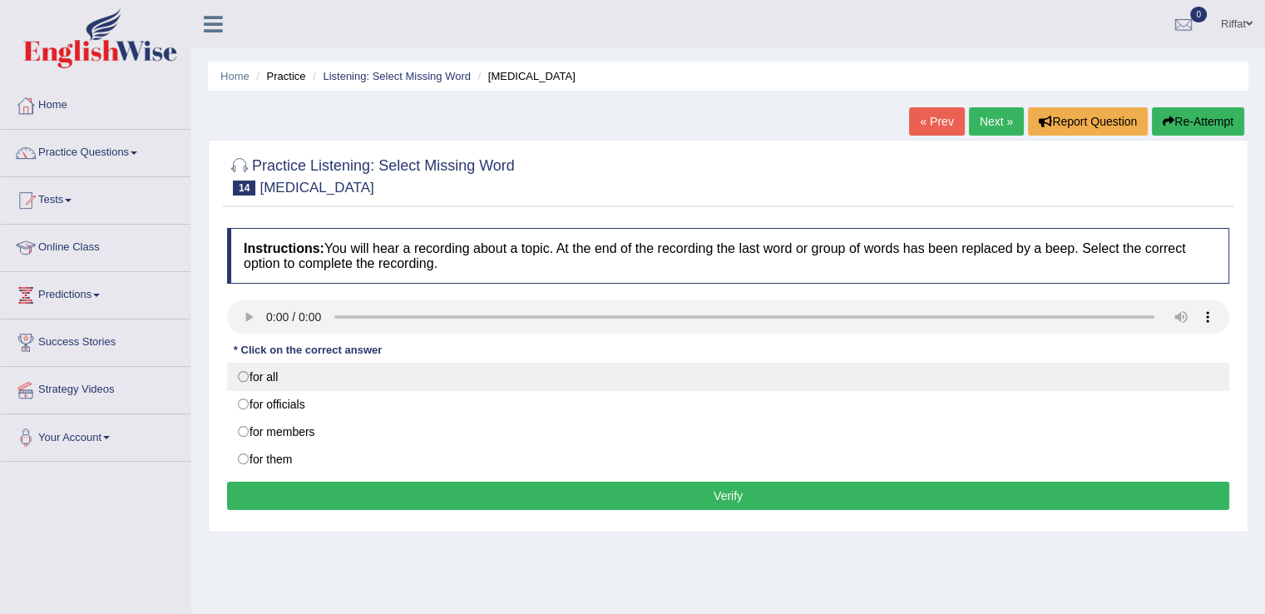
click at [241, 373] on label "for all" at bounding box center [728, 376] width 1002 height 28
radio input "true"
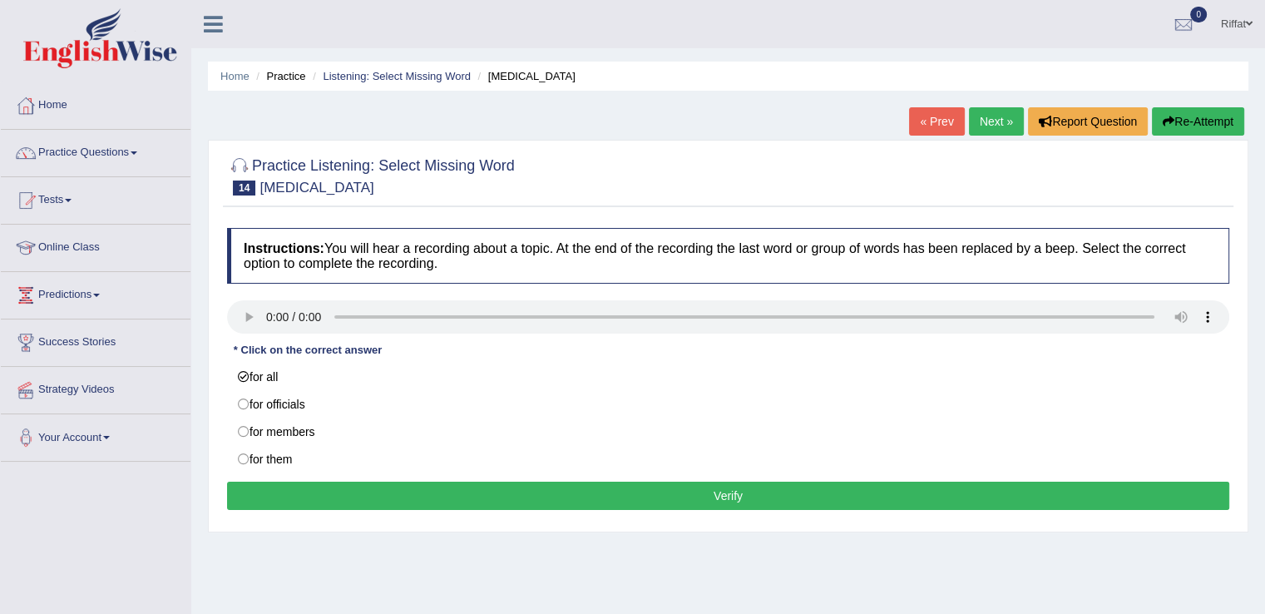
click at [313, 486] on button "Verify" at bounding box center [728, 495] width 1002 height 28
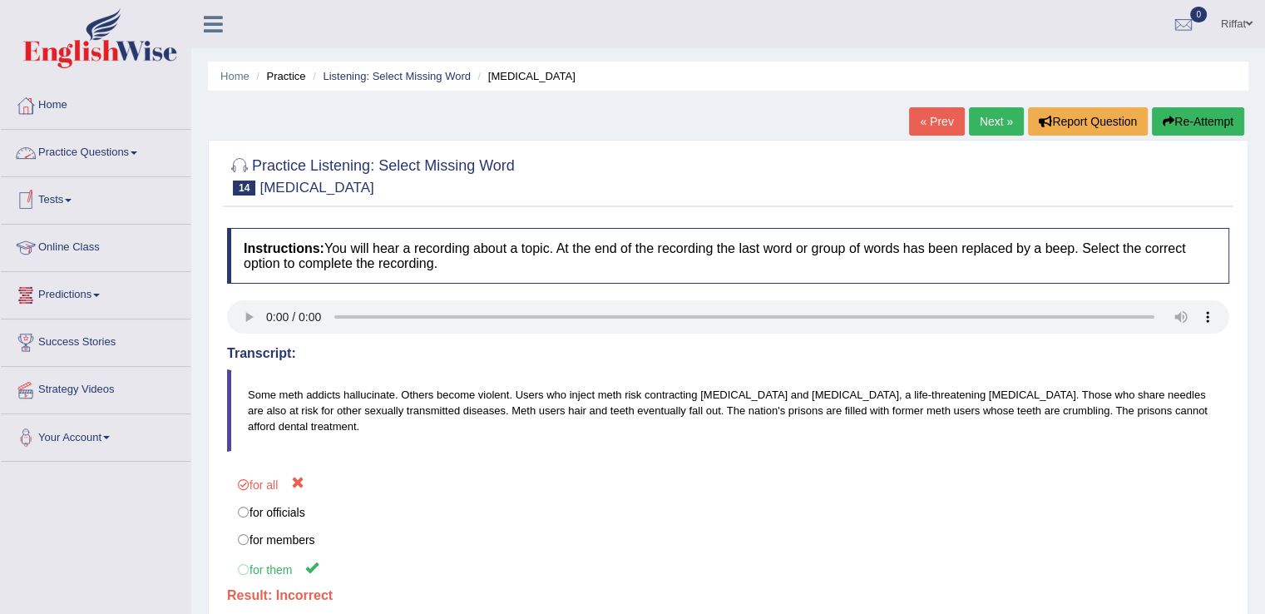
click at [146, 155] on link "Practice Questions" at bounding box center [96, 151] width 190 height 42
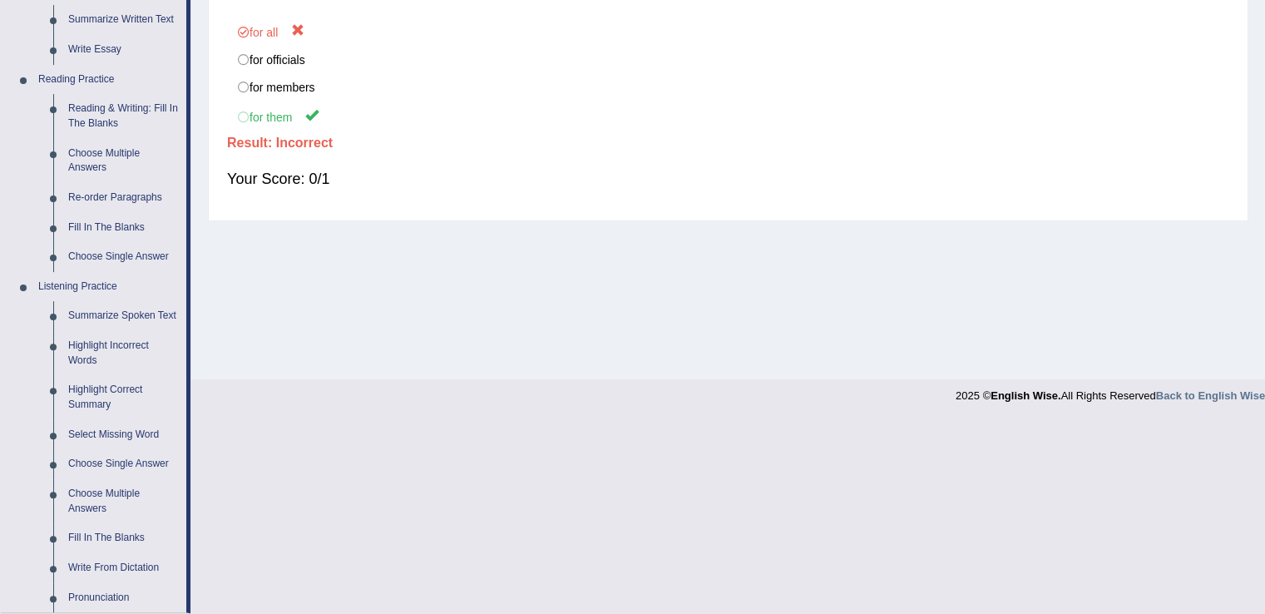
scroll to position [465, 0]
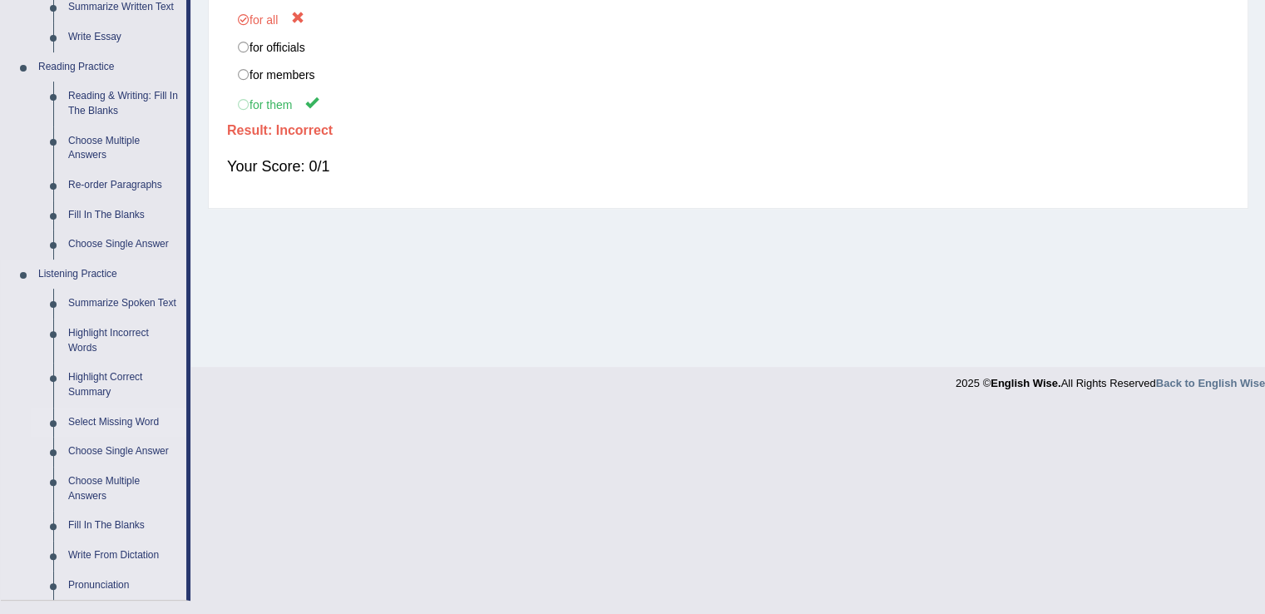
click at [140, 422] on link "Select Missing Word" at bounding box center [124, 422] width 126 height 30
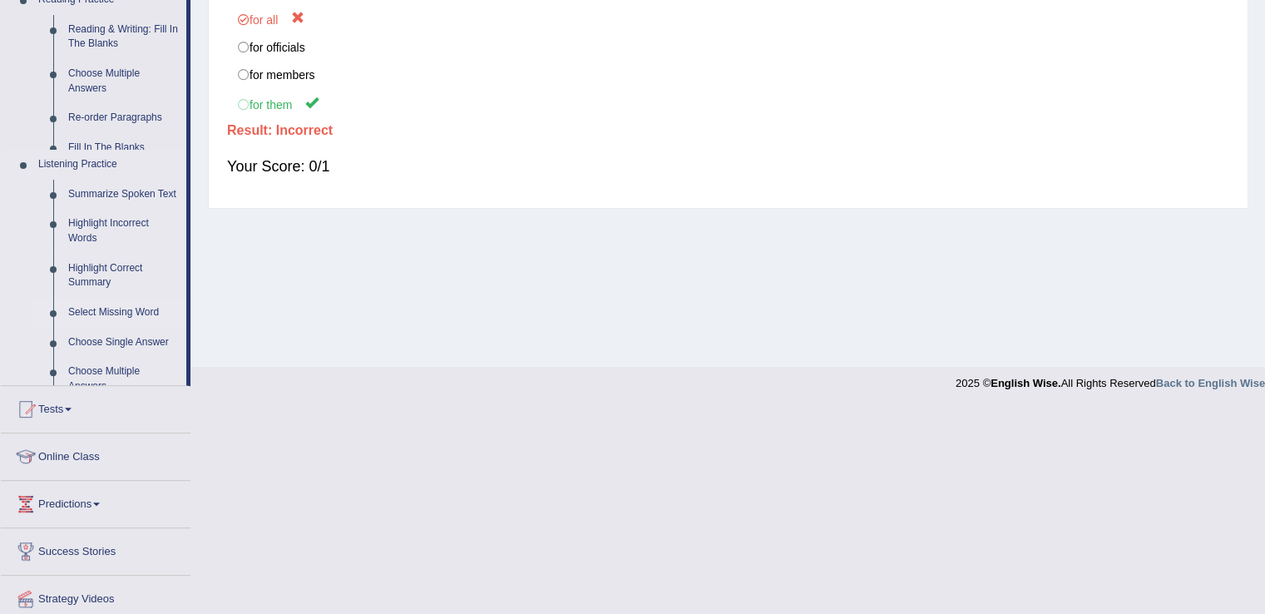
scroll to position [358, 0]
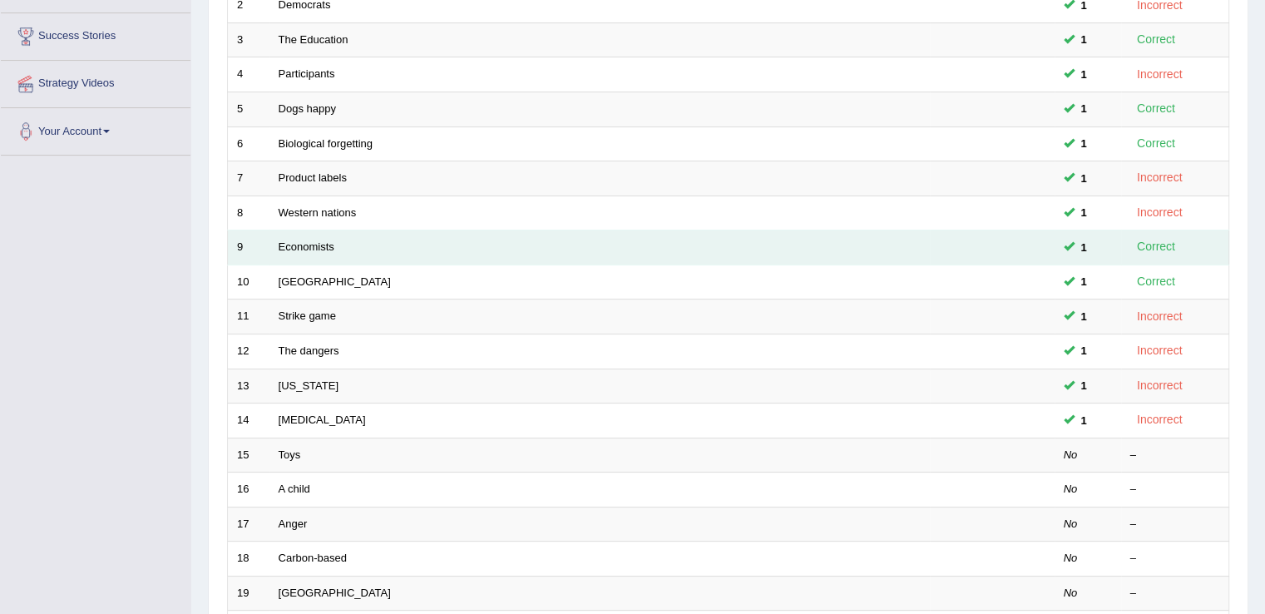
scroll to position [482, 0]
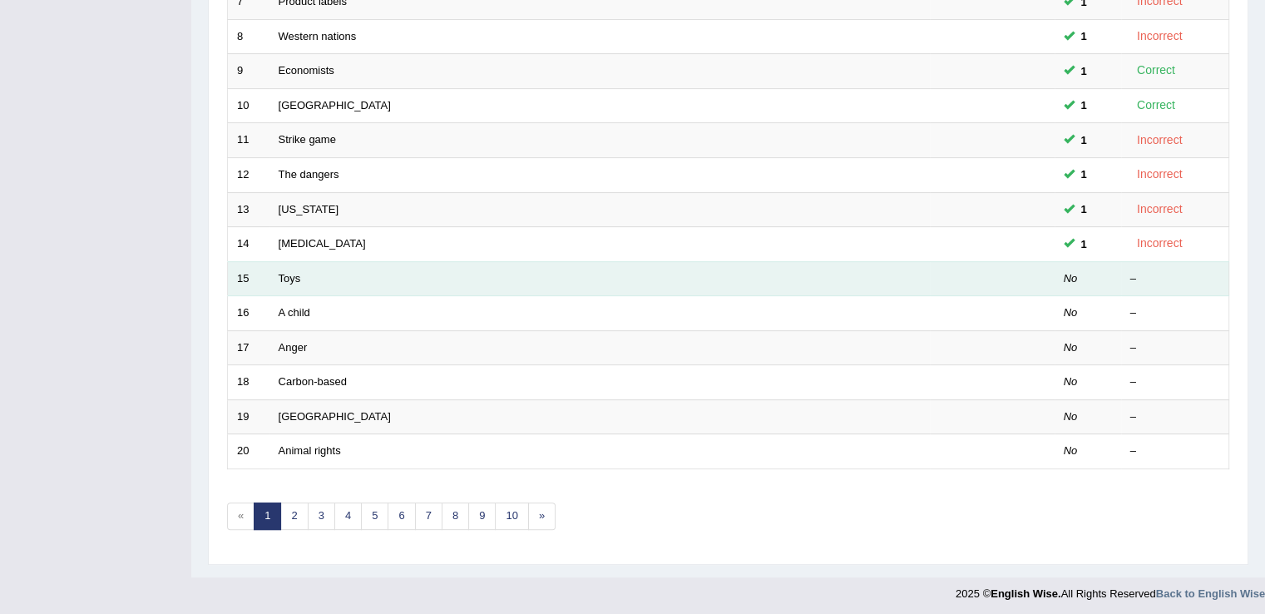
click at [286, 282] on td "Toys" at bounding box center [599, 278] width 660 height 35
click at [289, 274] on link "Toys" at bounding box center [290, 278] width 22 height 12
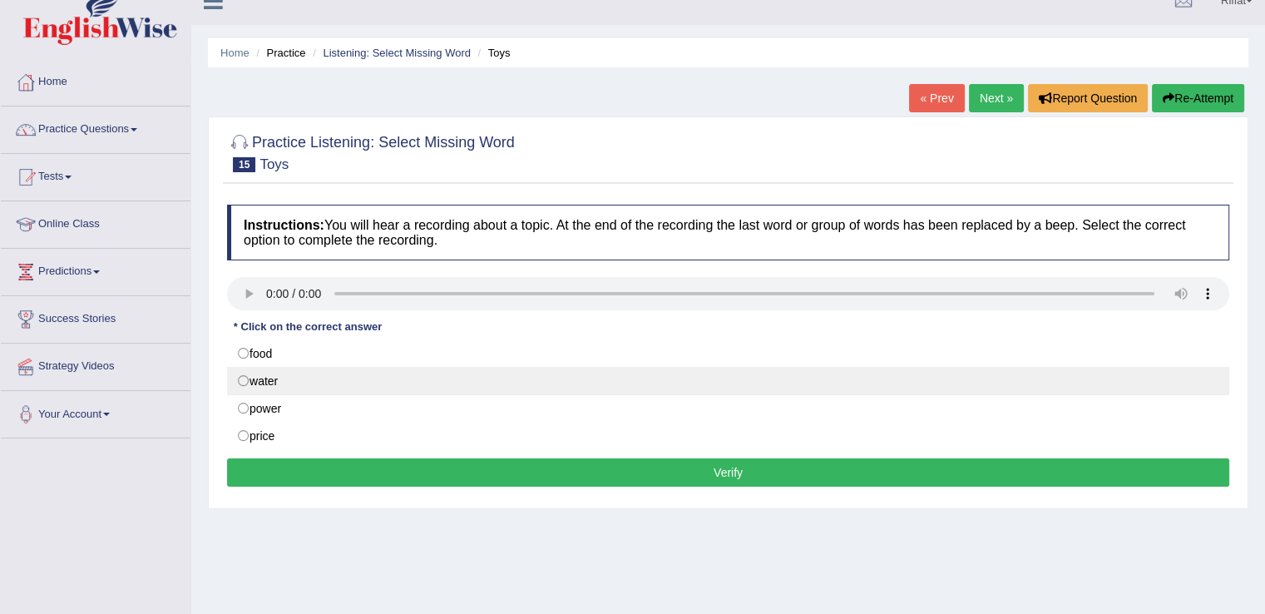
scroll to position [27, 0]
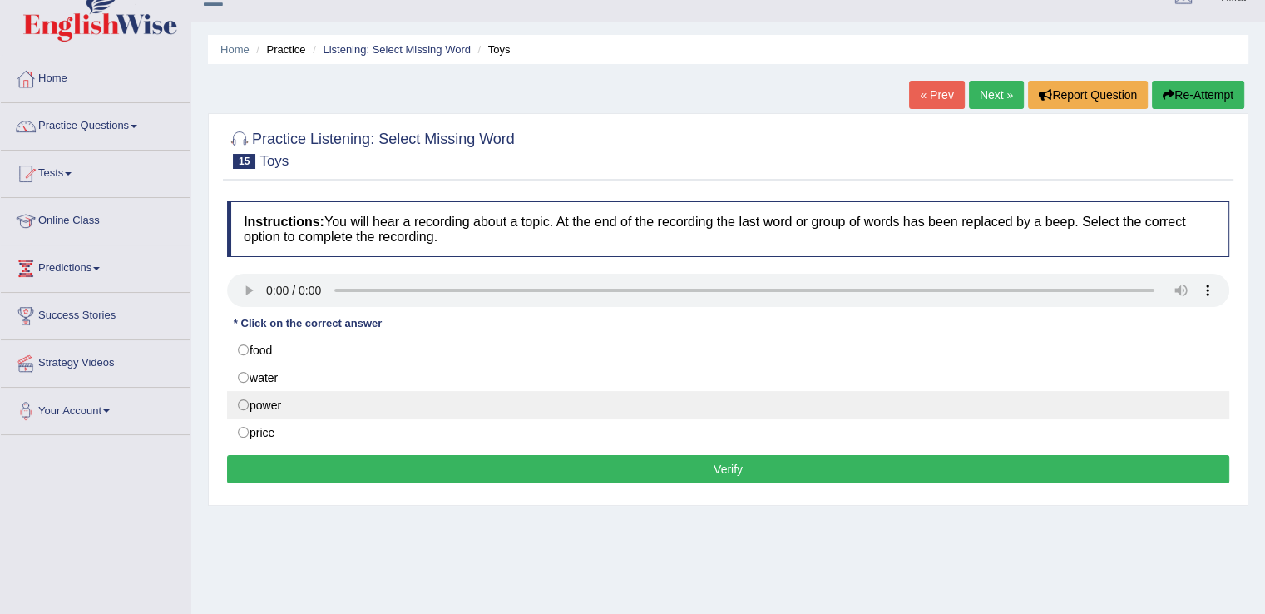
click at [245, 405] on label "power" at bounding box center [728, 405] width 1002 height 28
radio input "true"
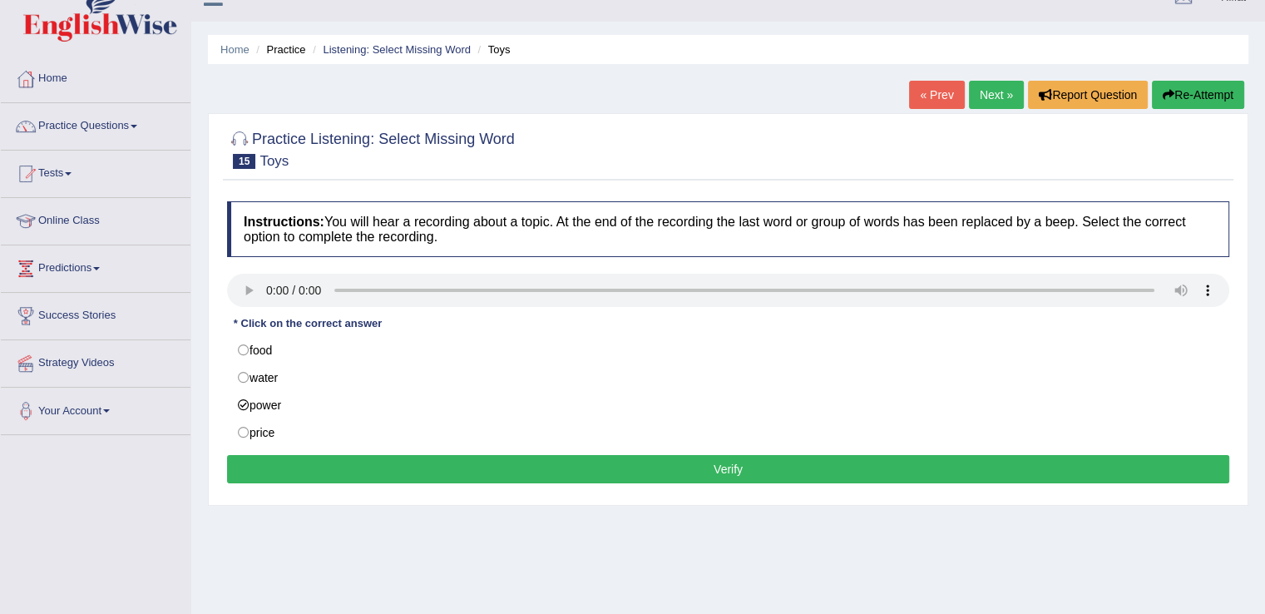
click at [272, 470] on button "Verify" at bounding box center [728, 469] width 1002 height 28
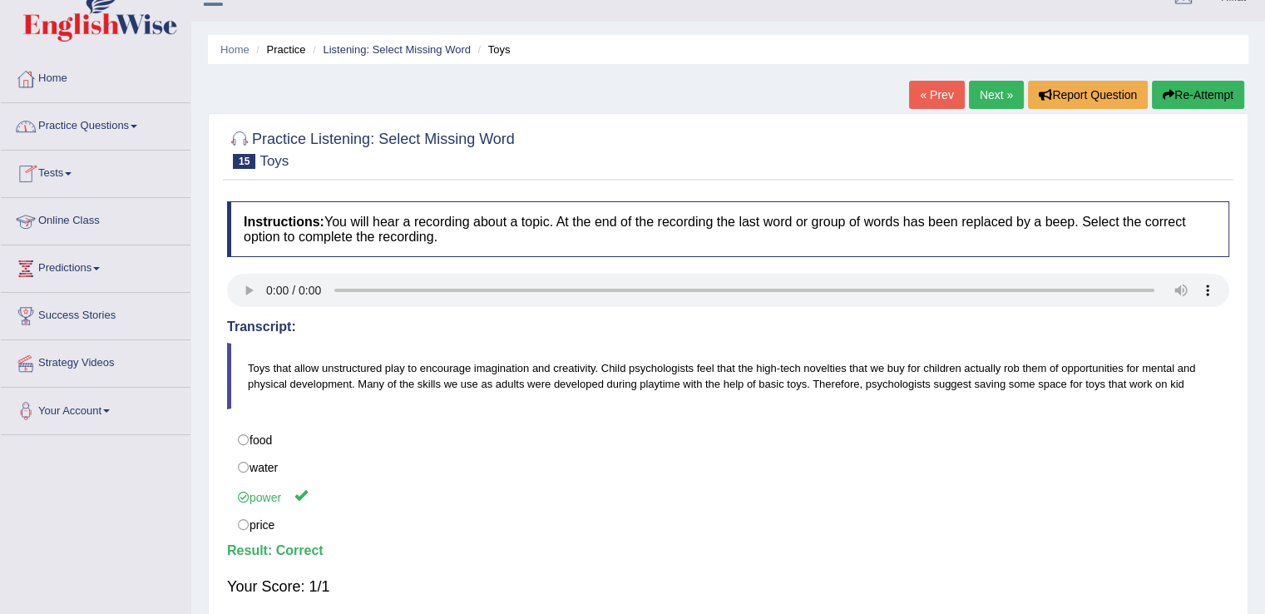
click at [108, 222] on link "Online Class" at bounding box center [96, 219] width 190 height 42
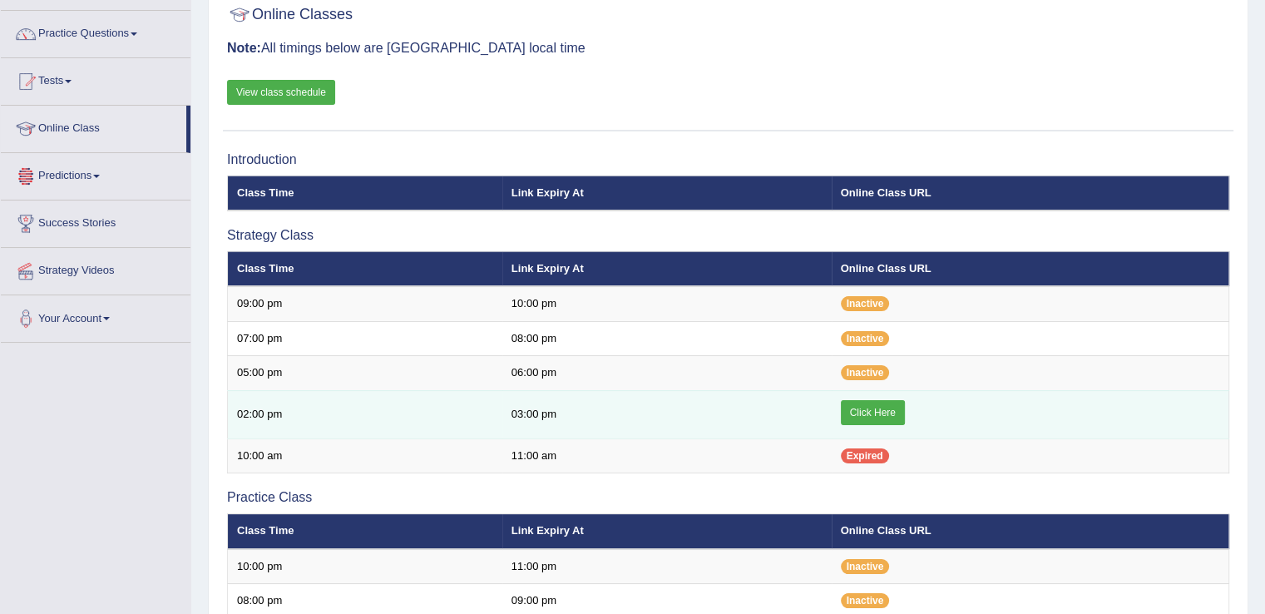
scroll to position [138, 0]
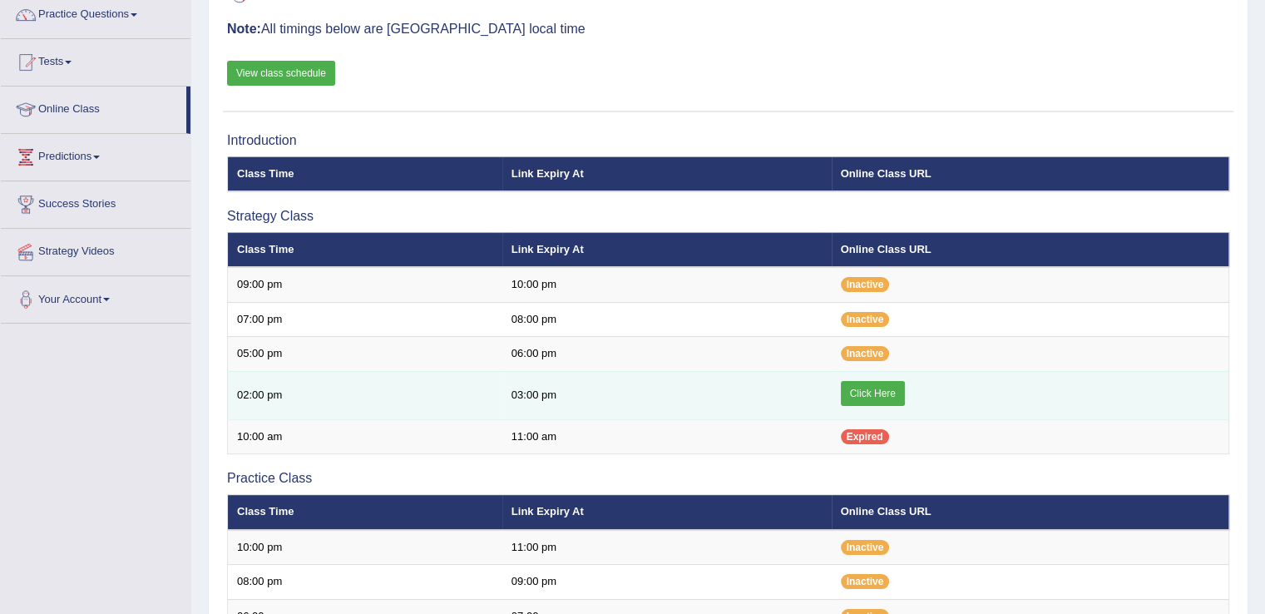
click at [878, 385] on link "Click Here" at bounding box center [873, 393] width 64 height 25
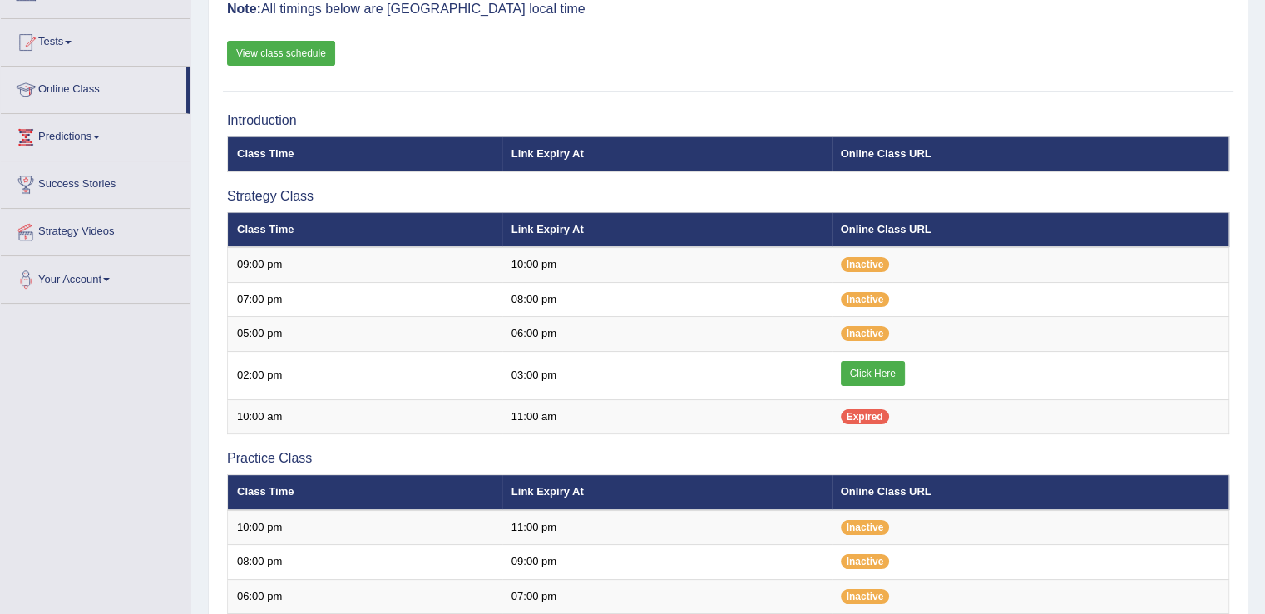
scroll to position [121, 0]
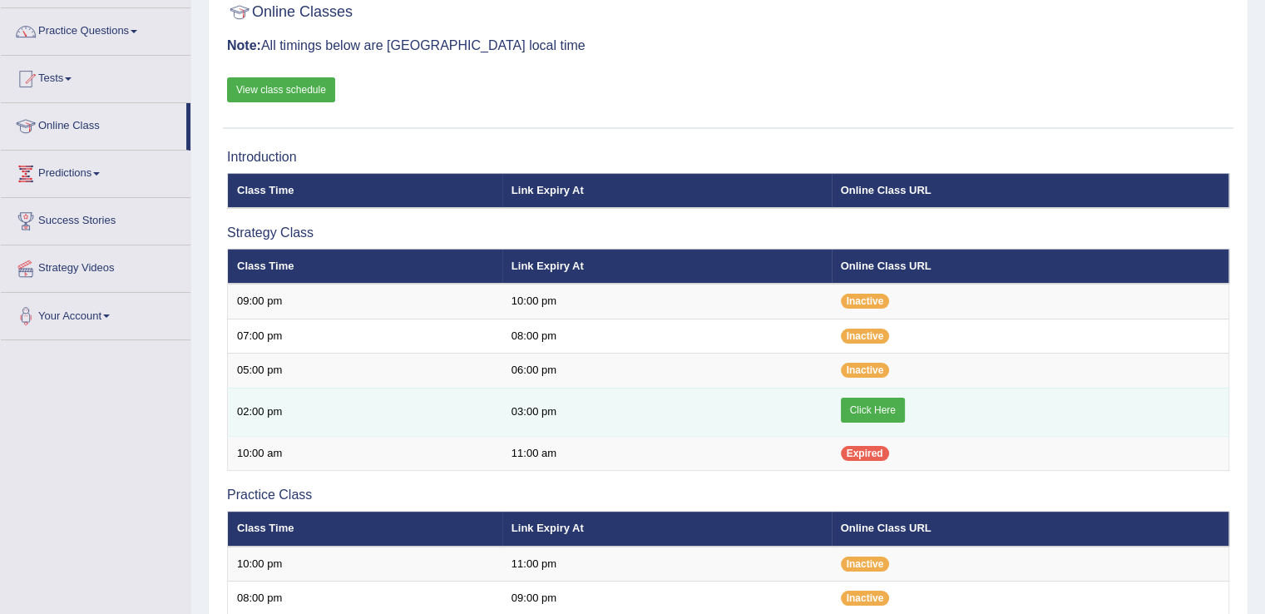
click at [865, 410] on link "Click Here" at bounding box center [873, 409] width 64 height 25
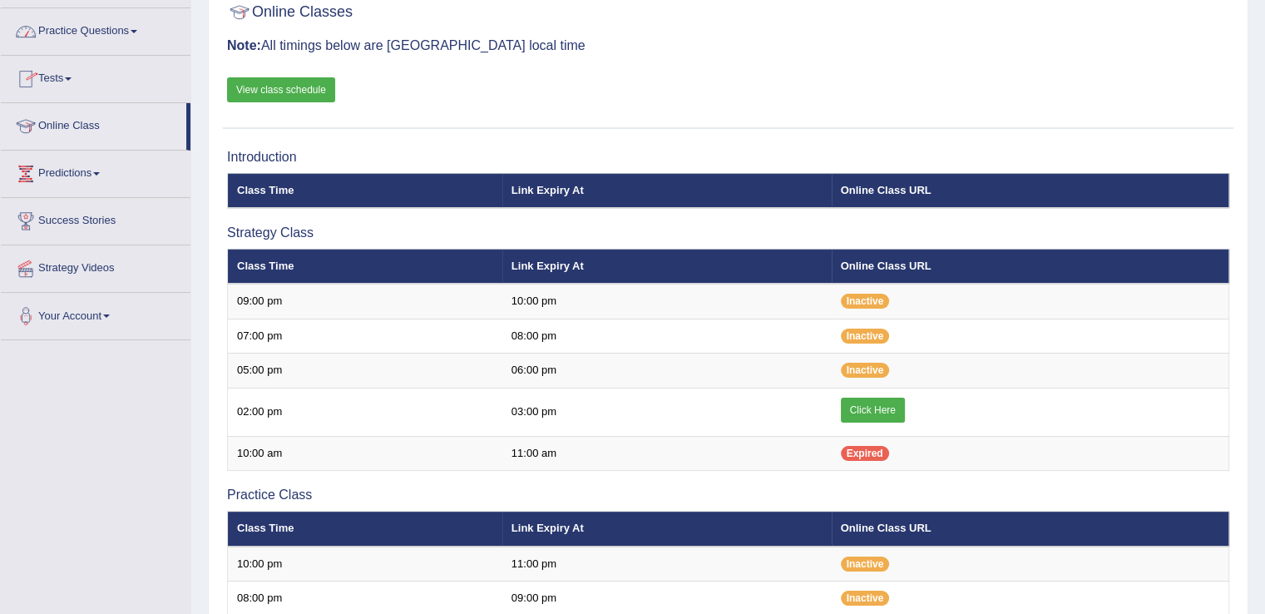
click at [145, 34] on link "Practice Questions" at bounding box center [96, 29] width 190 height 42
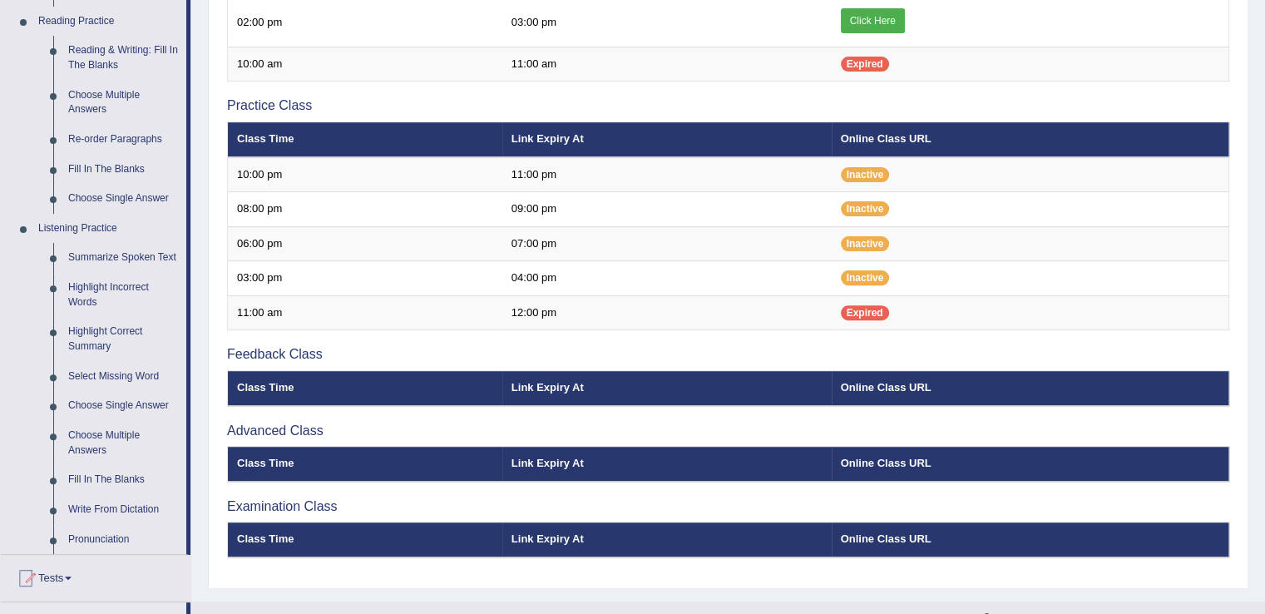
scroll to position [577, 0]
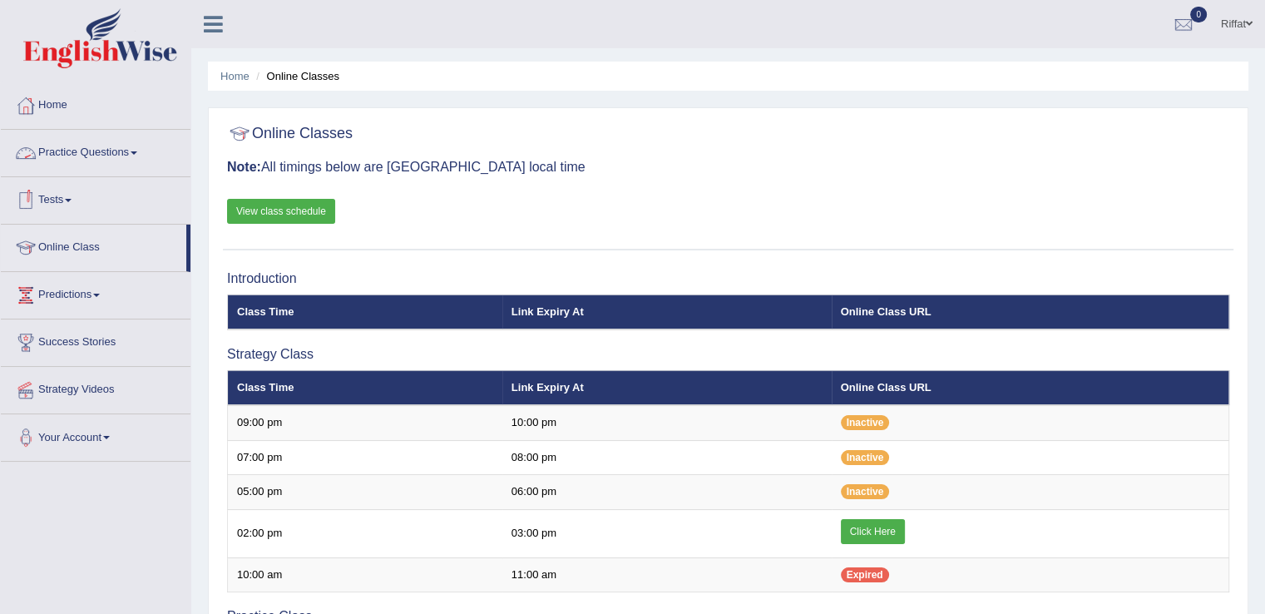
click at [143, 158] on link "Practice Questions" at bounding box center [96, 151] width 190 height 42
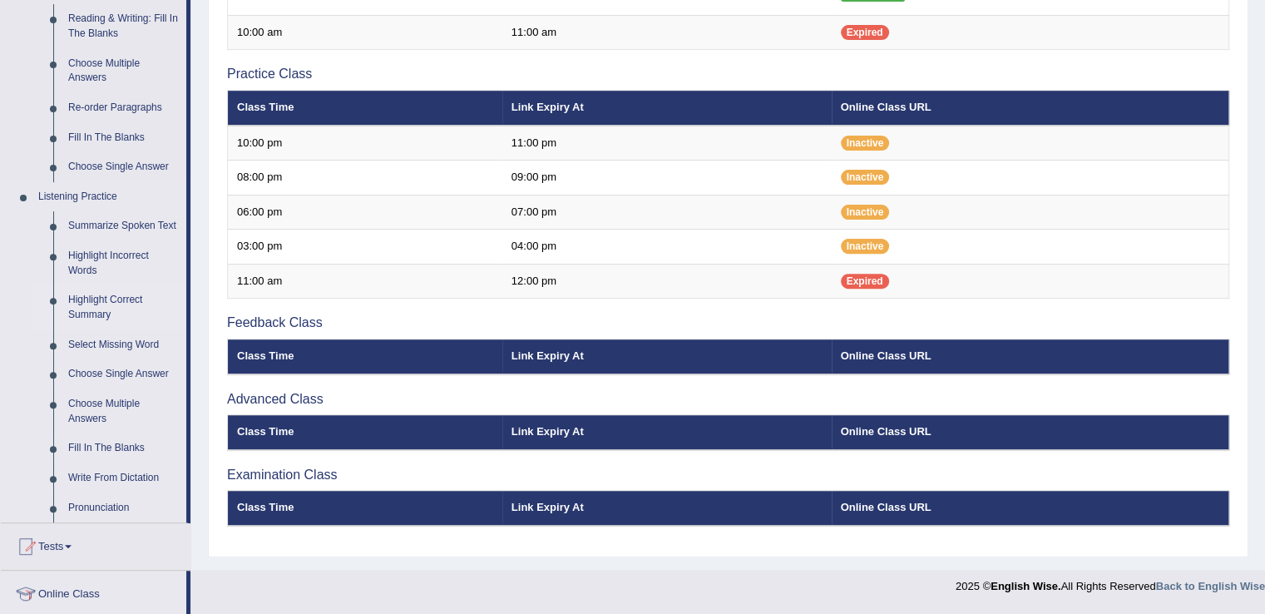
scroll to position [492, 0]
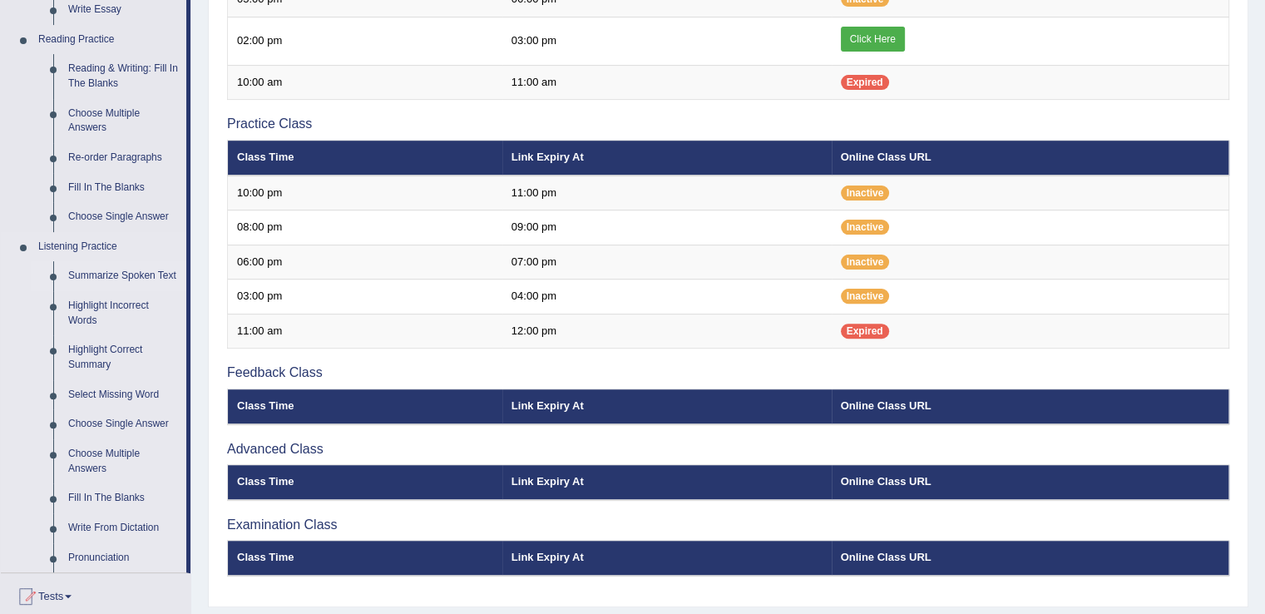
click at [150, 277] on link "Summarize Spoken Text" at bounding box center [124, 276] width 126 height 30
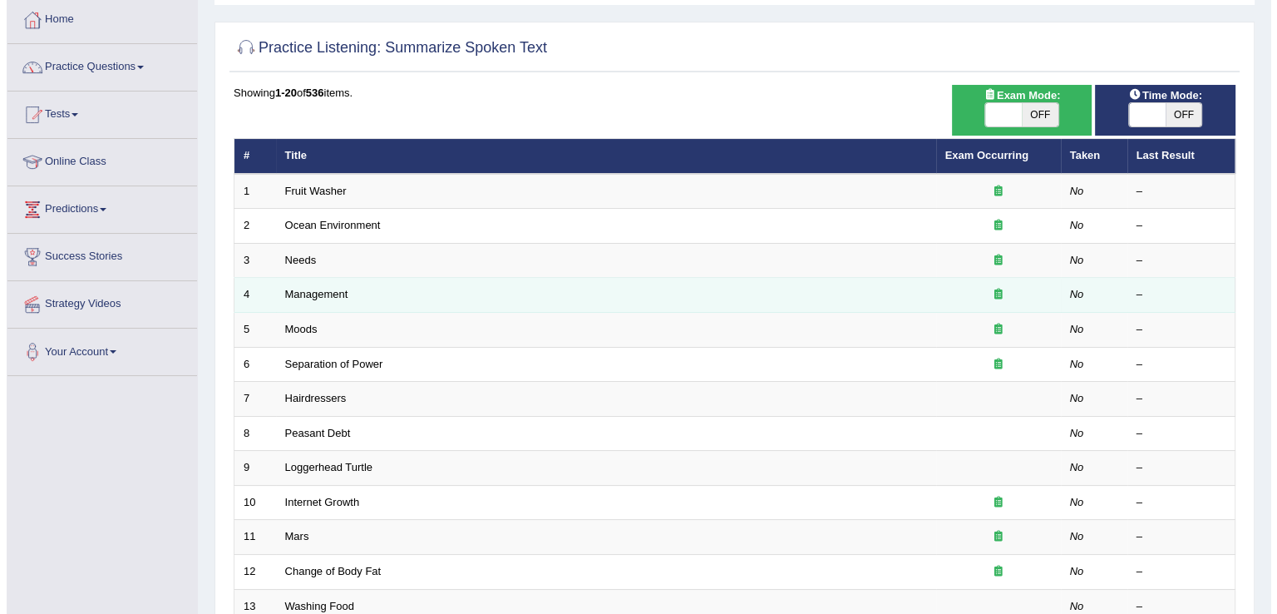
scroll to position [83, 0]
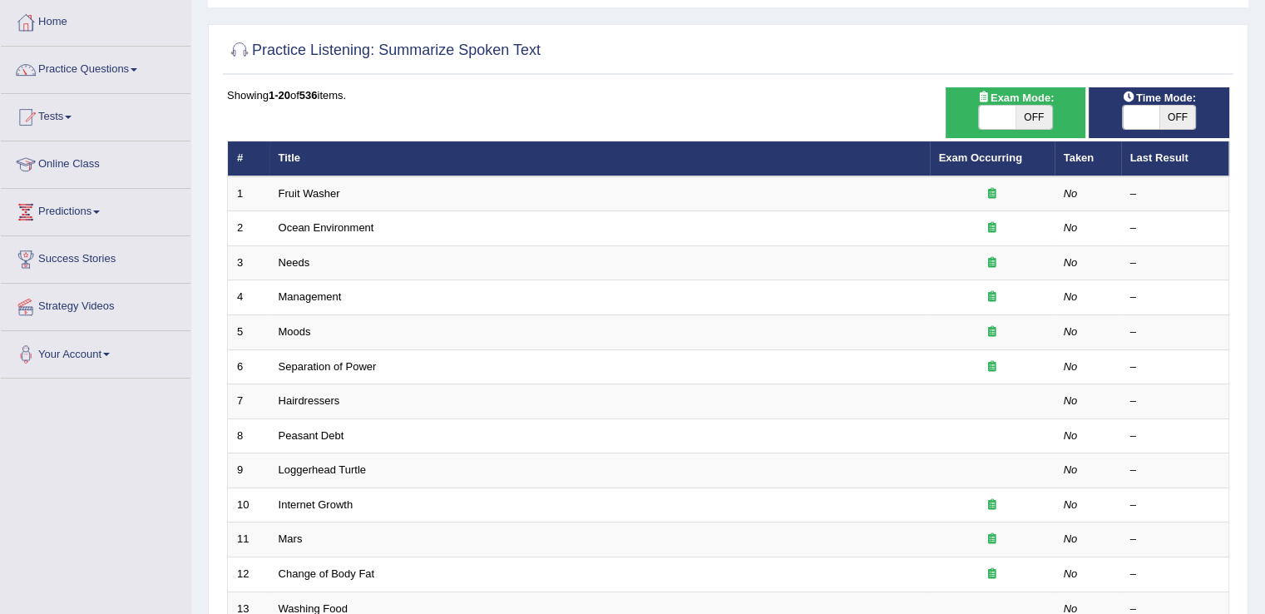
click at [1028, 118] on span "OFF" at bounding box center [1033, 117] width 37 height 23
checkbox input "true"
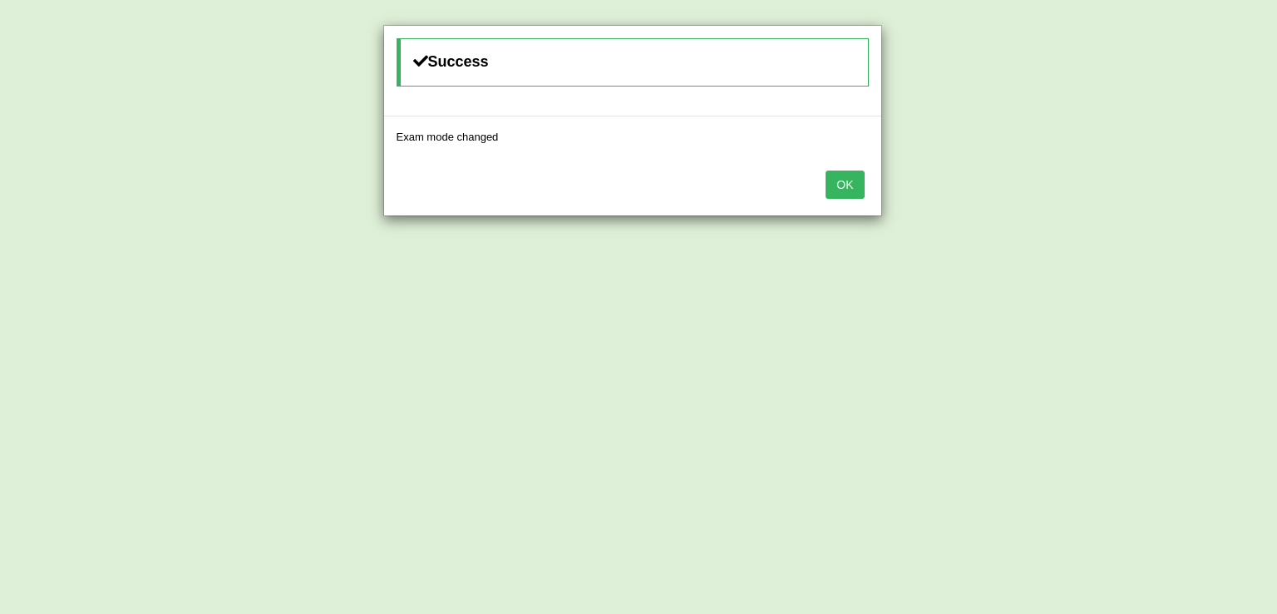
click at [836, 191] on button "OK" at bounding box center [845, 184] width 38 height 28
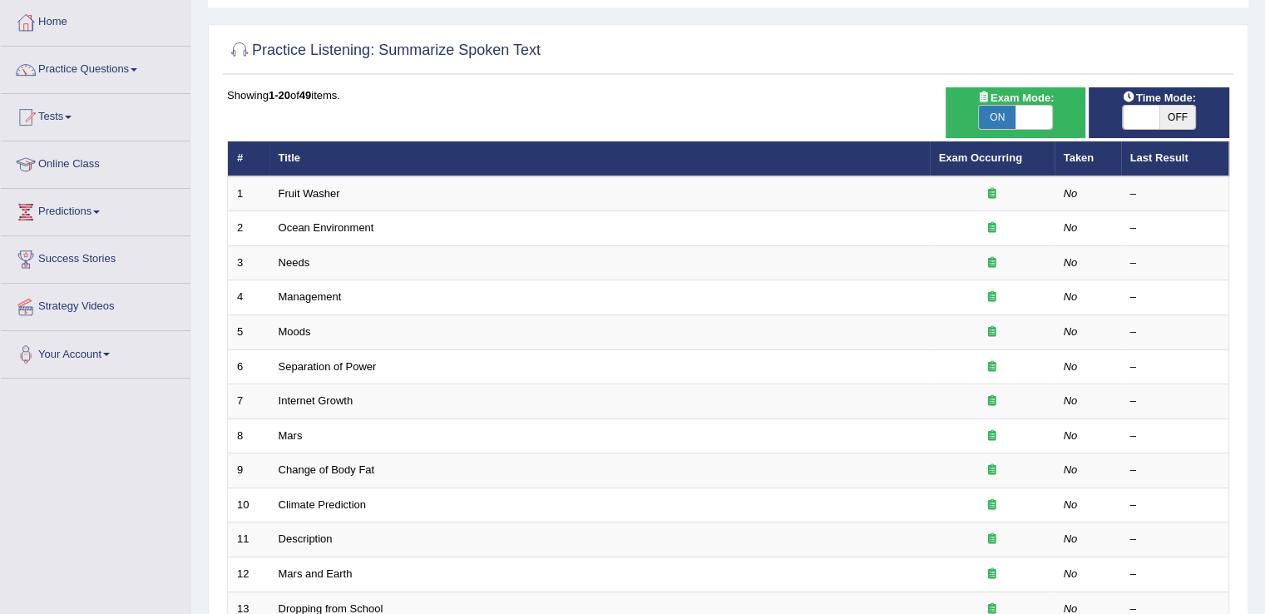
click at [1177, 114] on span "OFF" at bounding box center [1177, 117] width 37 height 23
checkbox input "true"
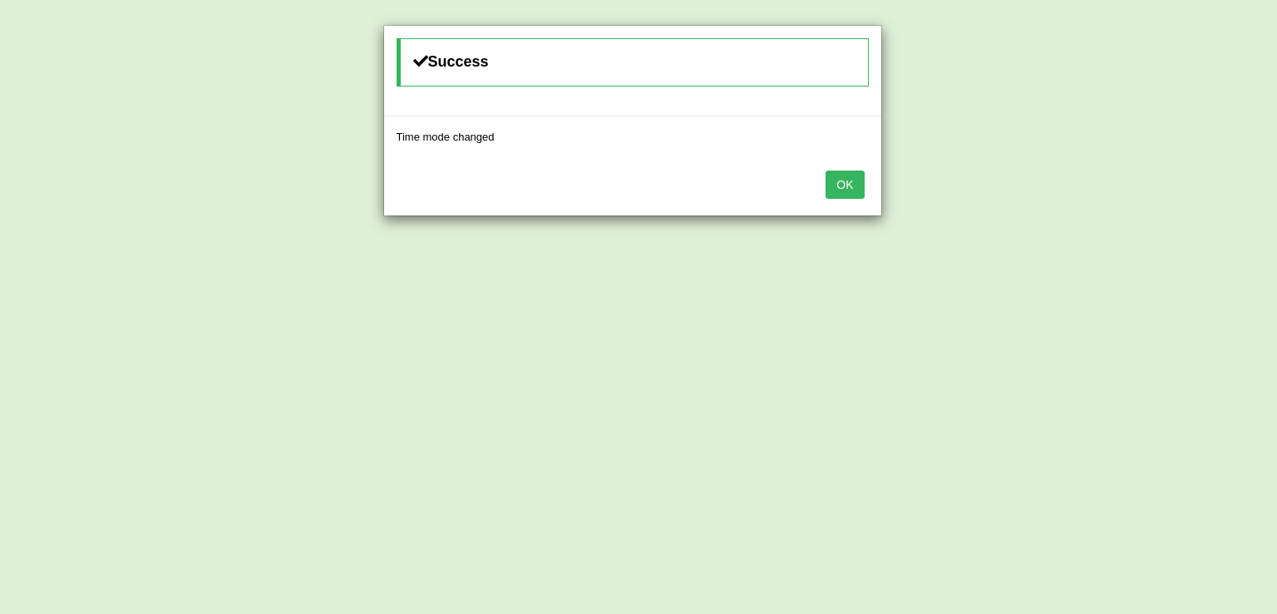
click at [854, 182] on button "OK" at bounding box center [845, 184] width 38 height 28
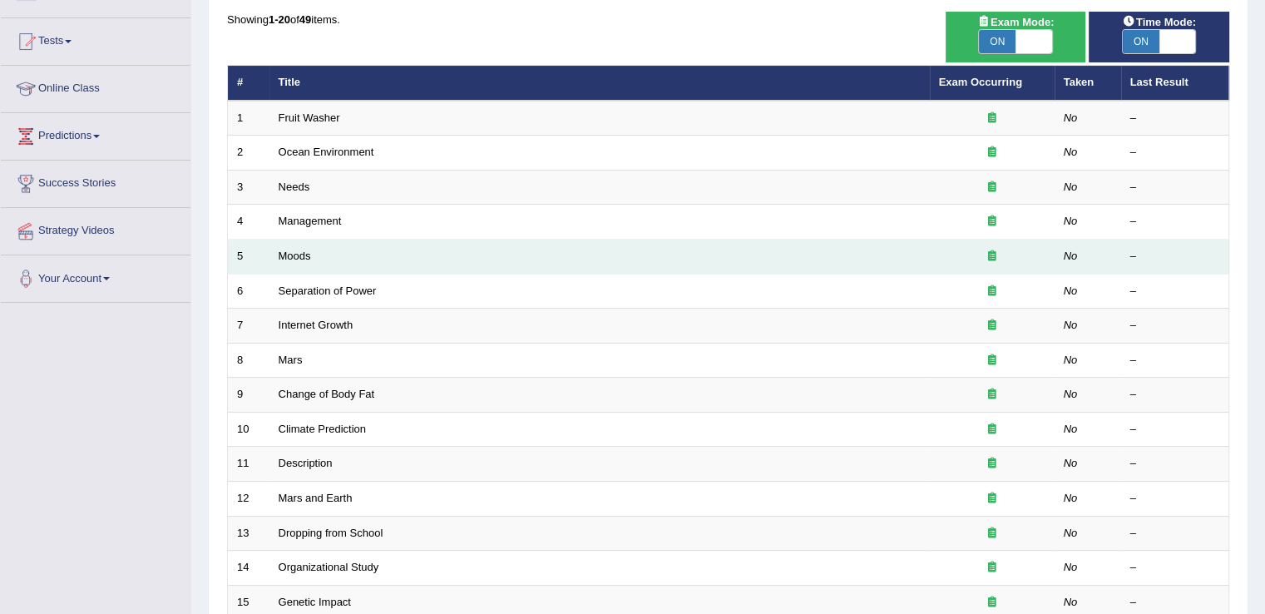
scroll to position [160, 0]
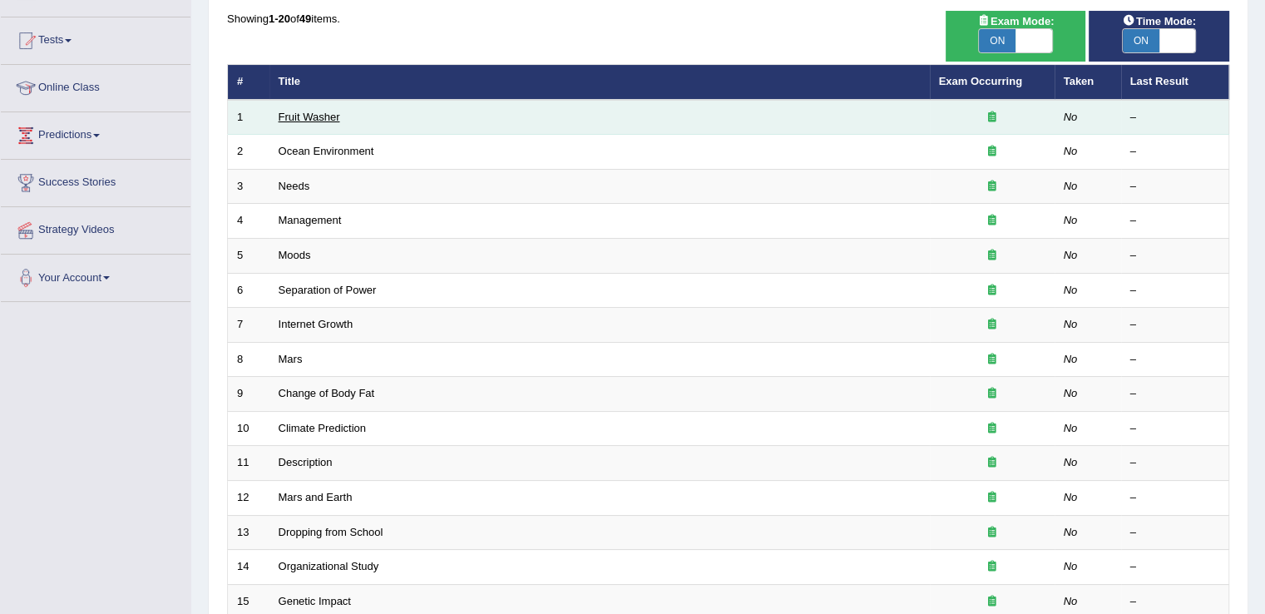
click at [303, 111] on link "Fruit Washer" at bounding box center [310, 117] width 62 height 12
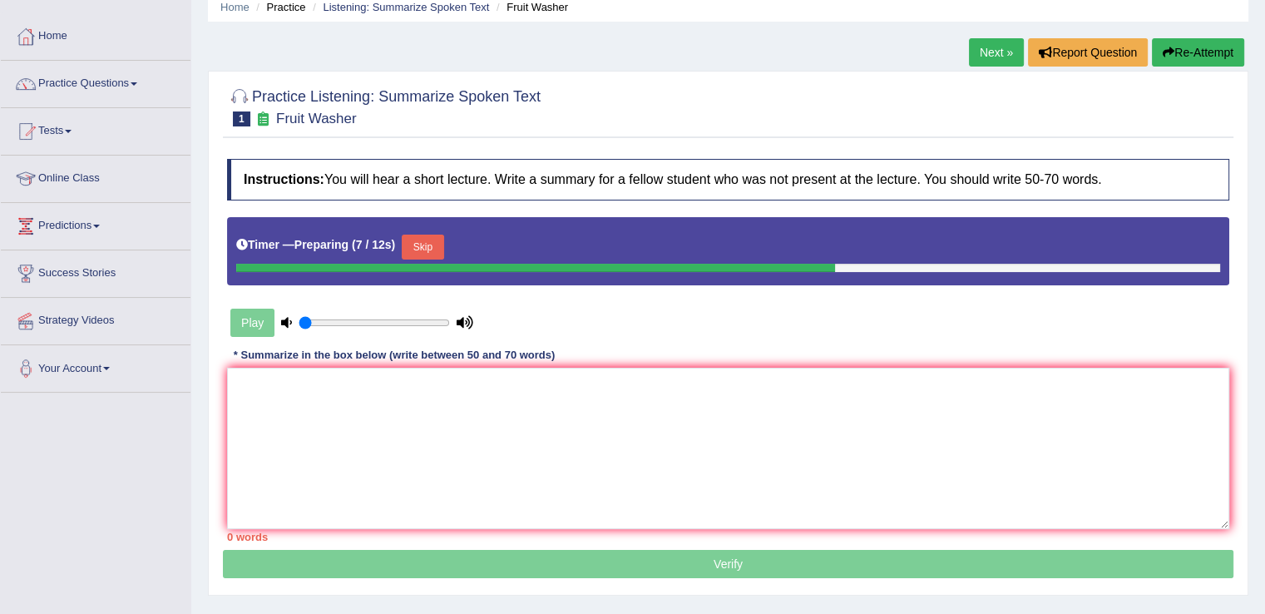
scroll to position [66, 0]
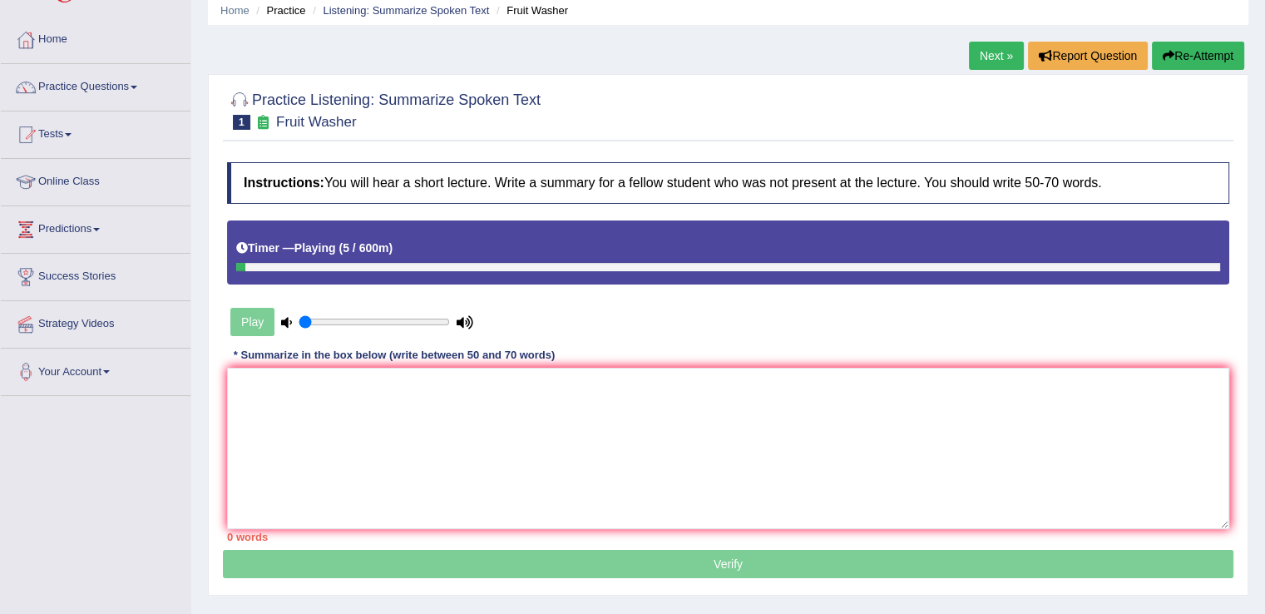
click at [290, 317] on icon at bounding box center [286, 322] width 11 height 11
click at [259, 317] on div "Play" at bounding box center [351, 322] width 249 height 42
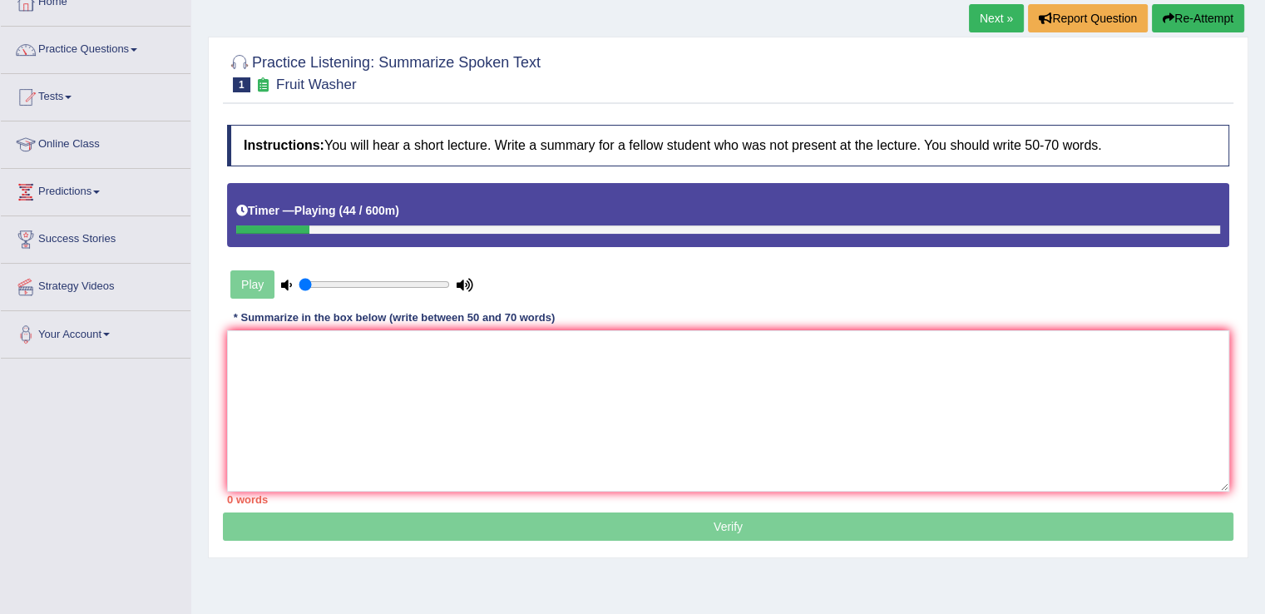
scroll to position [101, 0]
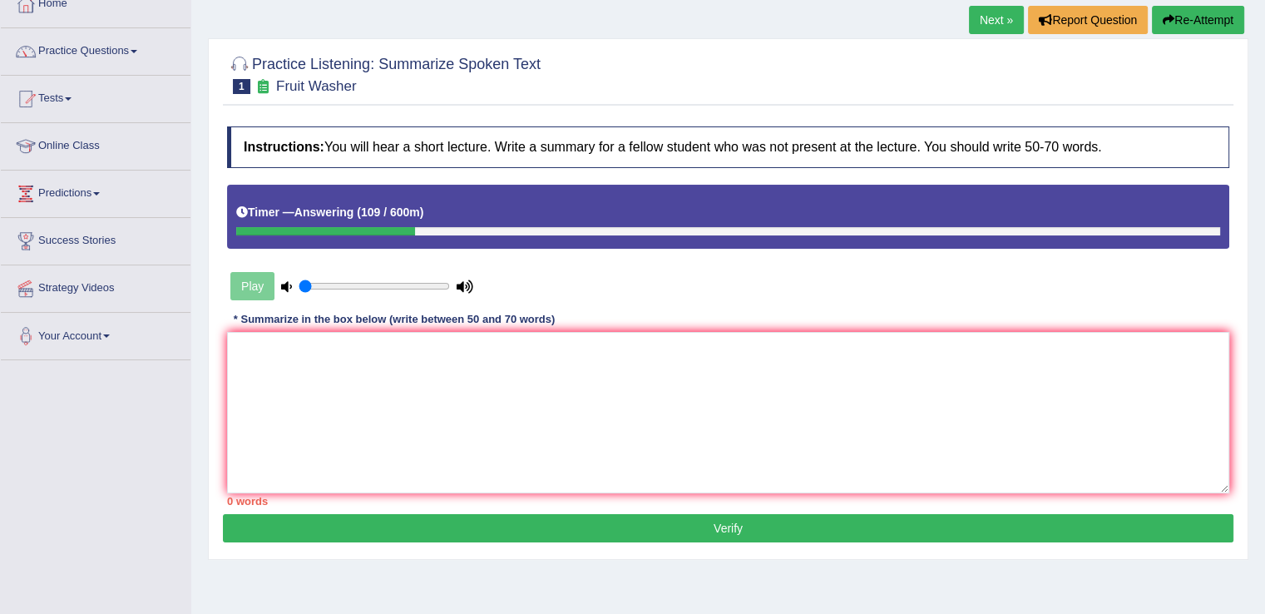
click at [145, 51] on link "Practice Questions" at bounding box center [96, 49] width 190 height 42
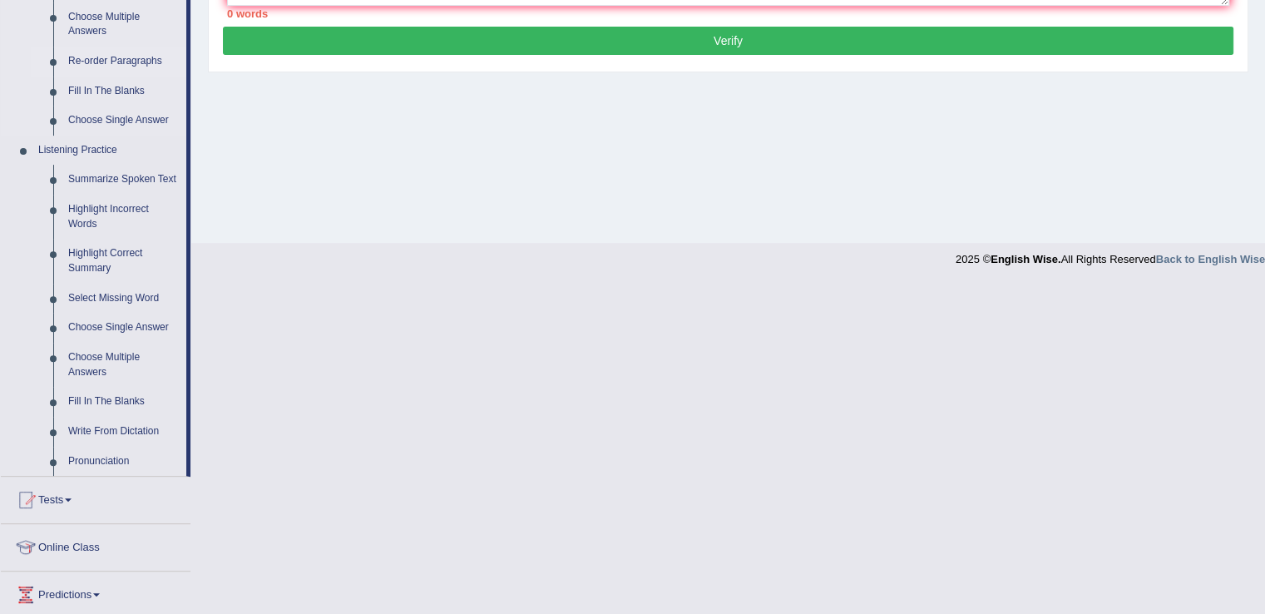
scroll to position [618, 0]
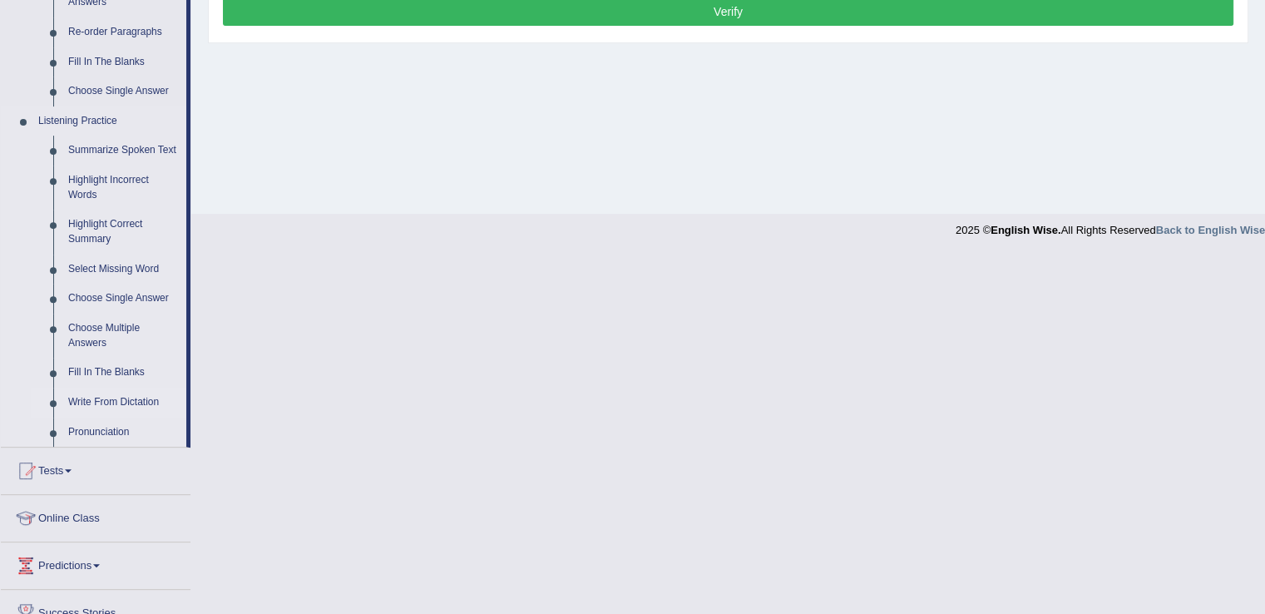
click at [148, 403] on link "Write From Dictation" at bounding box center [124, 402] width 126 height 30
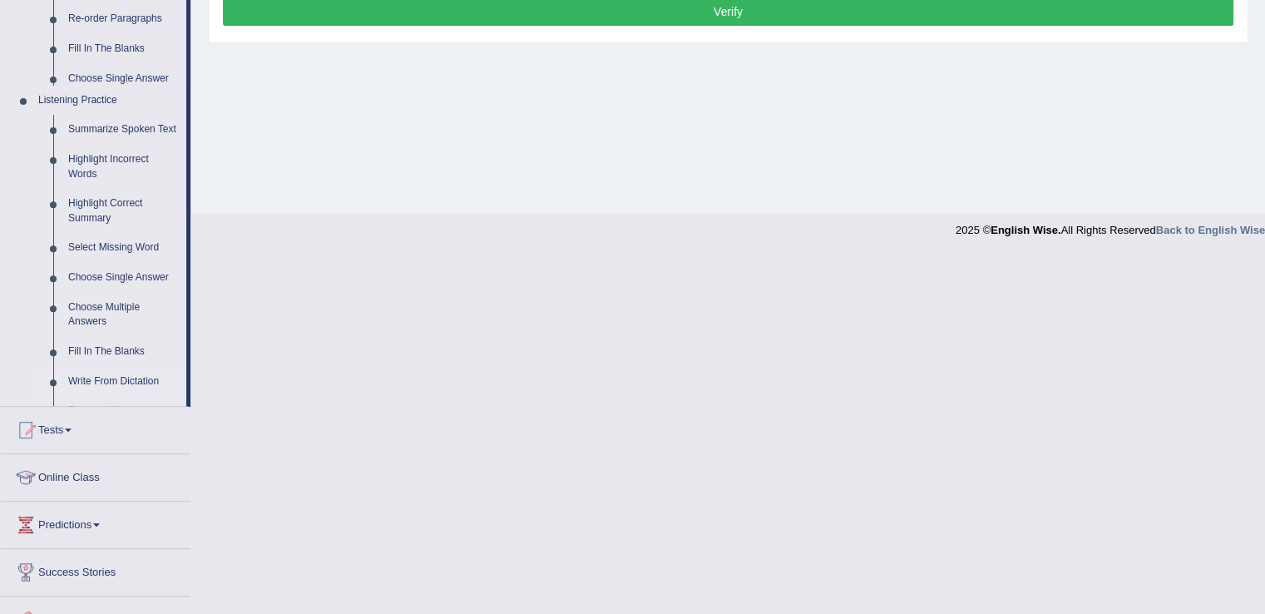
scroll to position [259, 0]
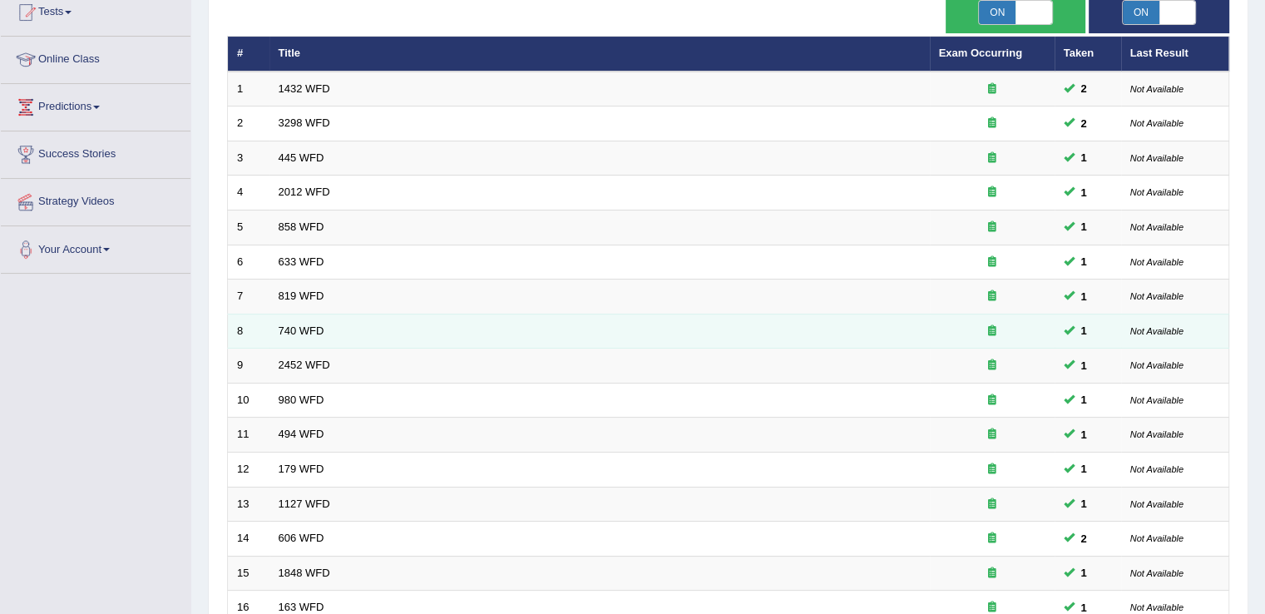
scroll to position [186, 0]
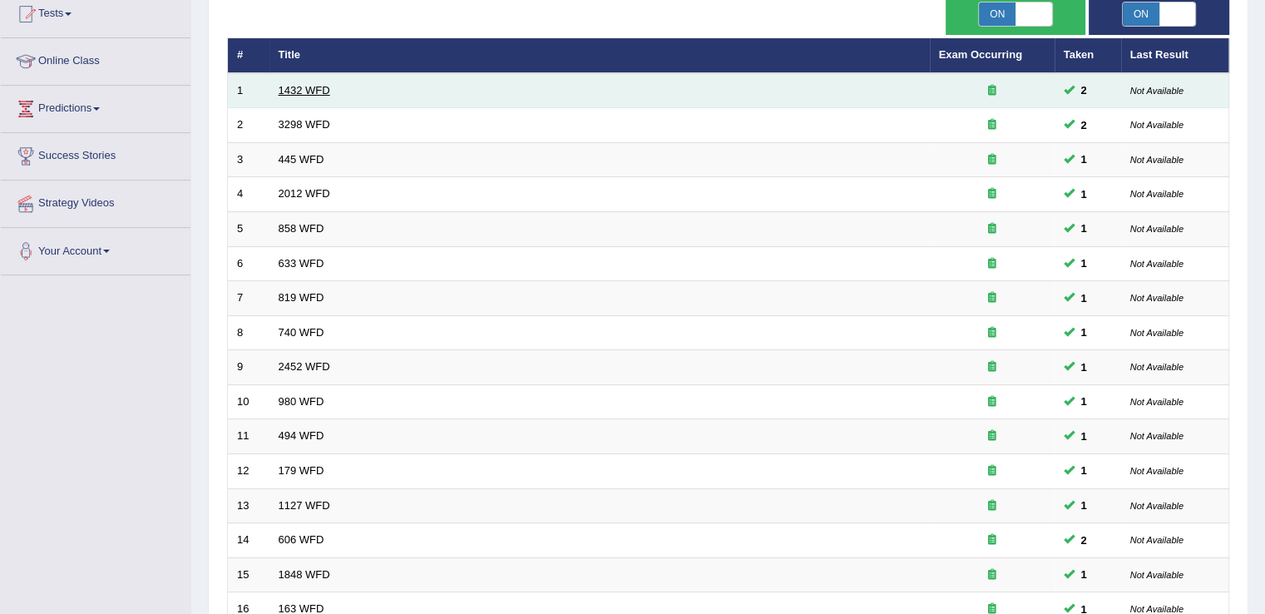
click at [306, 92] on link "1432 WFD" at bounding box center [305, 90] width 52 height 12
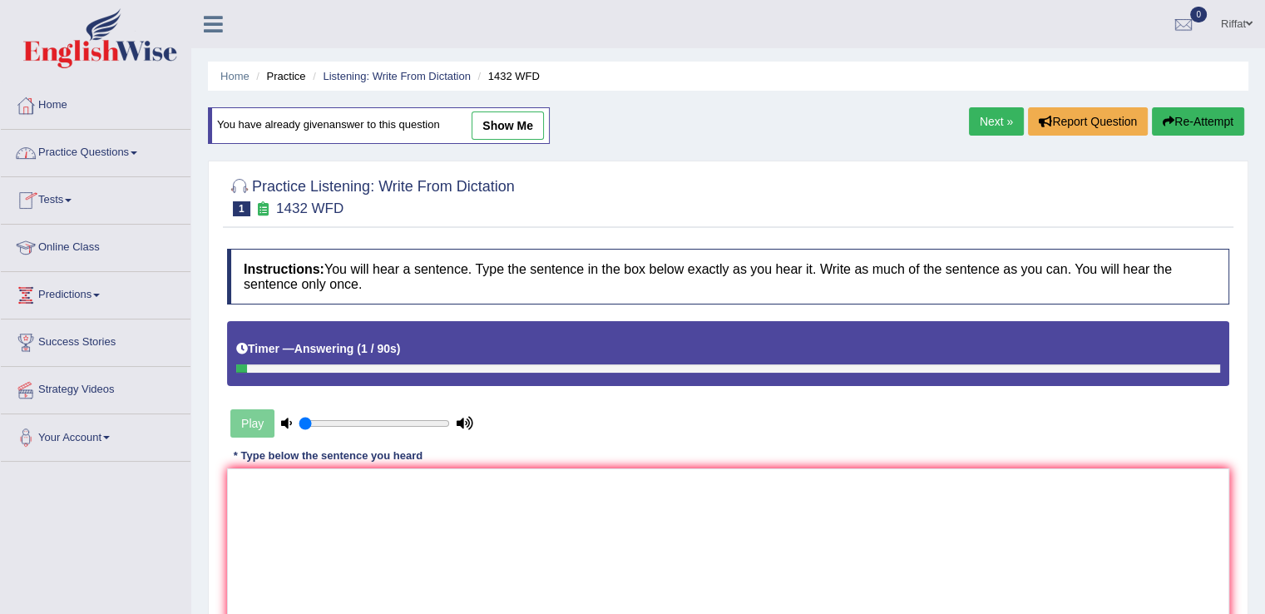
click at [150, 154] on link "Practice Questions" at bounding box center [96, 151] width 190 height 42
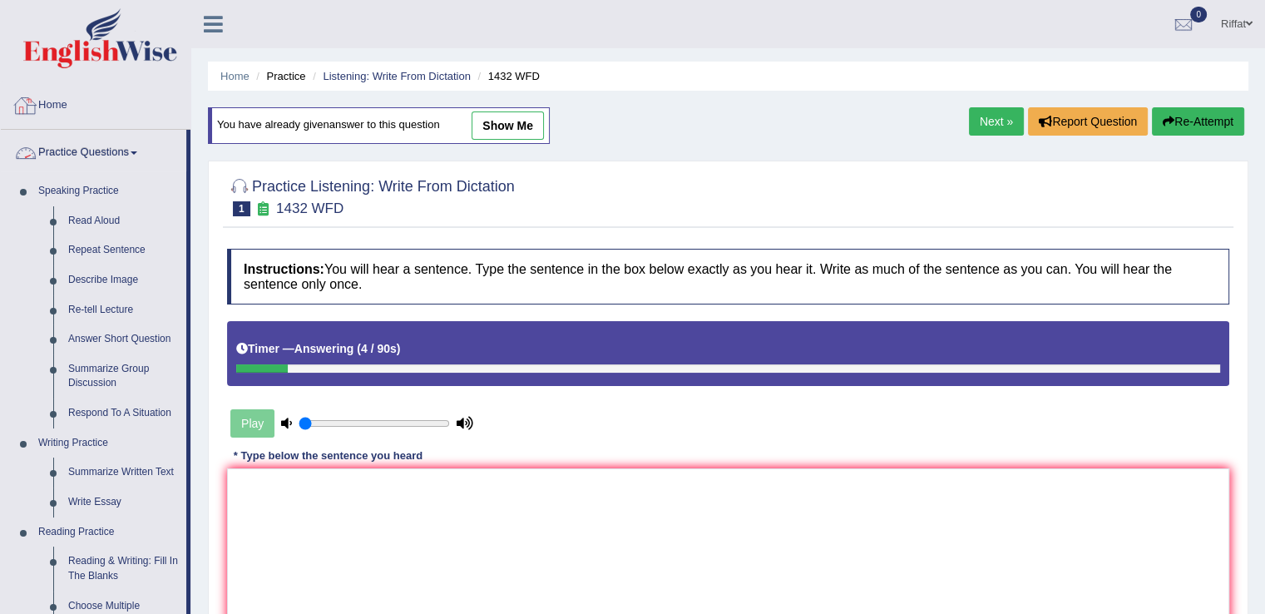
click at [69, 109] on link "Home" at bounding box center [96, 103] width 190 height 42
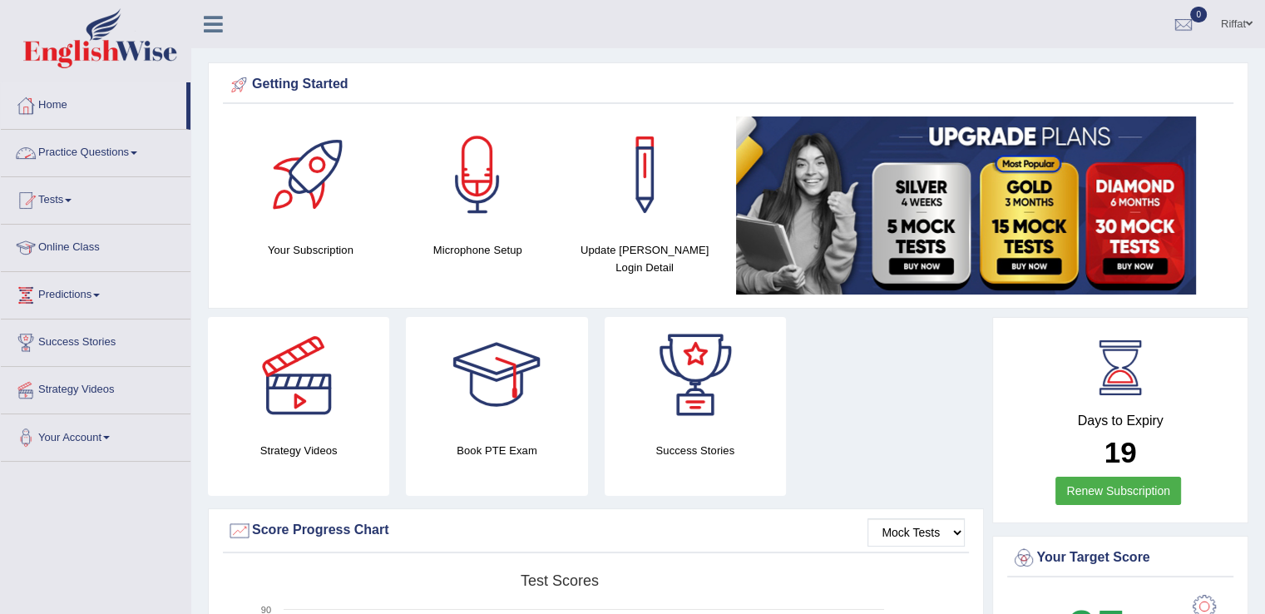
click at [146, 158] on link "Practice Questions" at bounding box center [96, 151] width 190 height 42
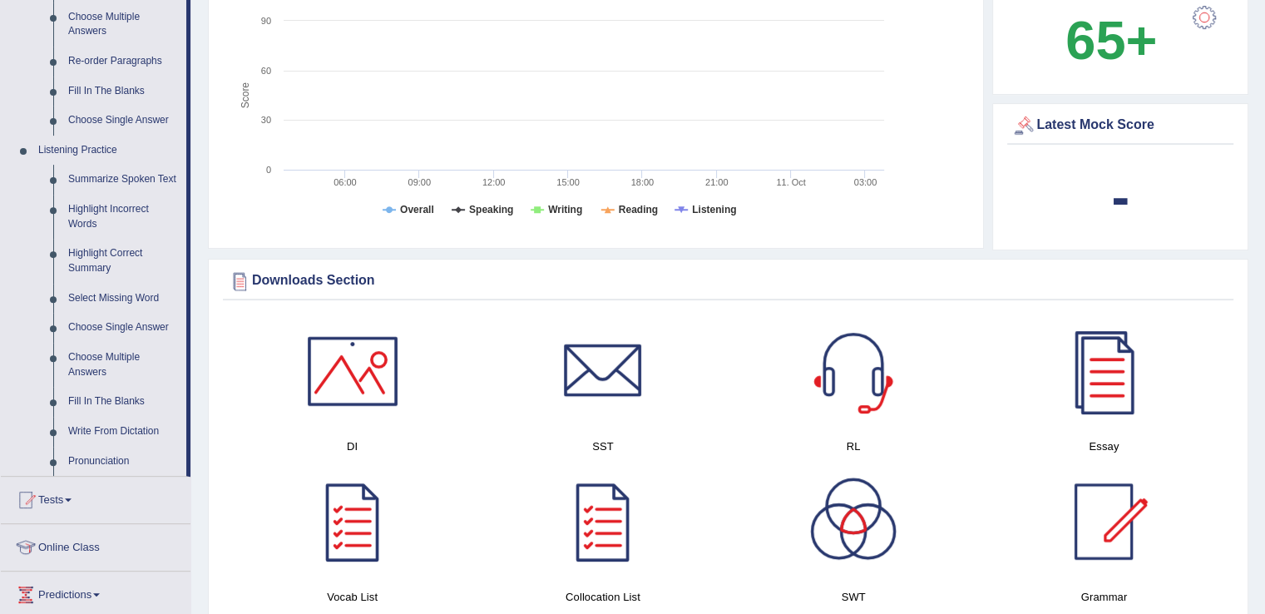
scroll to position [551, 0]
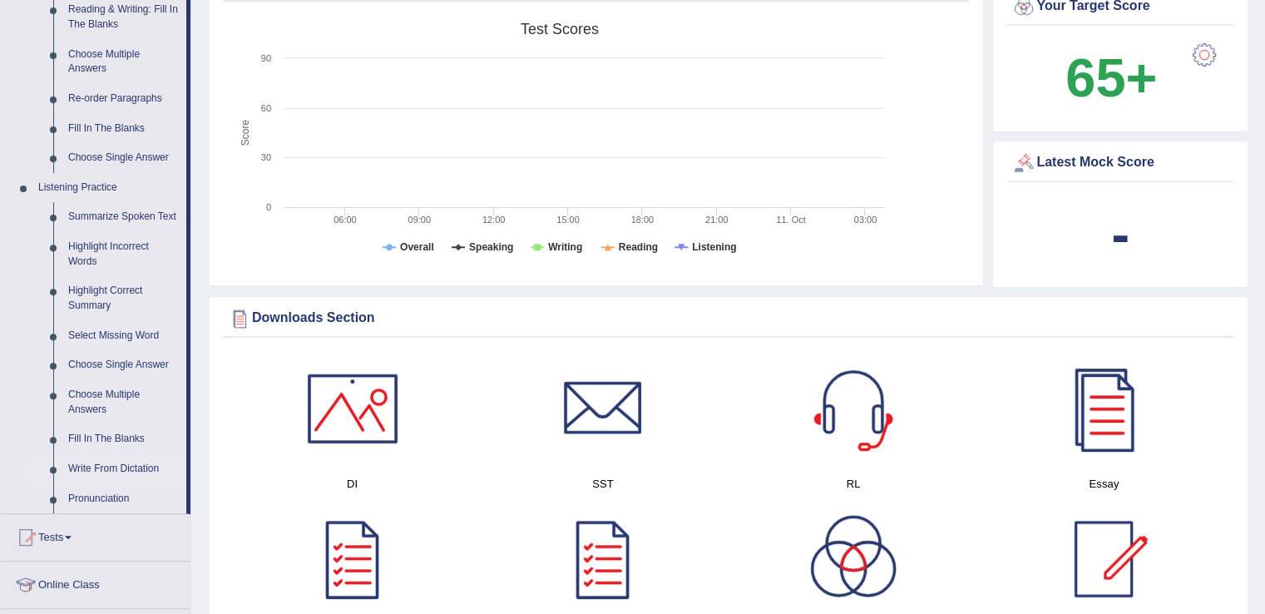
click at [133, 470] on link "Write From Dictation" at bounding box center [124, 469] width 126 height 30
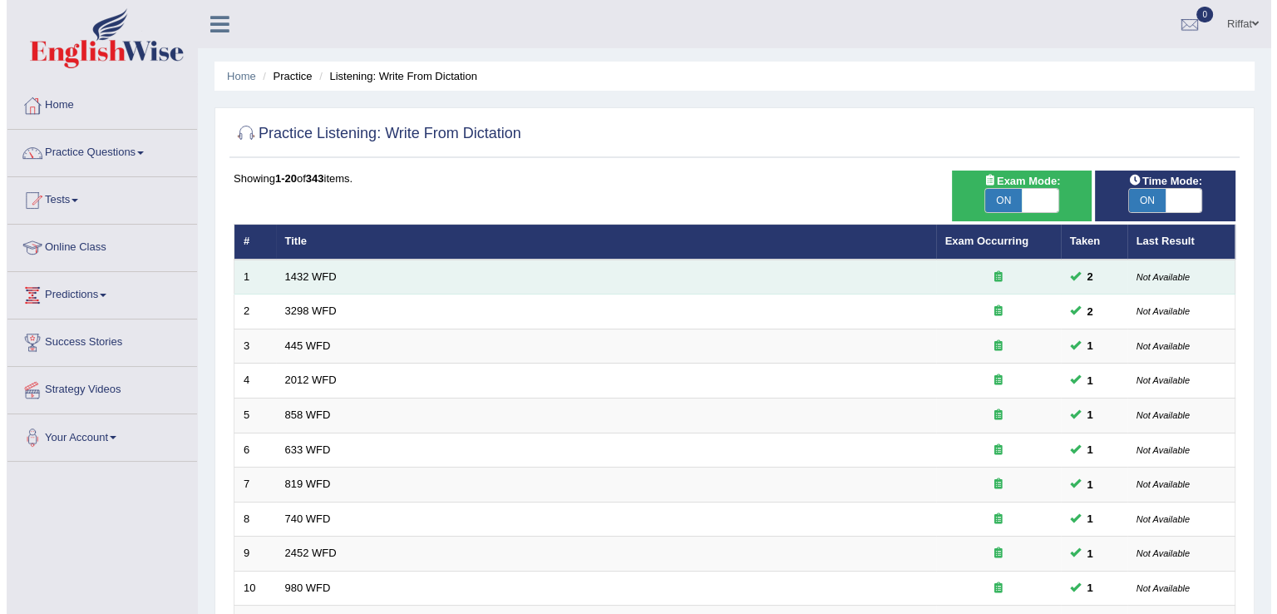
scroll to position [63, 0]
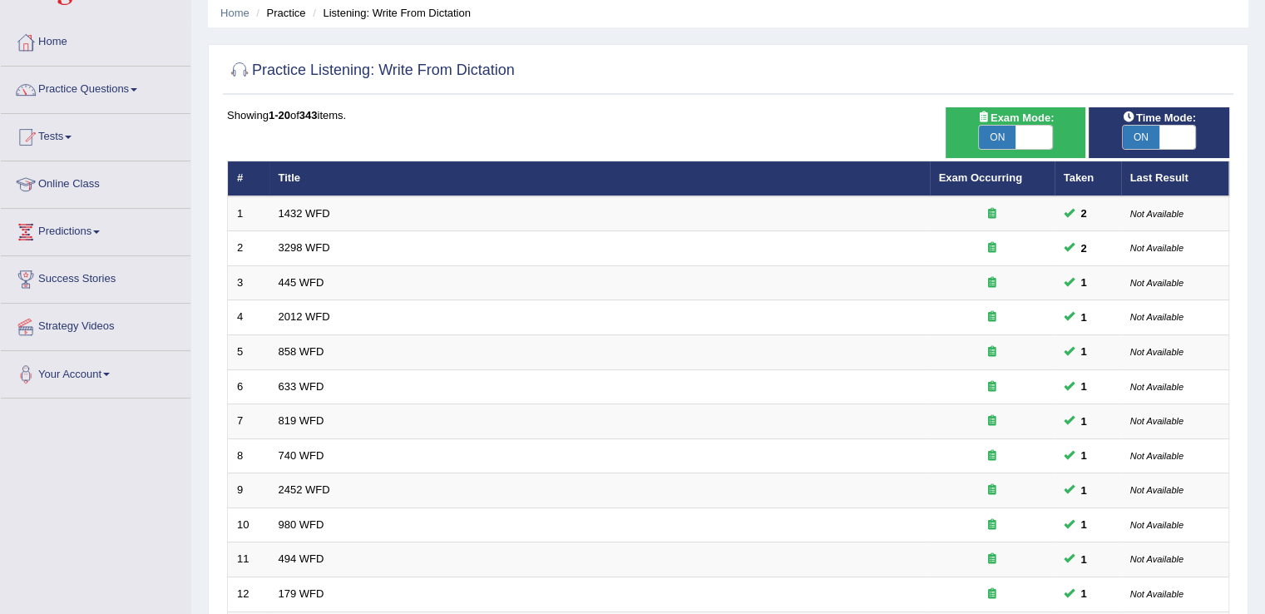
click at [994, 134] on span "ON" at bounding box center [997, 137] width 37 height 23
checkbox input "false"
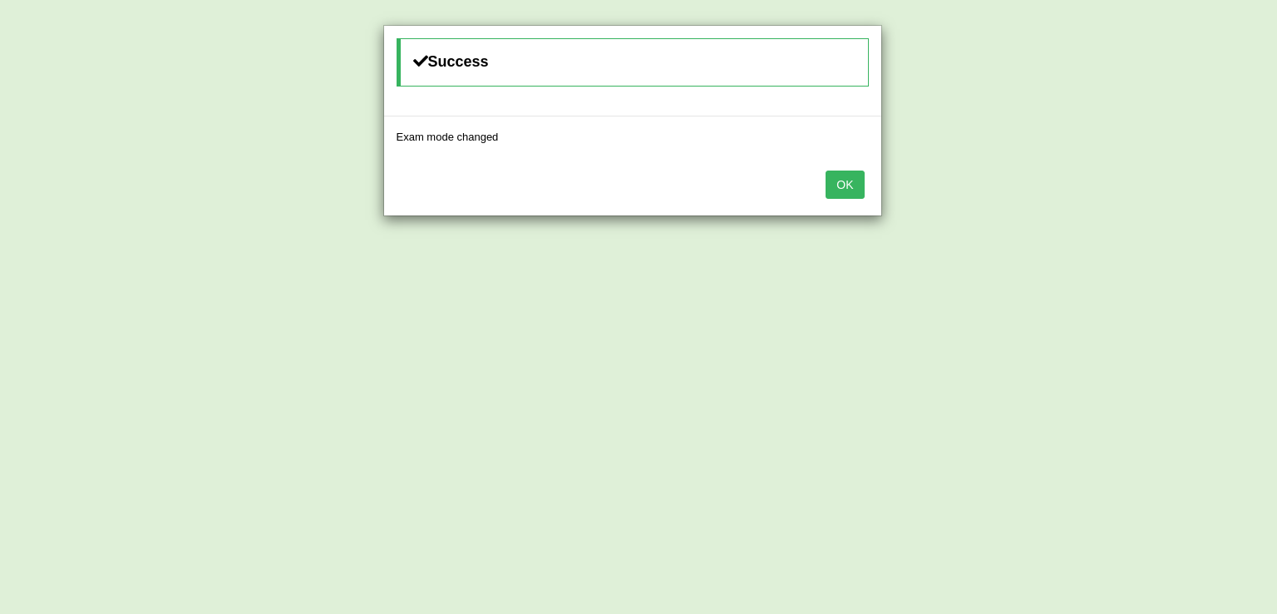
click at [851, 187] on button "OK" at bounding box center [845, 184] width 38 height 28
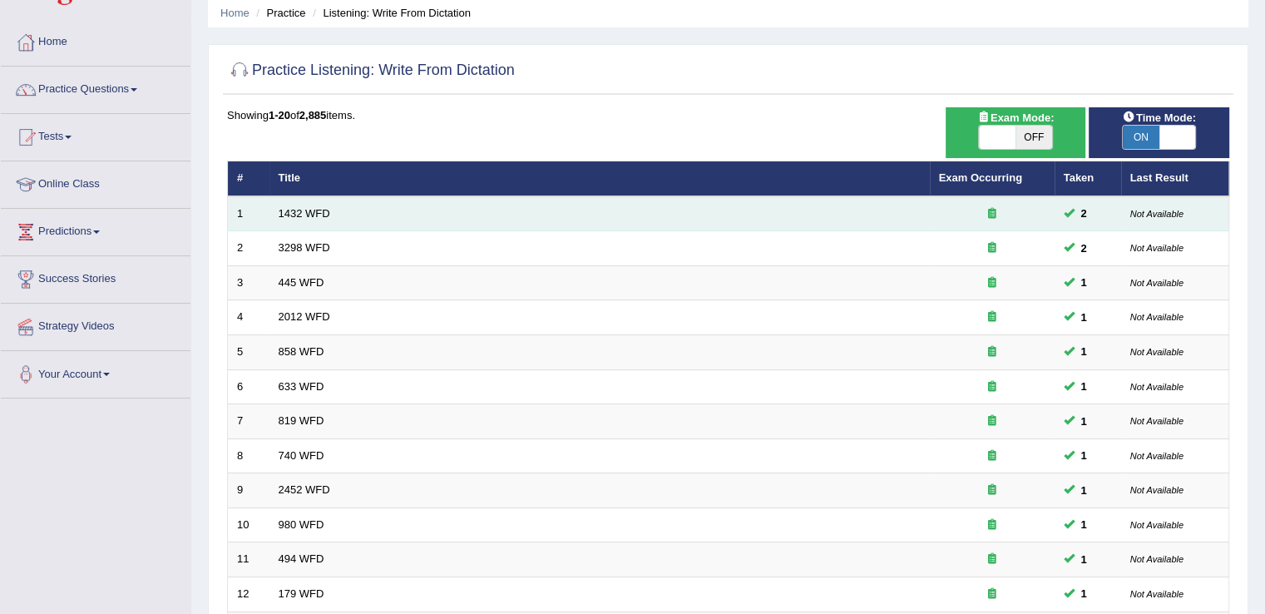
click at [319, 222] on td "1432 WFD" at bounding box center [599, 213] width 660 height 35
click at [318, 214] on link "1432 WFD" at bounding box center [305, 213] width 52 height 12
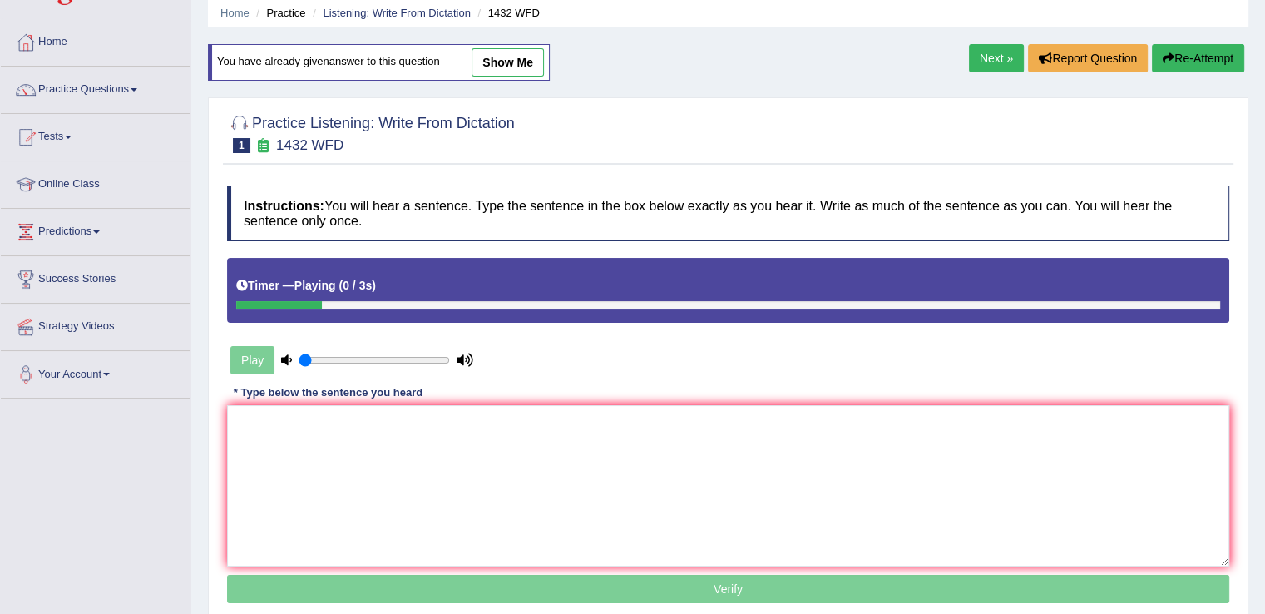
scroll to position [13, 0]
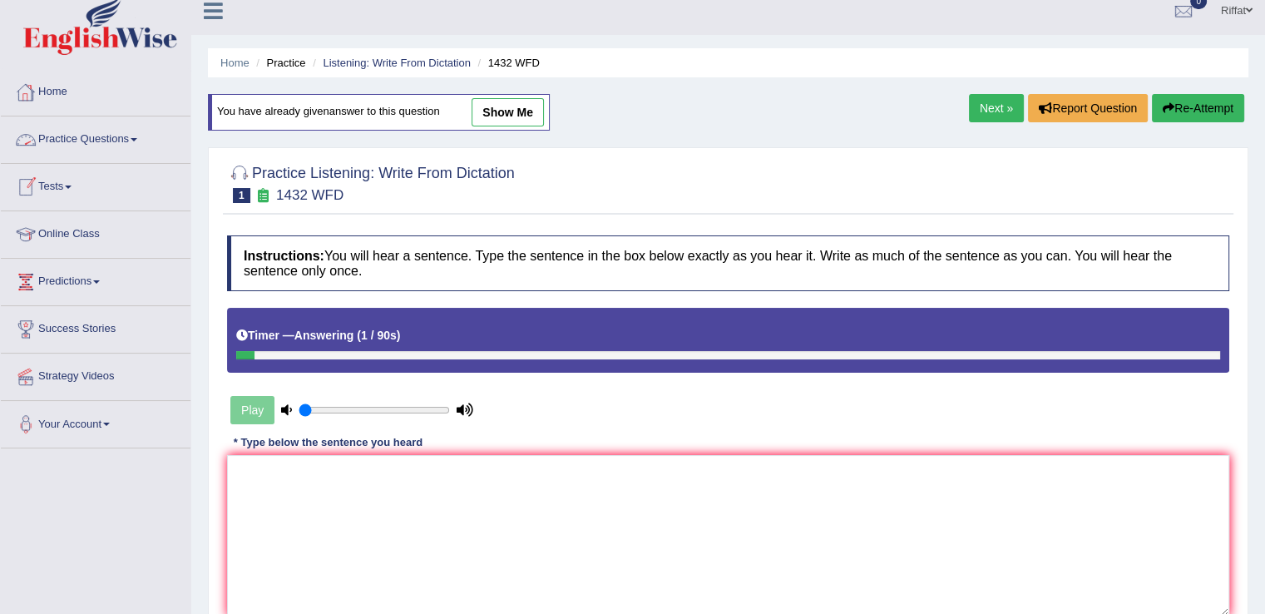
click at [146, 137] on link "Practice Questions" at bounding box center [96, 137] width 190 height 42
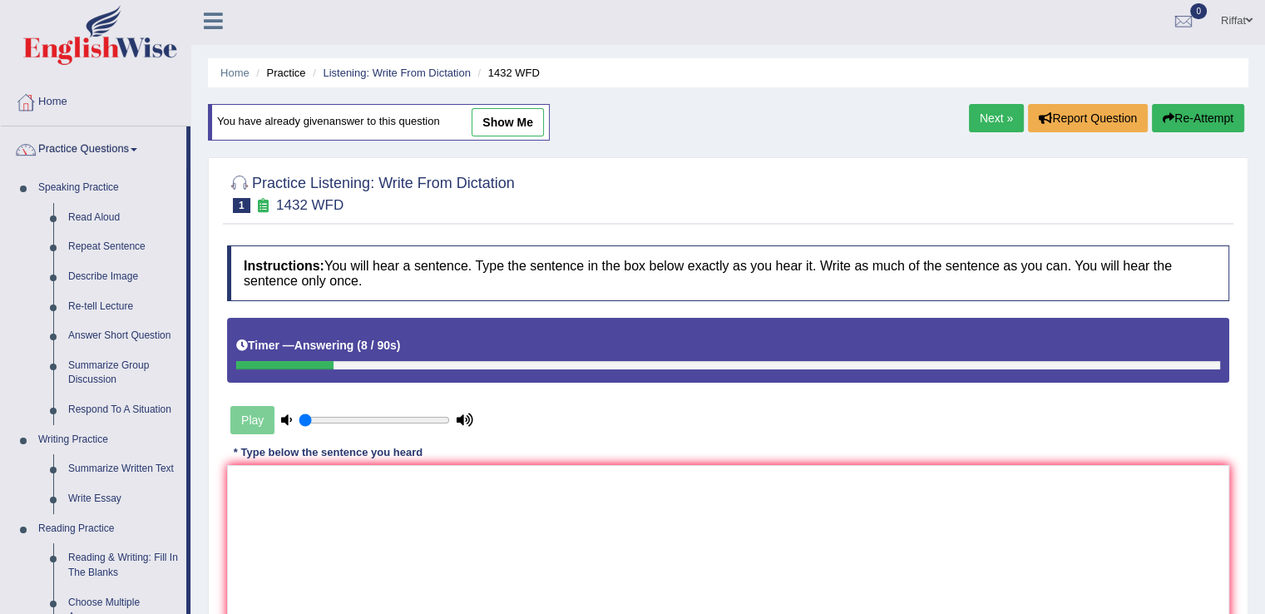
scroll to position [0, 0]
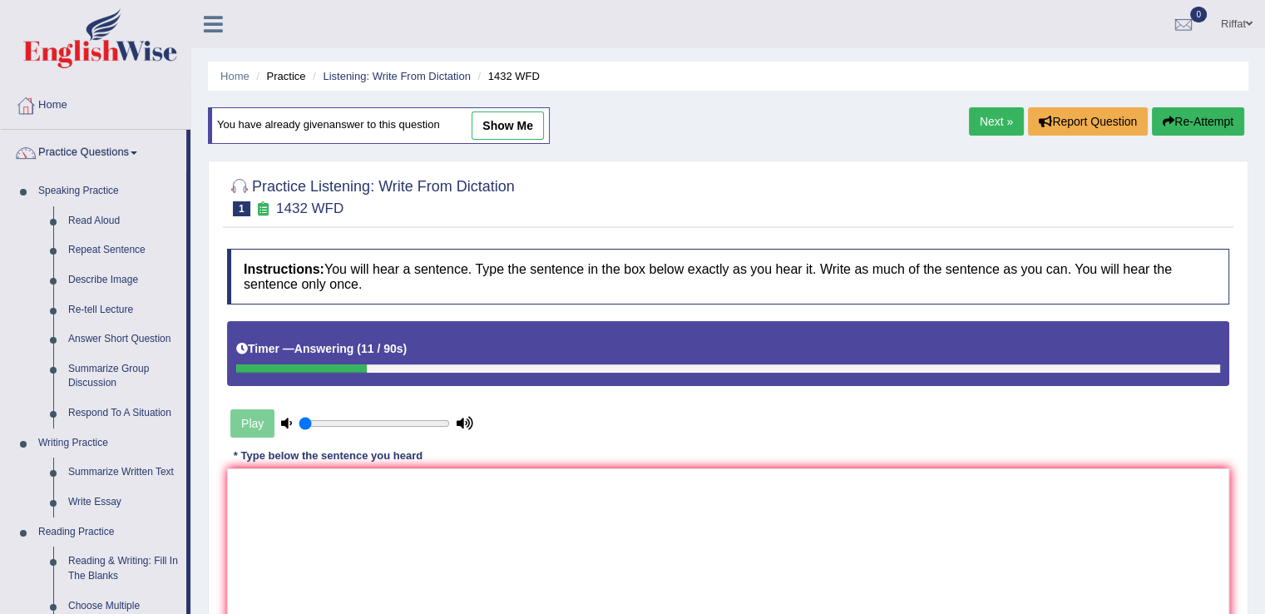
click at [515, 126] on link "show me" at bounding box center [507, 125] width 72 height 28
type textarea "More physical activity is beneficial to your health."
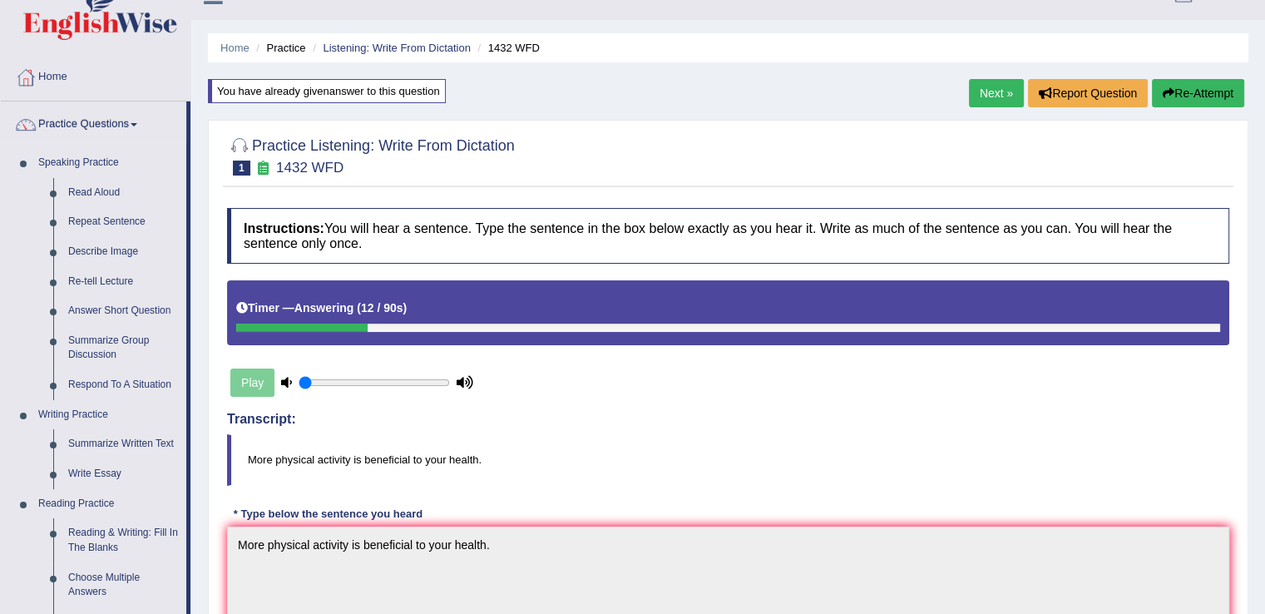
scroll to position [27, 0]
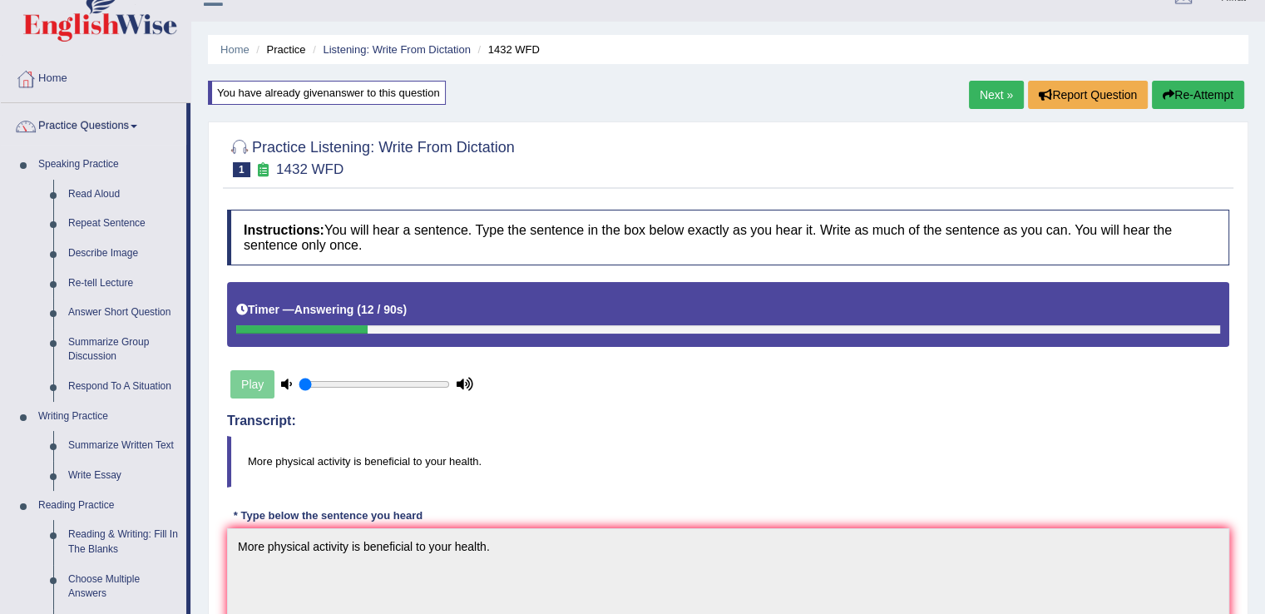
click at [990, 97] on link "Next »" at bounding box center [996, 95] width 55 height 28
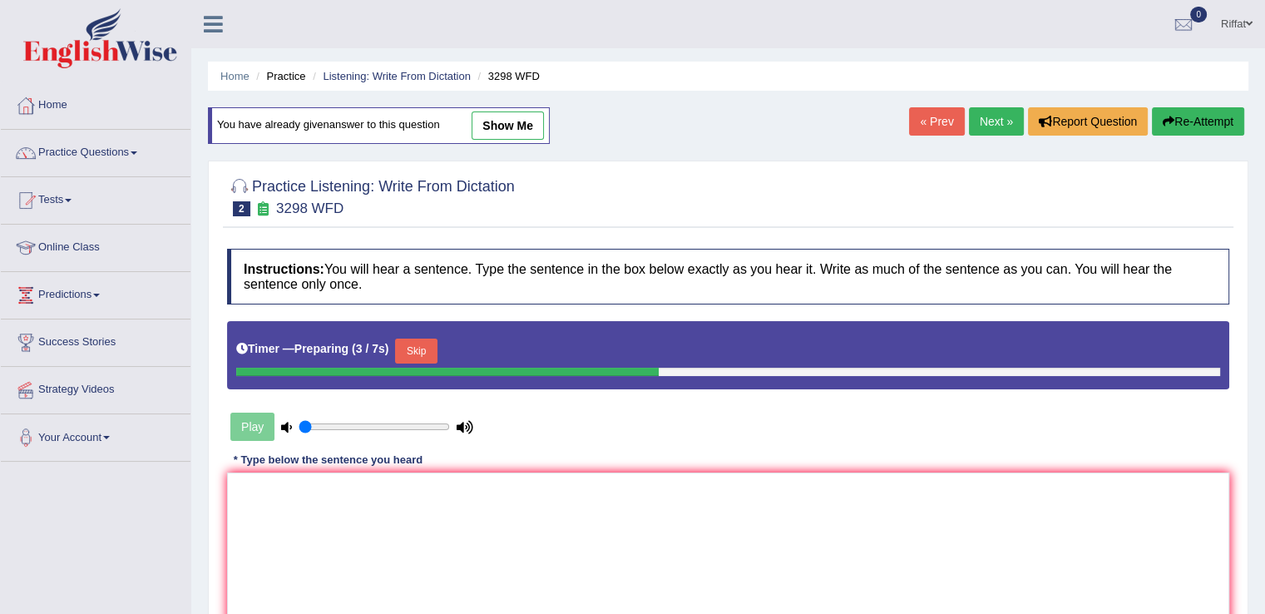
click at [529, 131] on link "show me" at bounding box center [507, 125] width 72 height 28
type textarea "Animal behavior appears to contain similar instant to human."
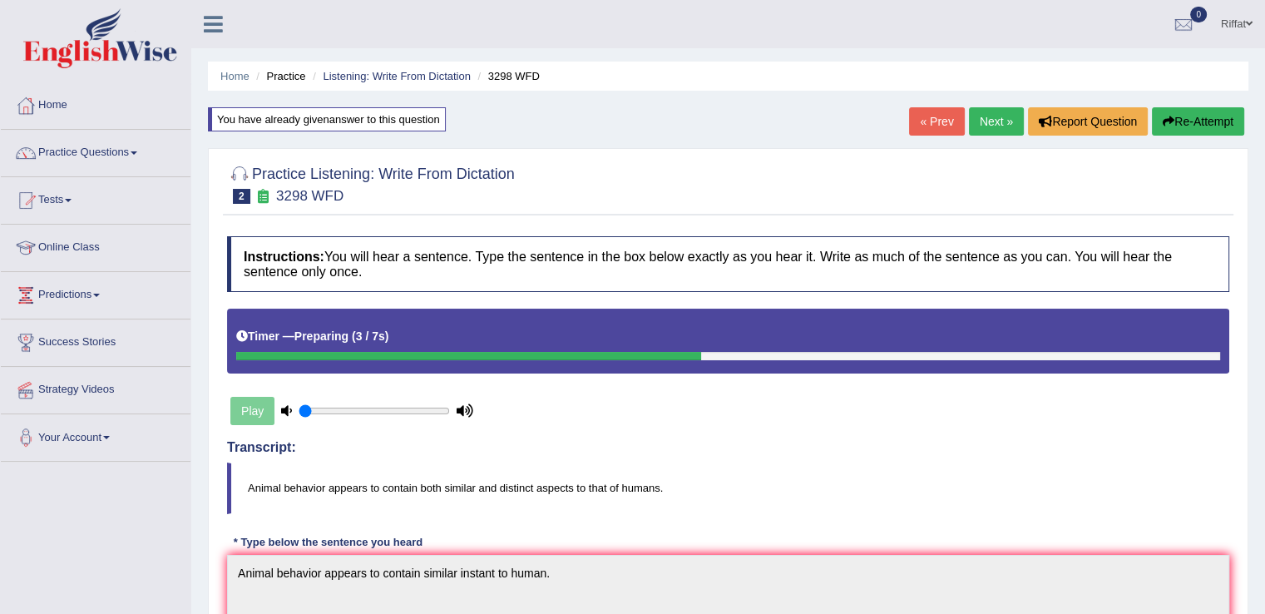
click at [989, 117] on link "Next »" at bounding box center [996, 121] width 55 height 28
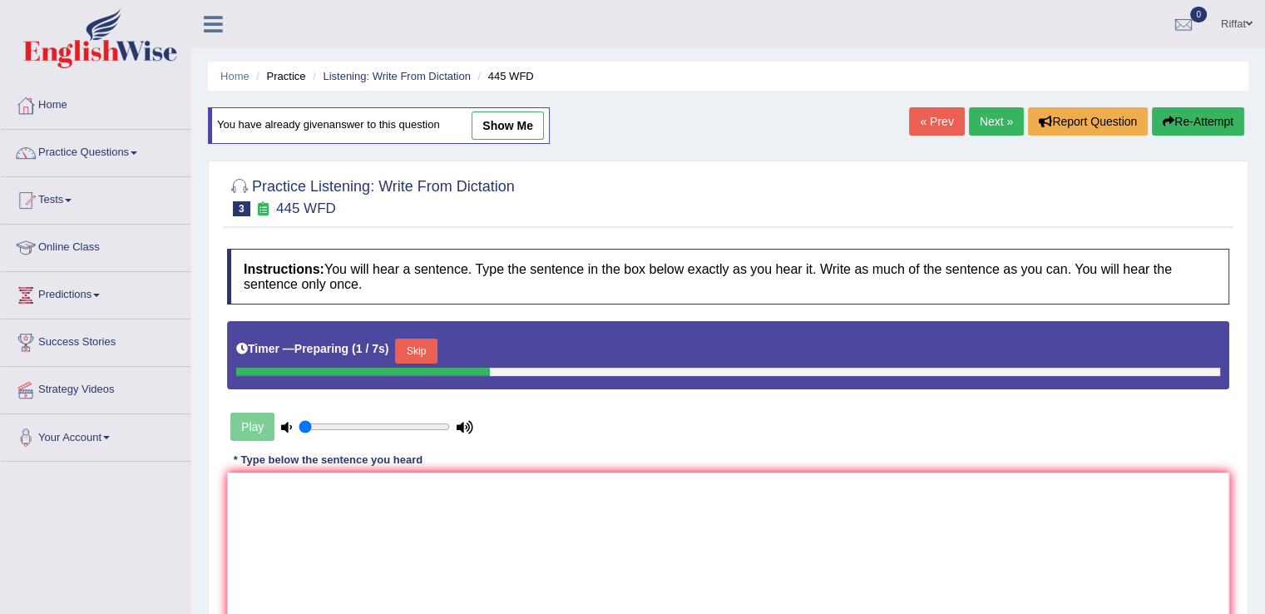
click at [521, 123] on link "show me" at bounding box center [507, 125] width 72 height 28
type textarea "An [DEMOGRAPHIC_DATA] astranaut apply to plan to land spaceship to [GEOGRAPHIC_…"
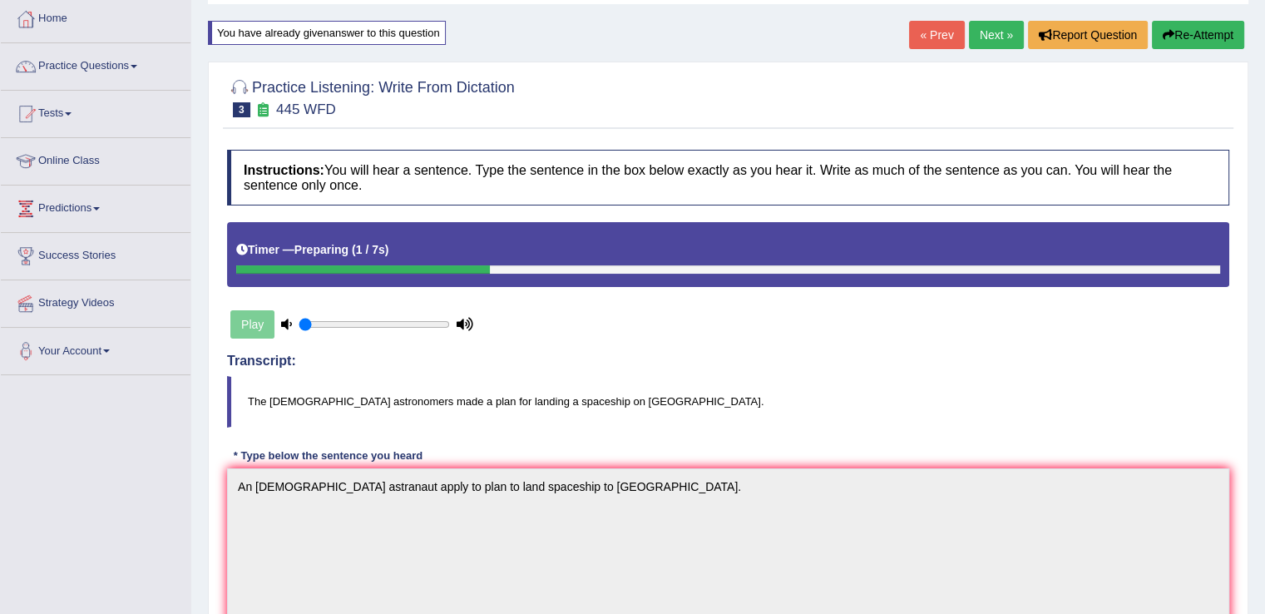
scroll to position [86, 0]
click at [137, 67] on span at bounding box center [134, 66] width 7 height 3
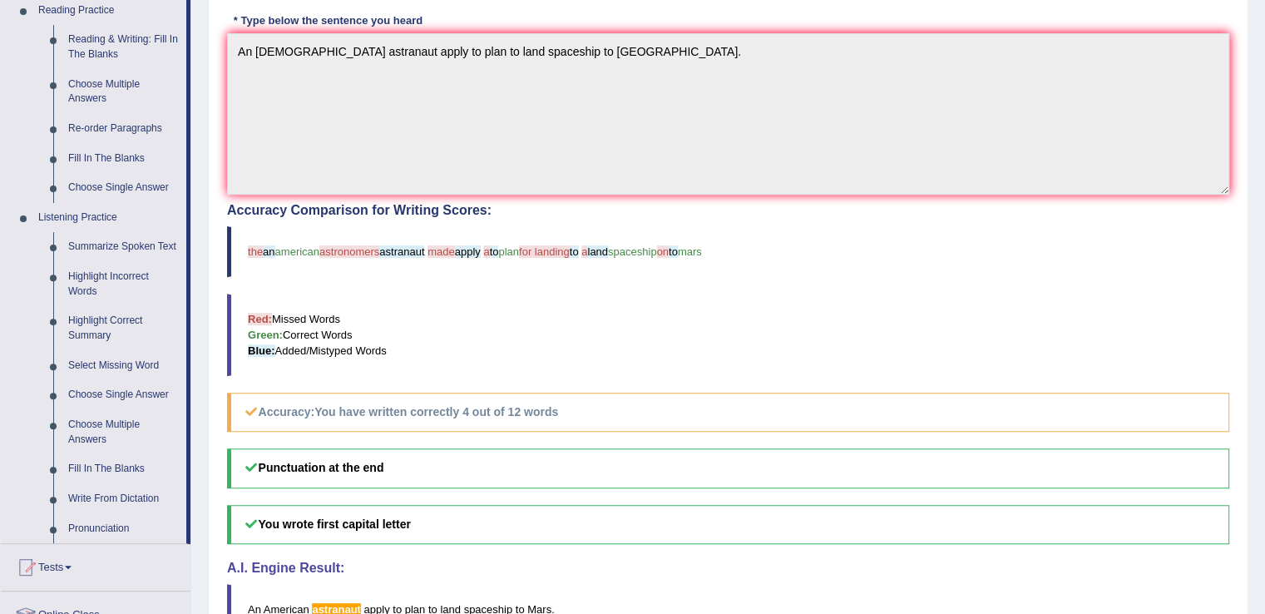
scroll to position [520, 0]
click at [111, 280] on link "Highlight Incorrect Words" at bounding box center [124, 285] width 126 height 44
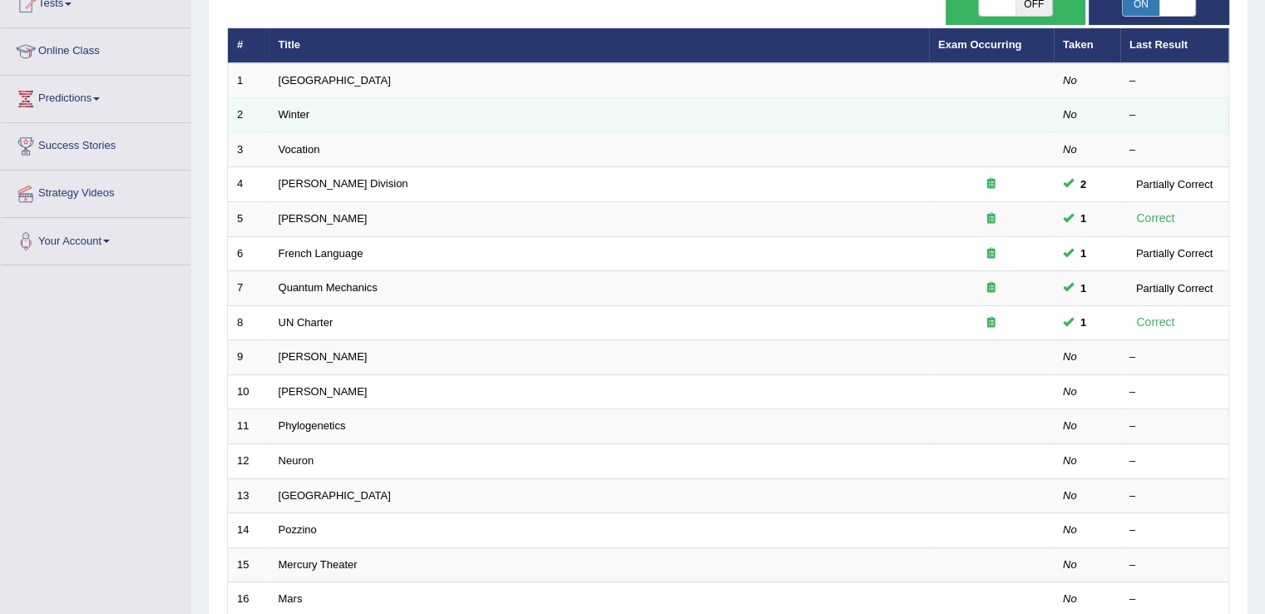
scroll to position [196, 0]
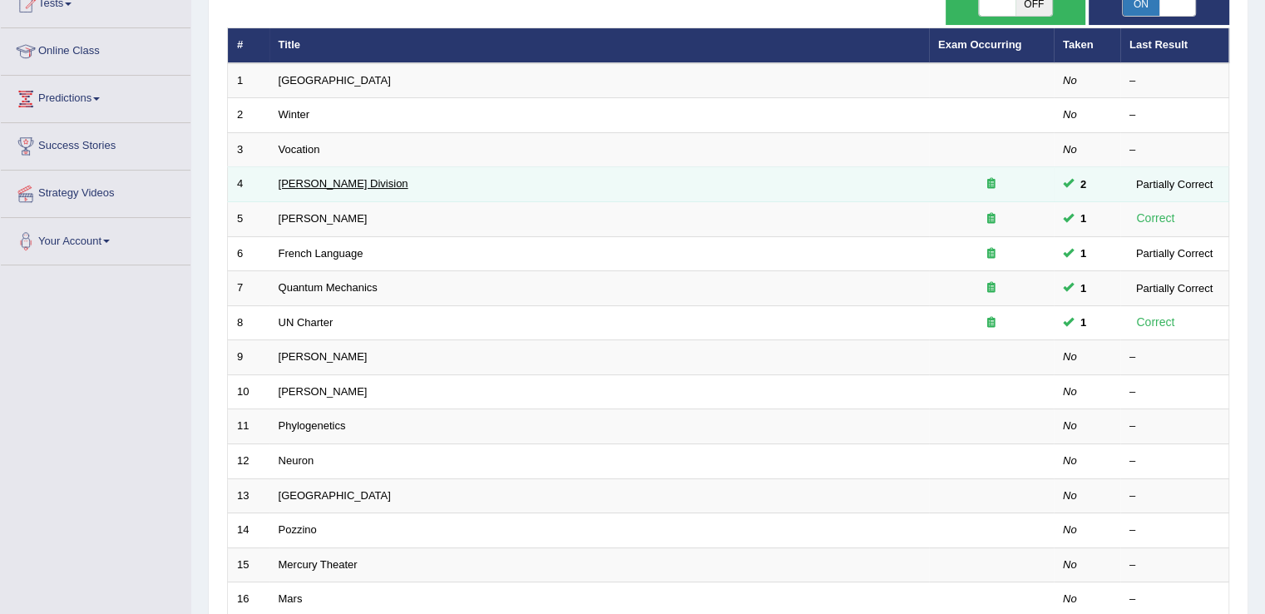
click at [319, 183] on link "[PERSON_NAME] Division" at bounding box center [344, 183] width 130 height 12
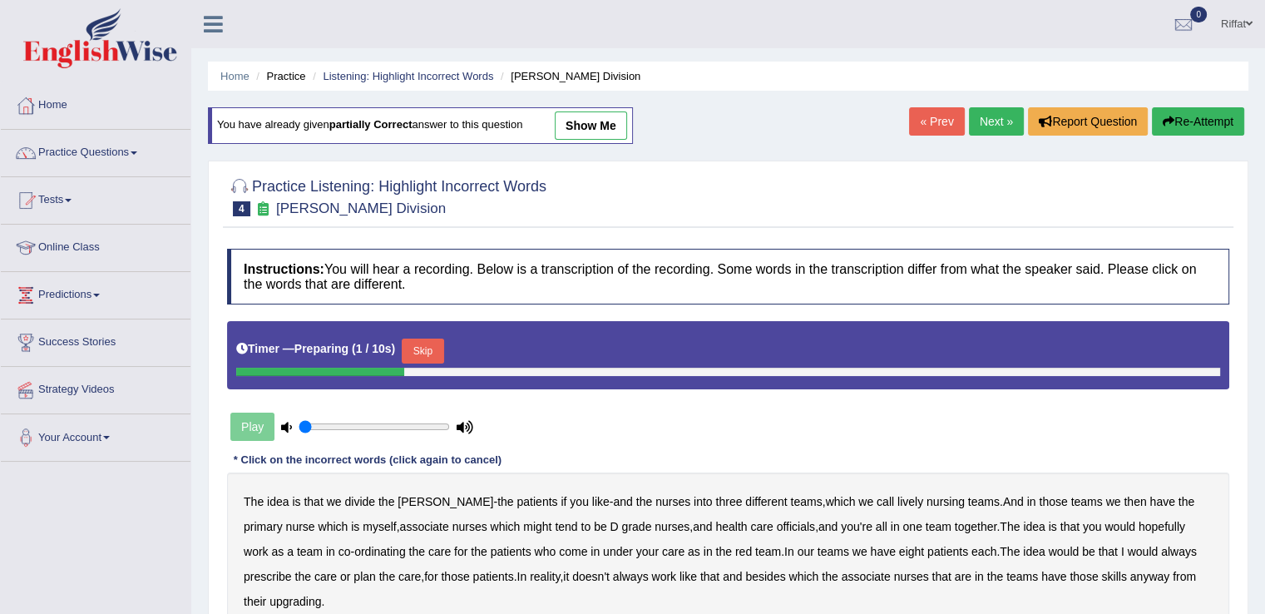
click at [595, 126] on link "show me" at bounding box center [591, 125] width 72 height 28
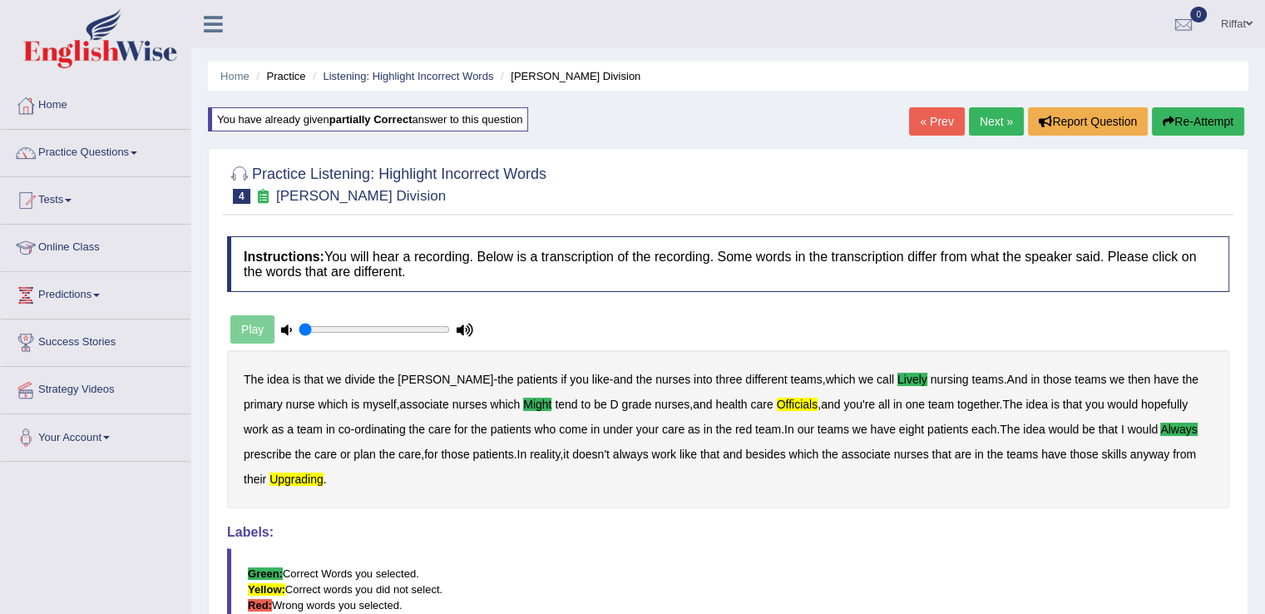
click at [988, 125] on link "Next »" at bounding box center [996, 121] width 55 height 28
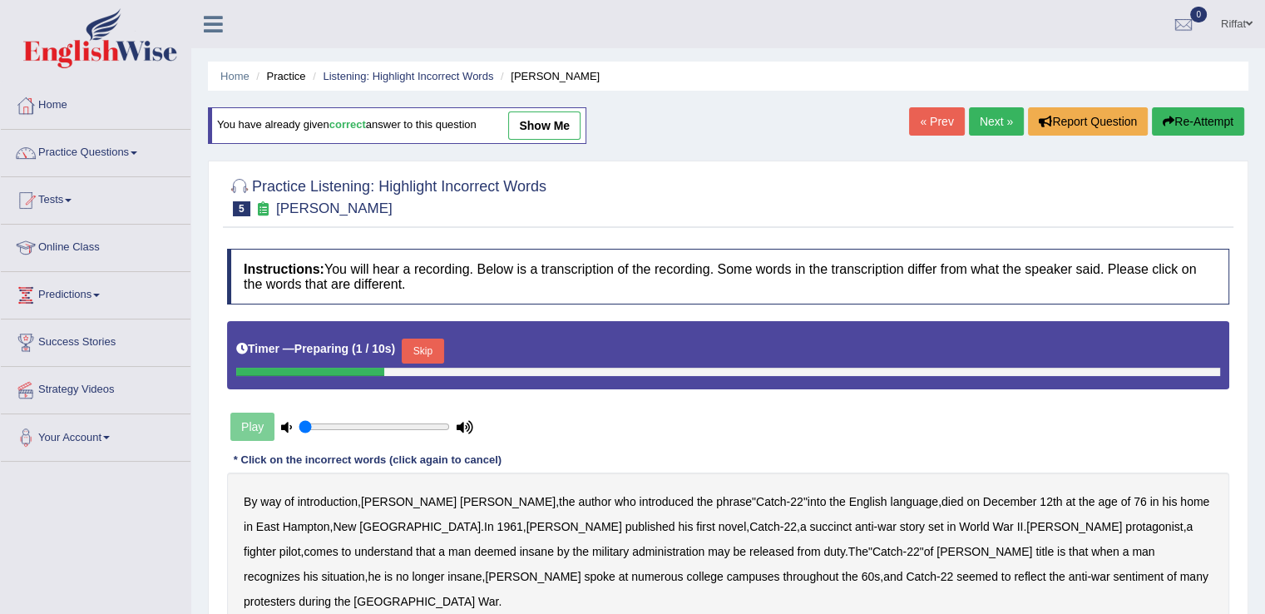
click at [554, 129] on link "show me" at bounding box center [544, 125] width 72 height 28
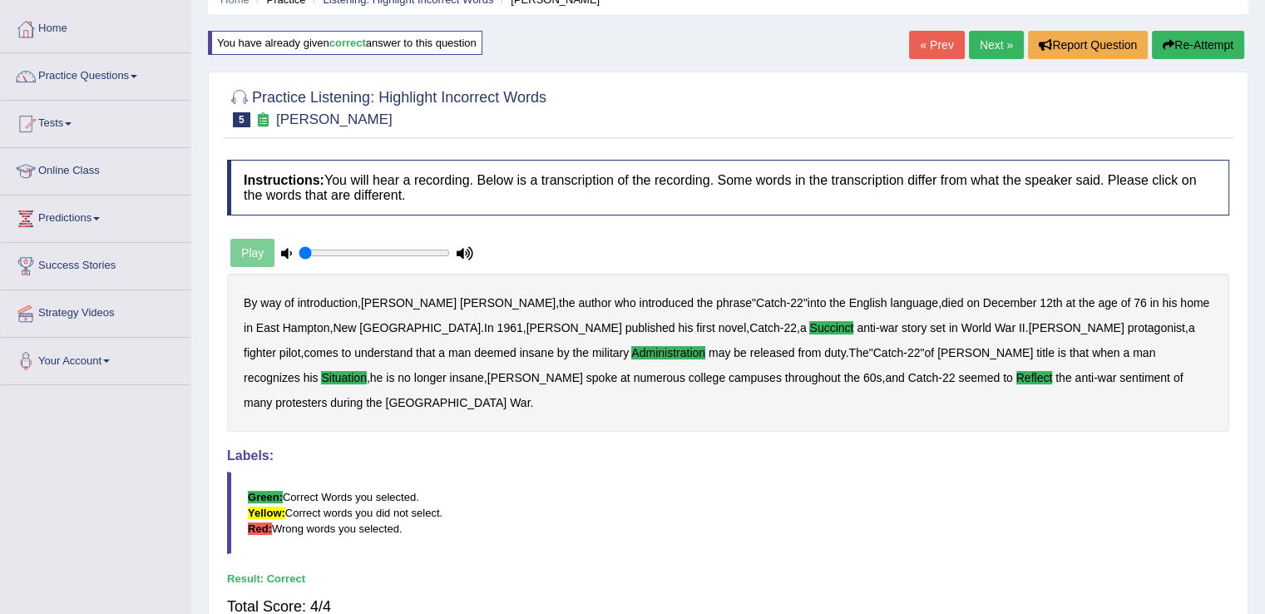
scroll to position [76, 0]
click at [989, 46] on link "Next »" at bounding box center [996, 45] width 55 height 28
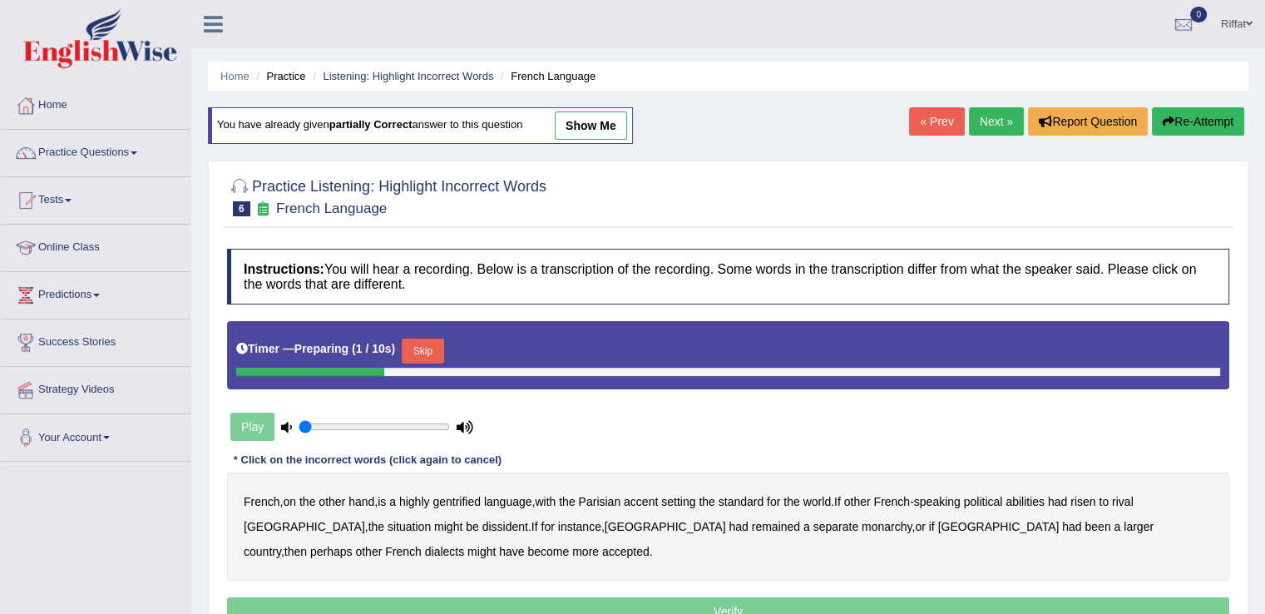
click at [614, 126] on link "show me" at bounding box center [591, 125] width 72 height 28
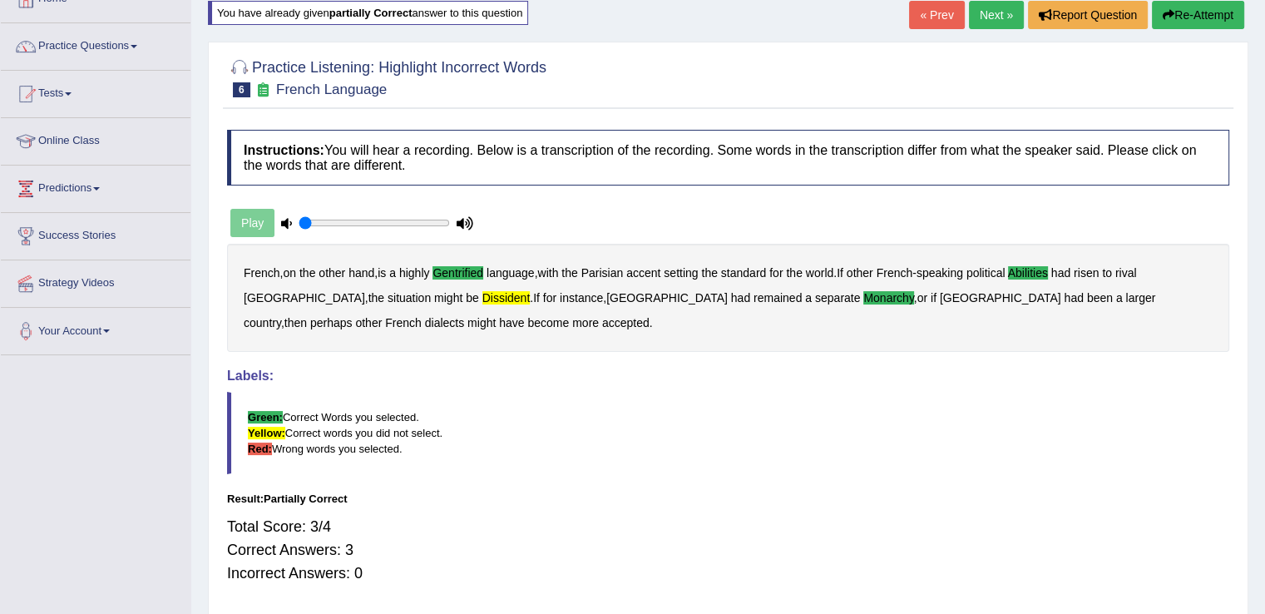
scroll to position [91, 0]
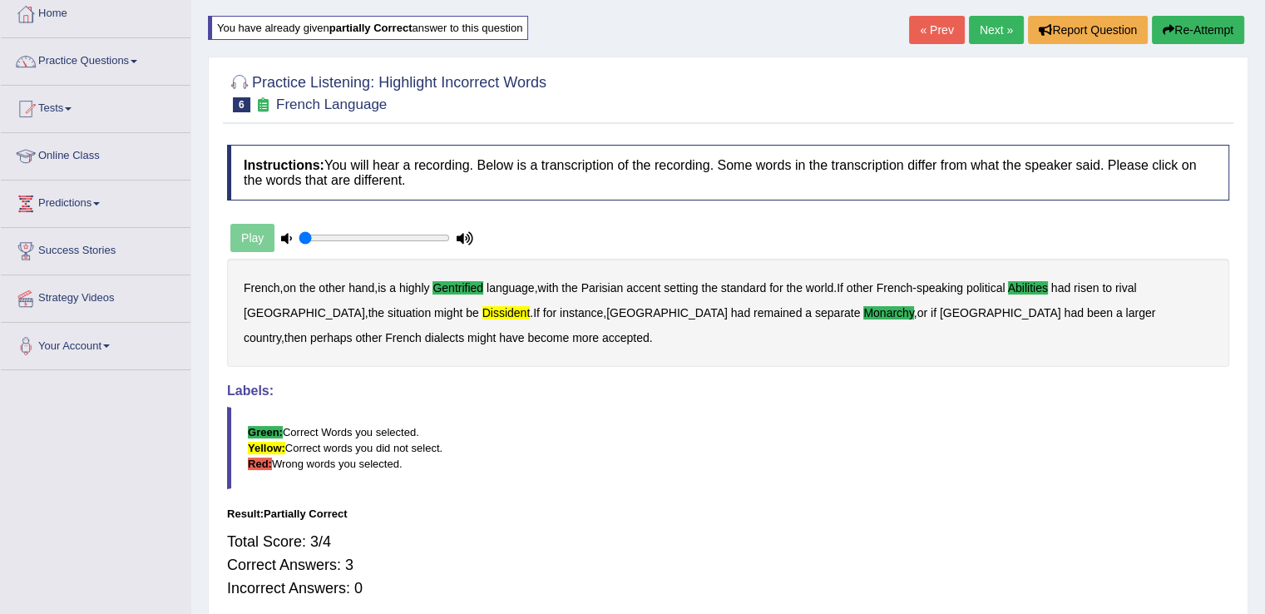
click at [986, 32] on link "Next »" at bounding box center [996, 30] width 55 height 28
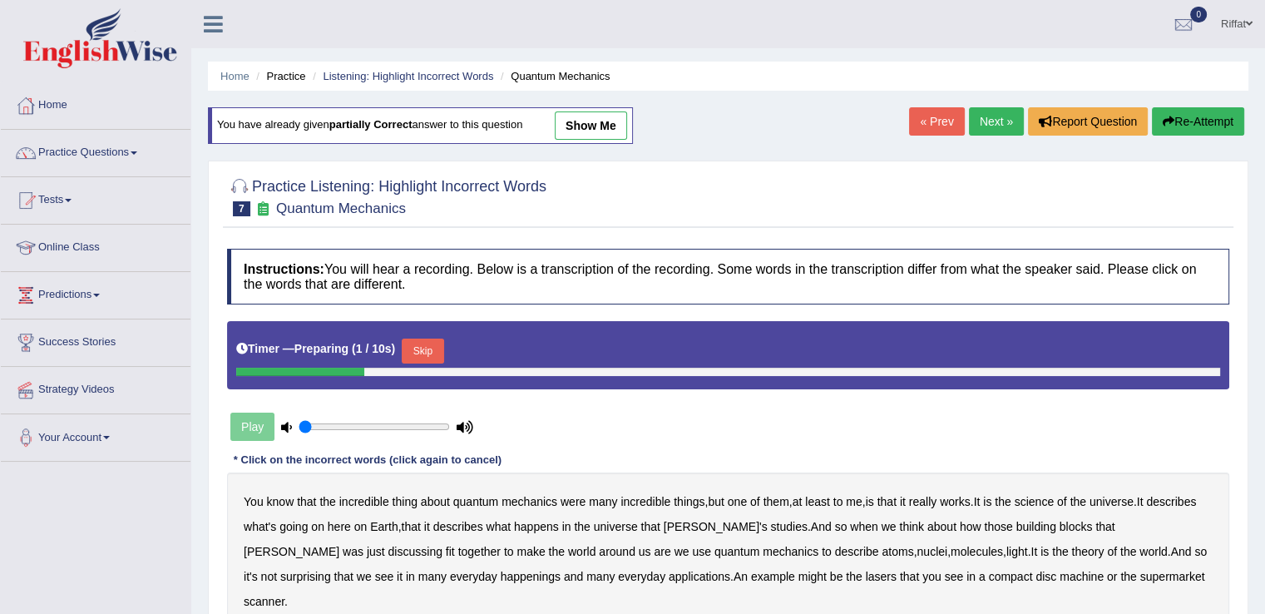
click at [615, 117] on link "show me" at bounding box center [591, 125] width 72 height 28
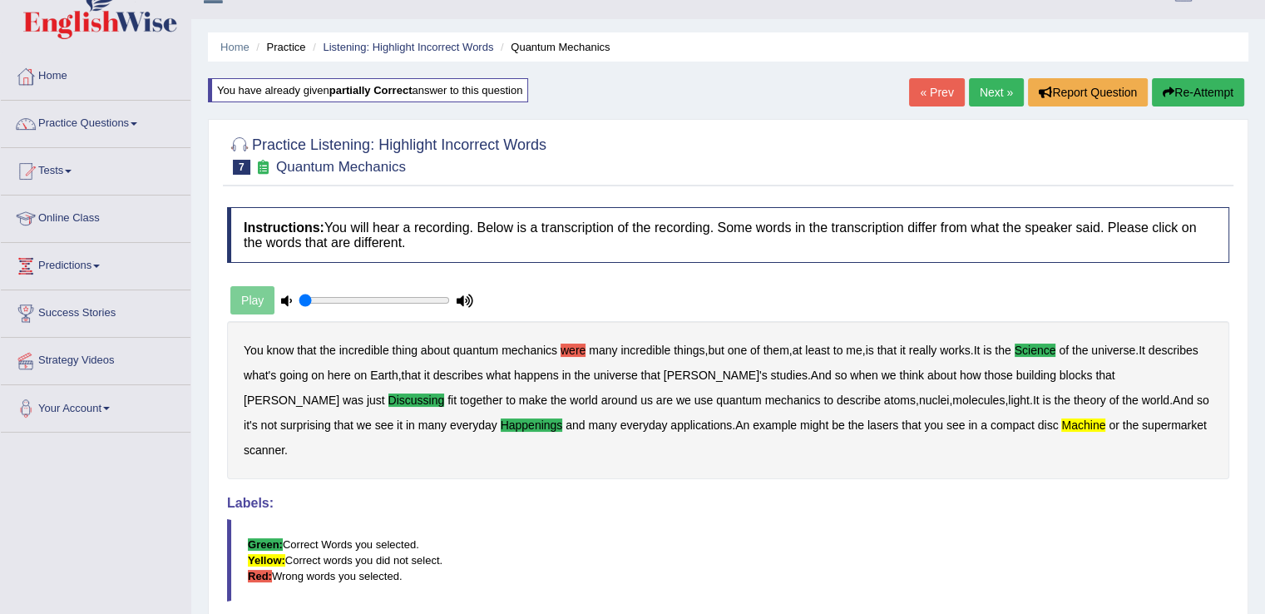
scroll to position [16, 0]
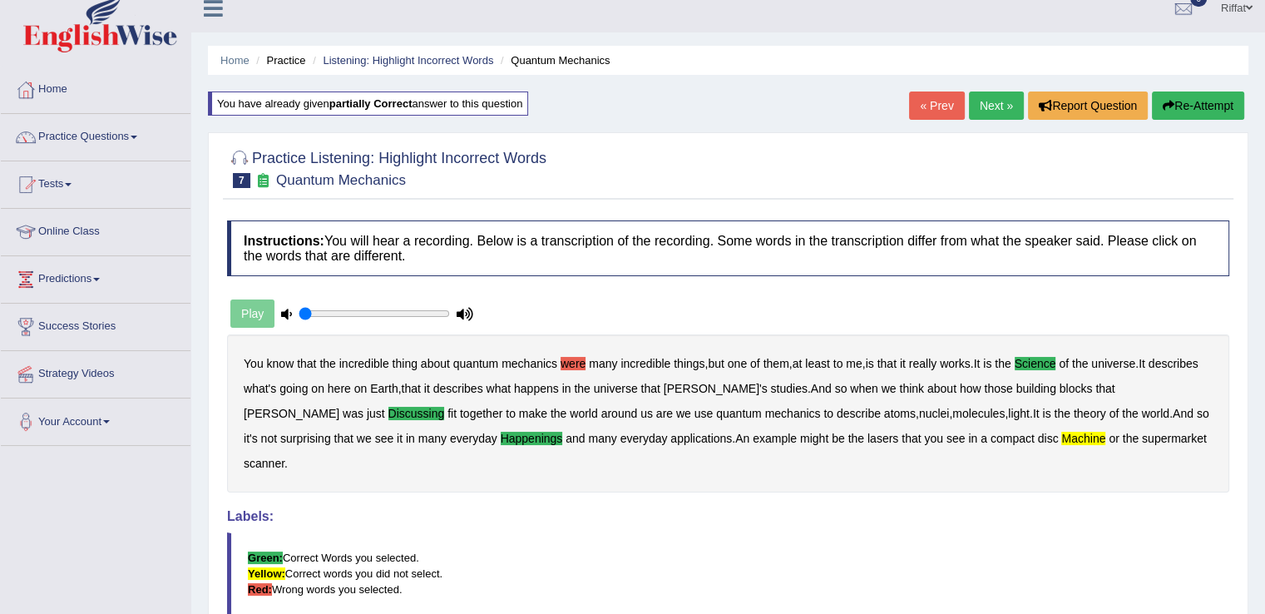
click at [984, 110] on link "Next »" at bounding box center [996, 105] width 55 height 28
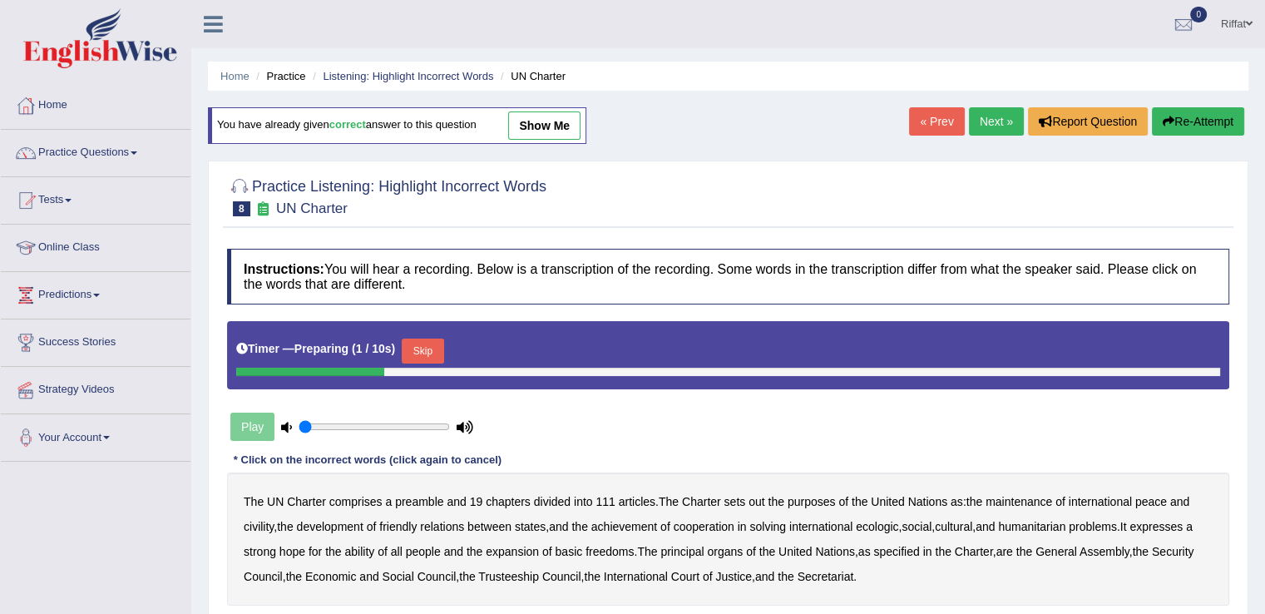
click at [555, 121] on link "show me" at bounding box center [544, 125] width 72 height 28
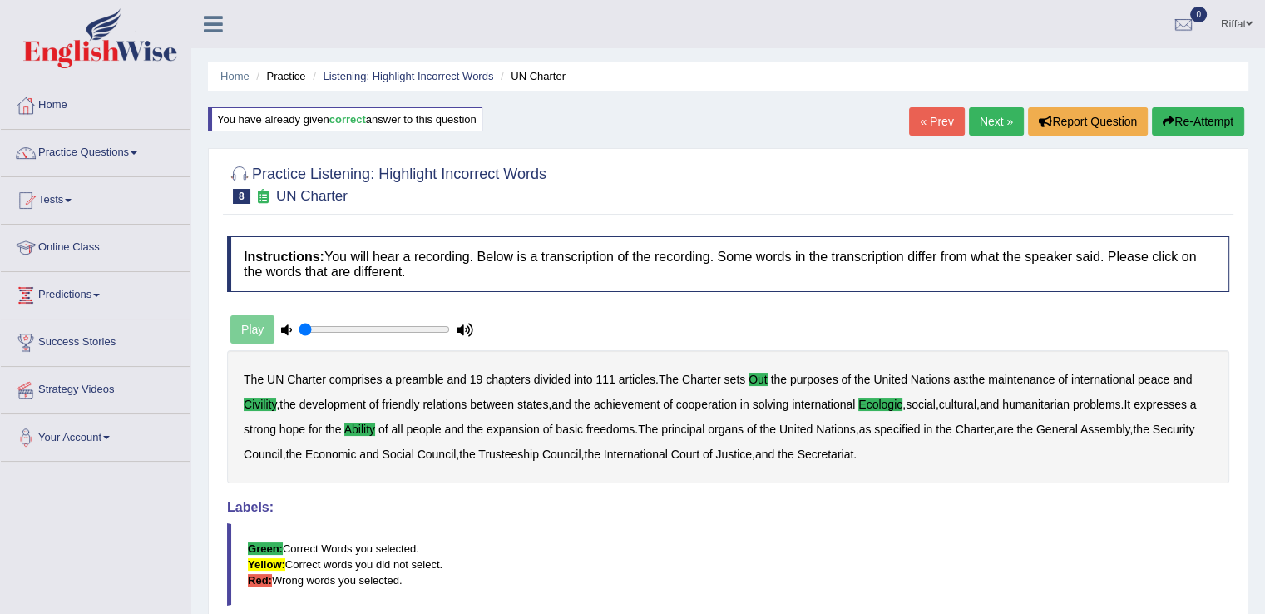
click at [986, 121] on link "Next »" at bounding box center [996, 121] width 55 height 28
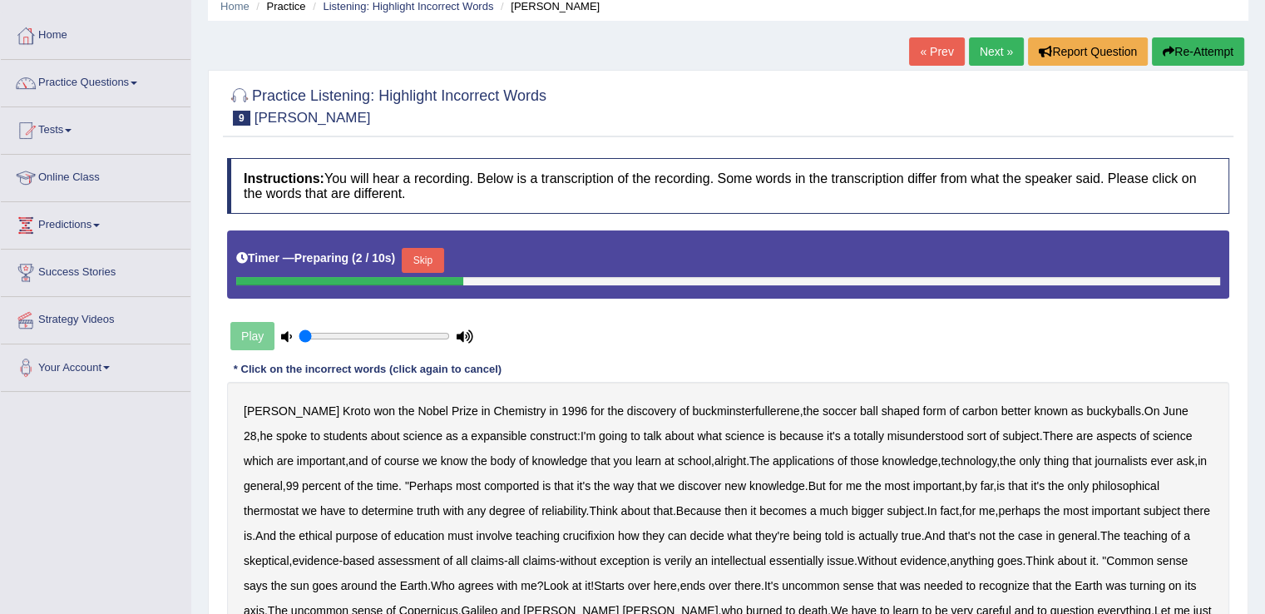
scroll to position [57, 0]
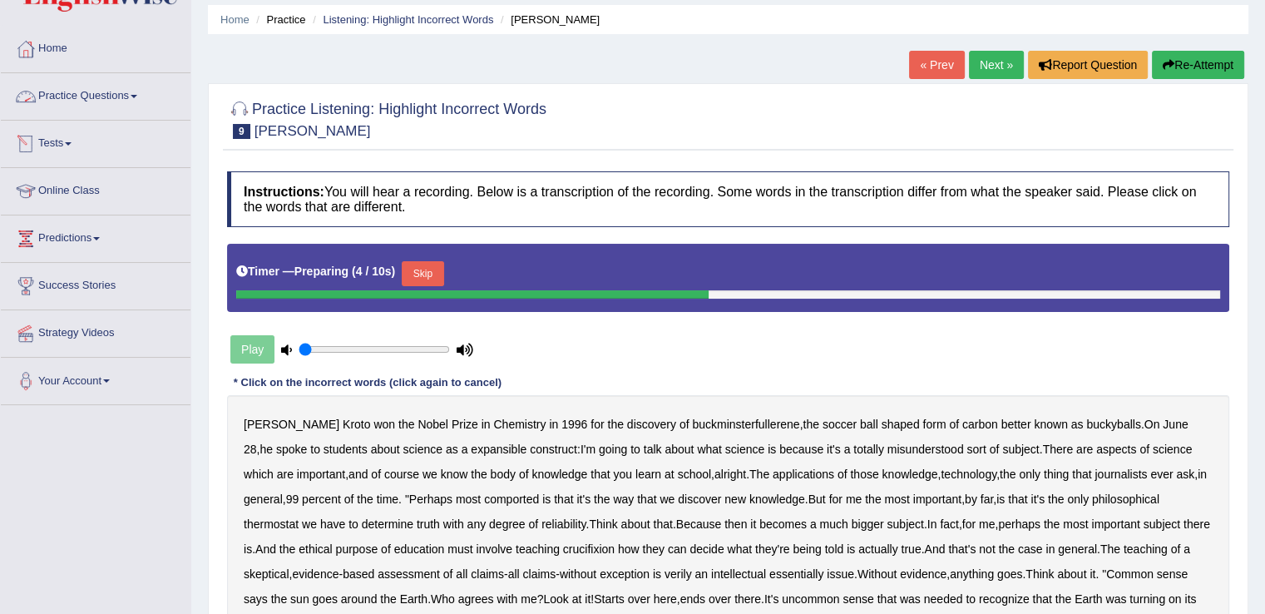
click at [150, 97] on link "Practice Questions" at bounding box center [96, 94] width 190 height 42
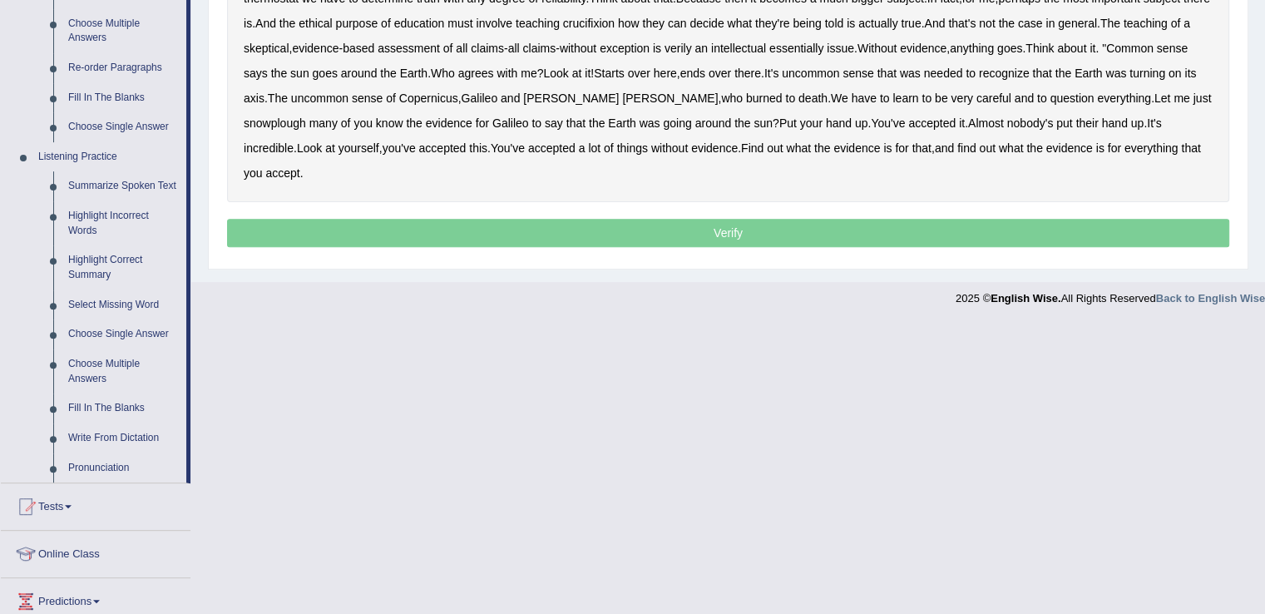
scroll to position [565, 0]
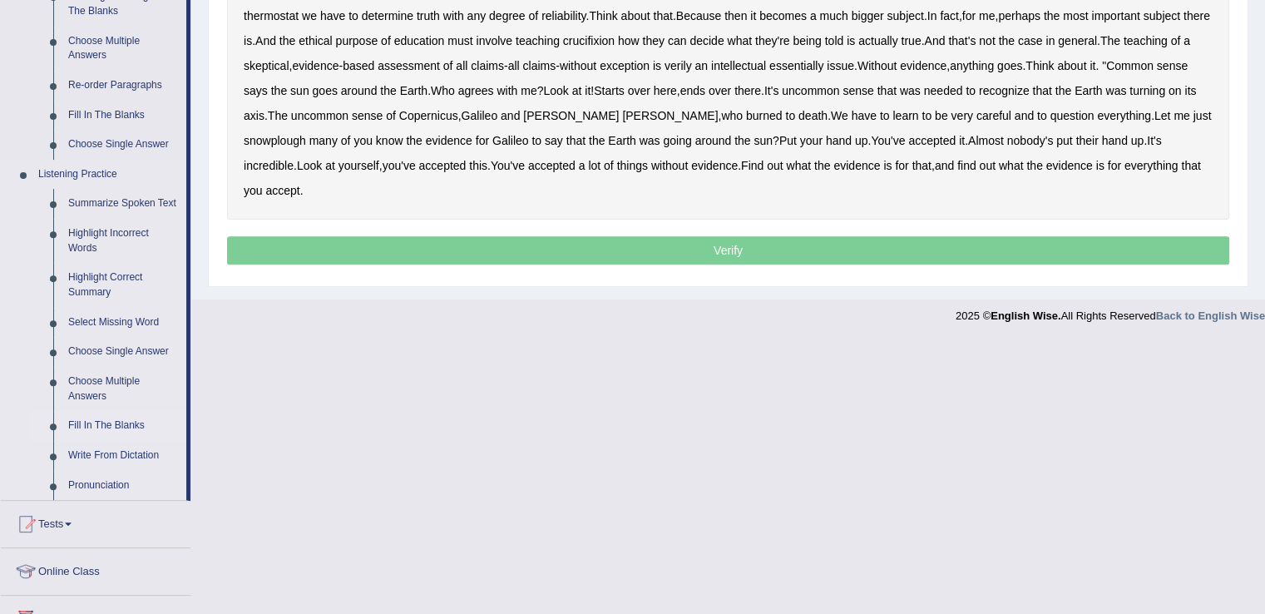
click at [143, 422] on link "Fill In The Blanks" at bounding box center [124, 426] width 126 height 30
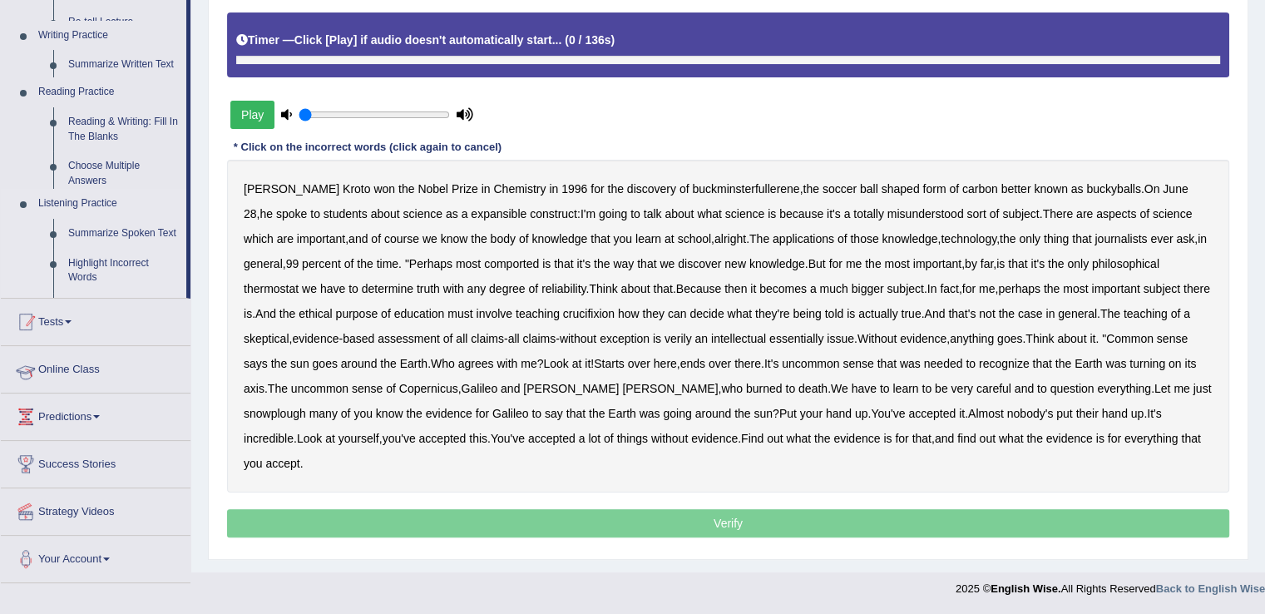
scroll to position [286, 0]
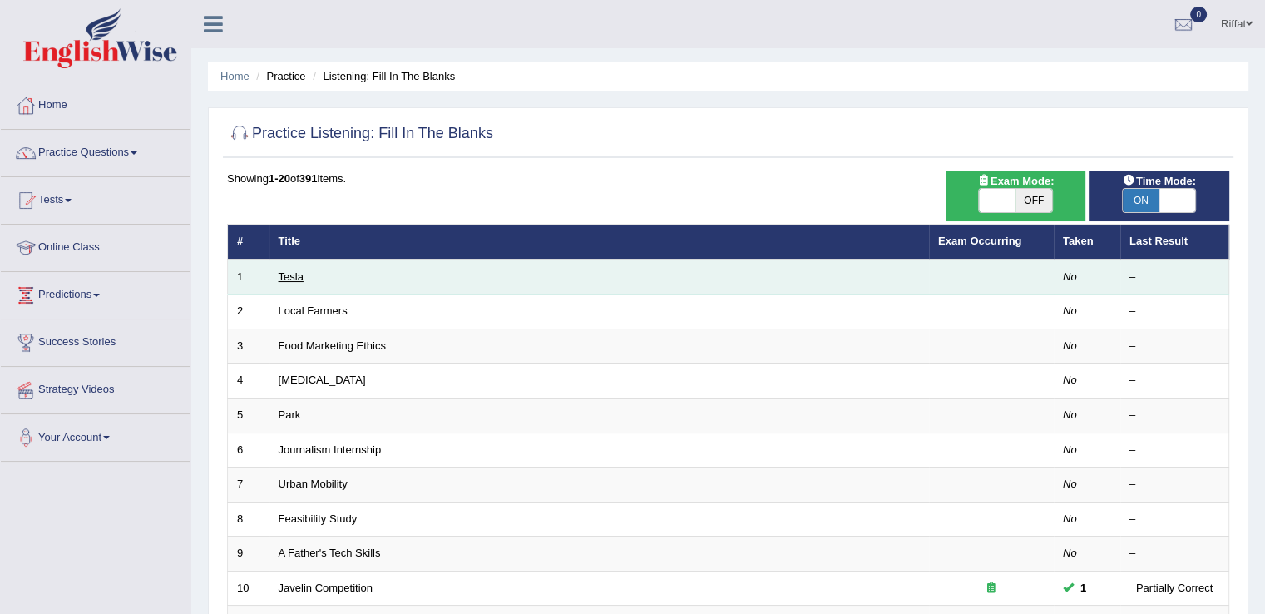
click at [289, 274] on link "Tesla" at bounding box center [291, 276] width 25 height 12
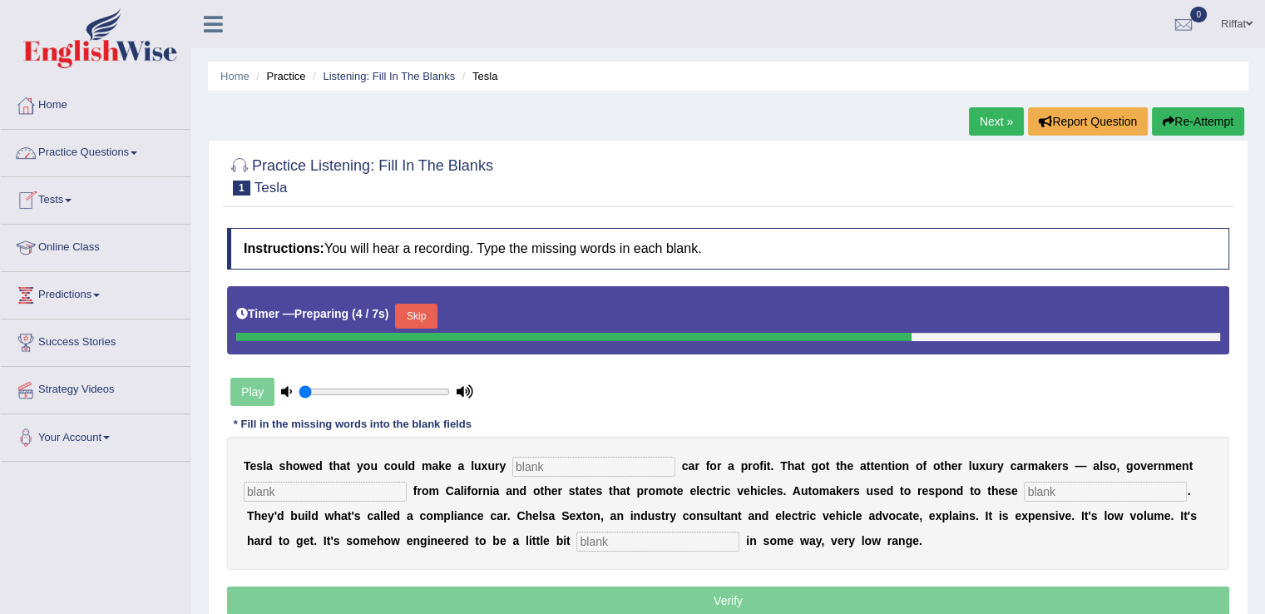
click at [113, 145] on link "Practice Questions" at bounding box center [96, 151] width 190 height 42
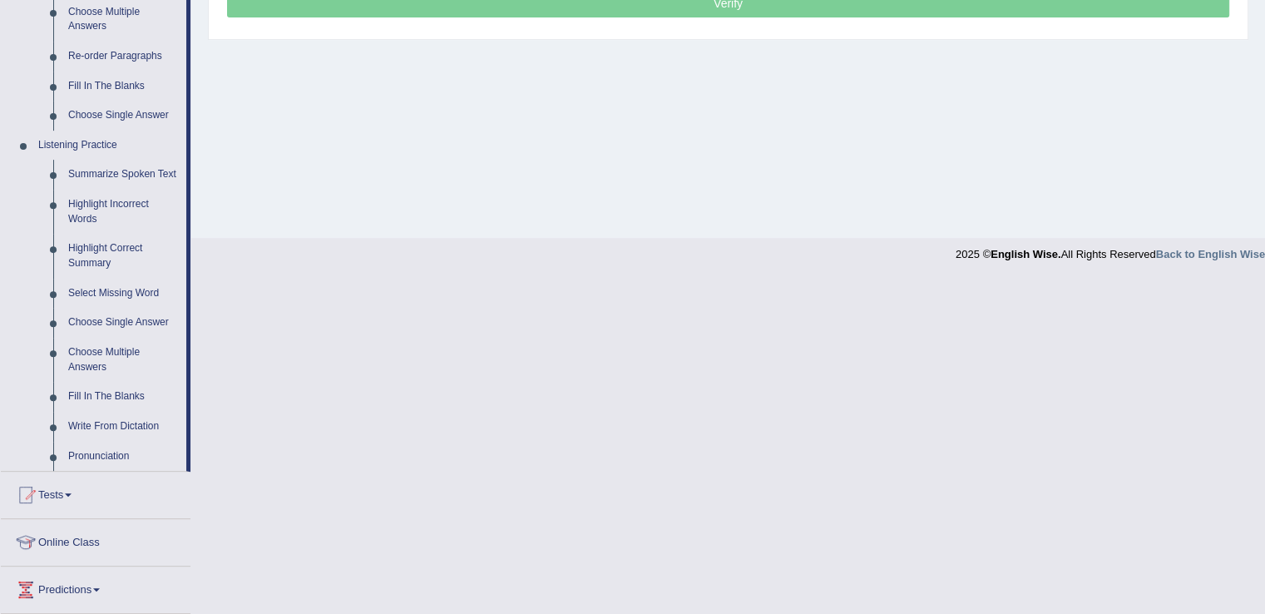
scroll to position [595, 0]
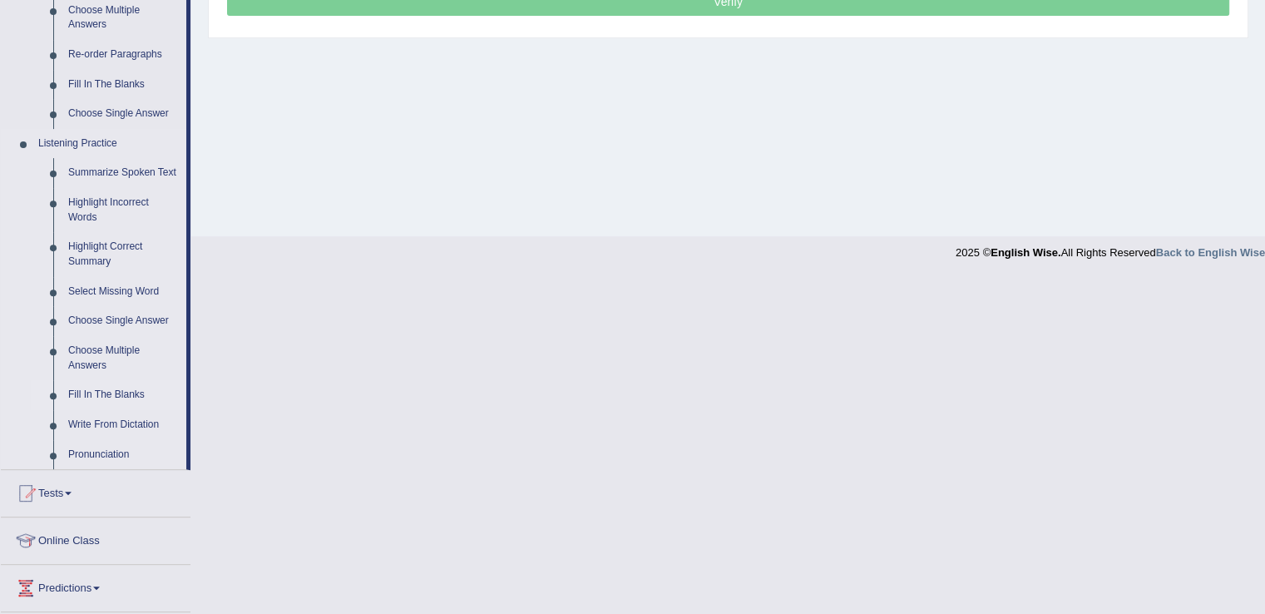
click at [121, 397] on link "Fill In The Blanks" at bounding box center [124, 395] width 126 height 30
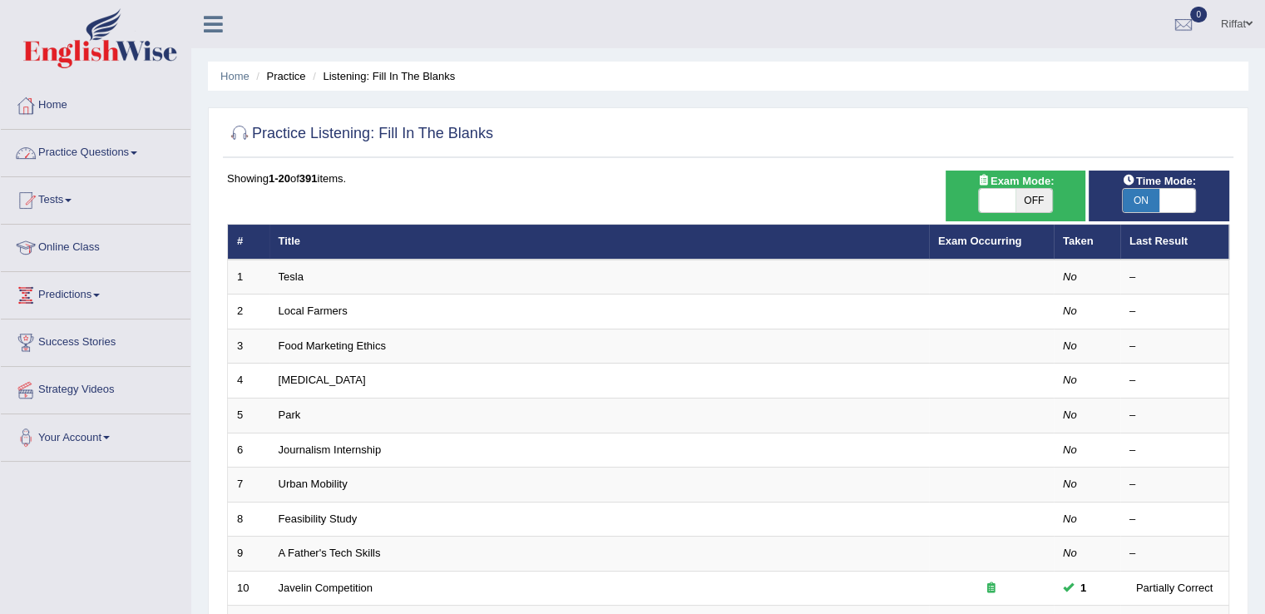
click at [146, 153] on link "Practice Questions" at bounding box center [96, 151] width 190 height 42
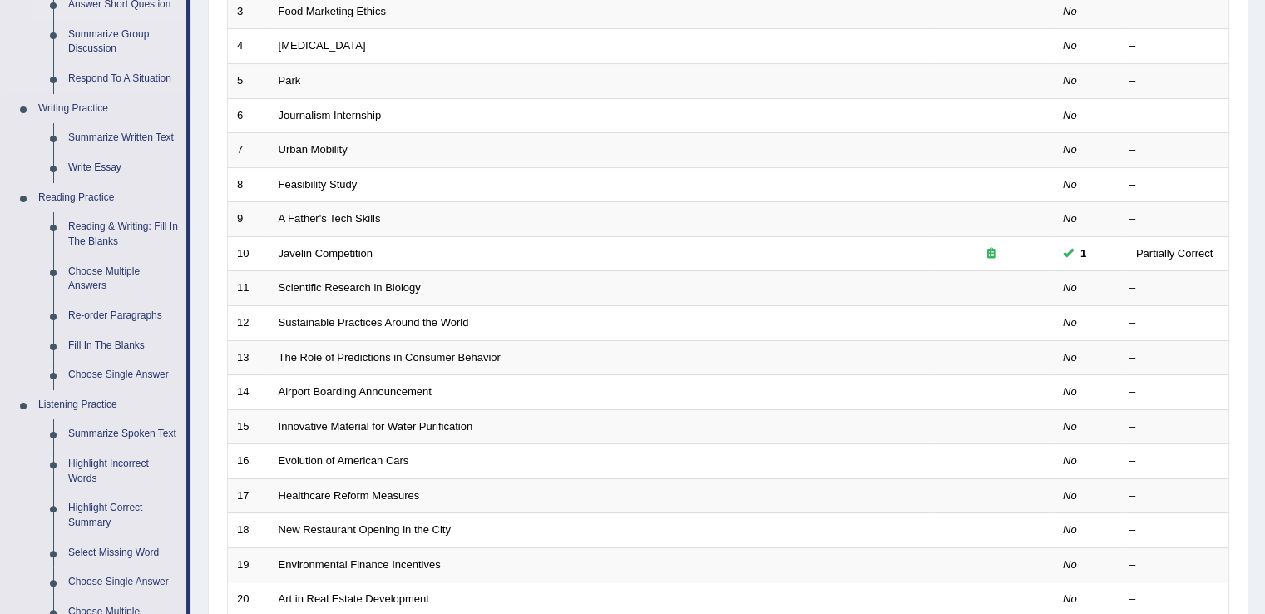
scroll to position [342, 0]
